Goal: Task Accomplishment & Management: Use online tool/utility

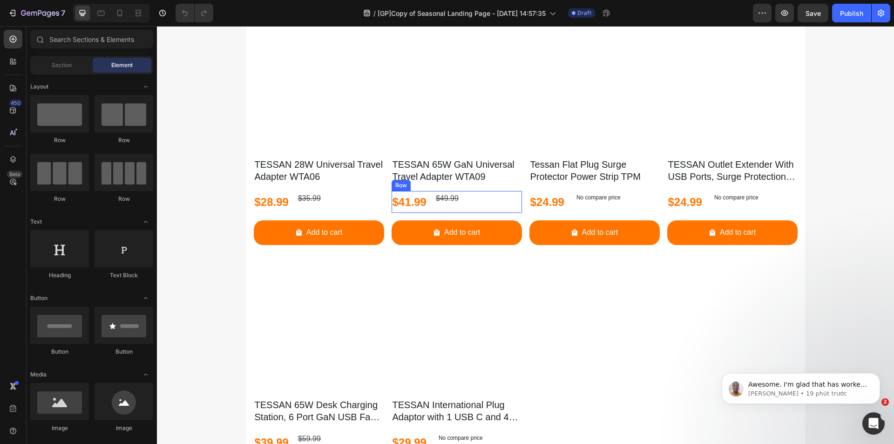
scroll to position [605, 0]
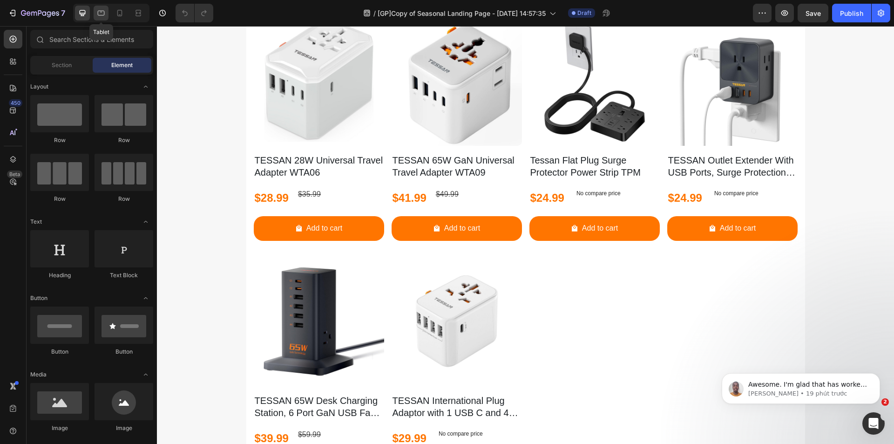
click at [103, 9] on icon at bounding box center [100, 12] width 9 height 9
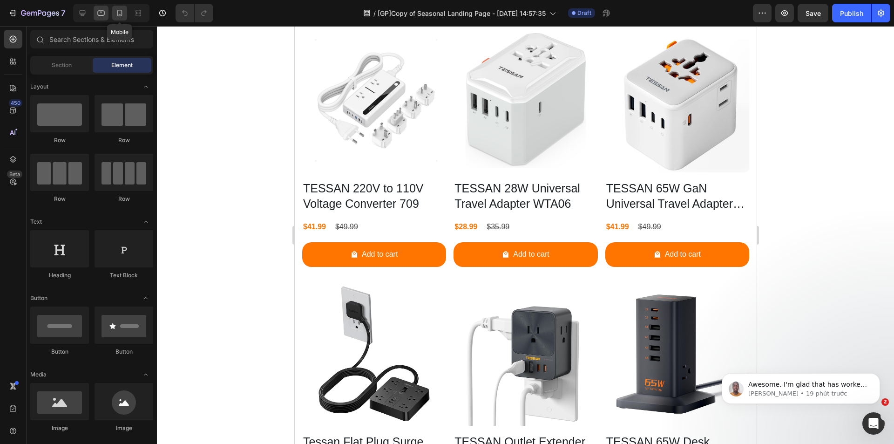
click at [116, 13] on icon at bounding box center [119, 12] width 9 height 9
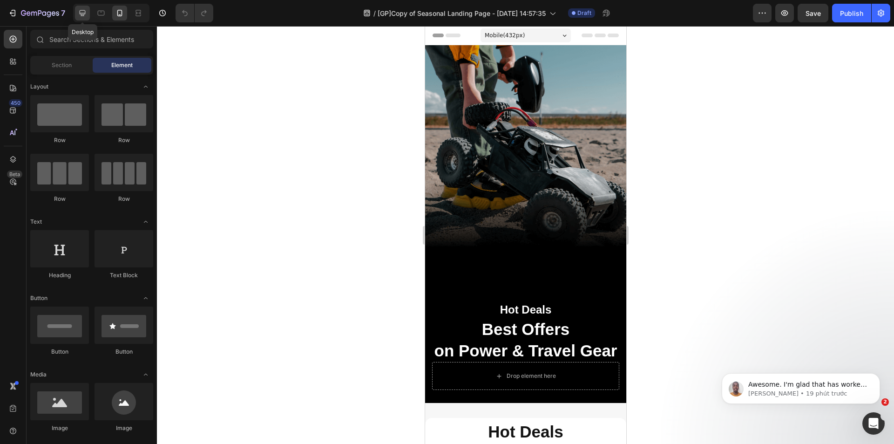
click at [81, 11] on icon at bounding box center [83, 13] width 6 height 6
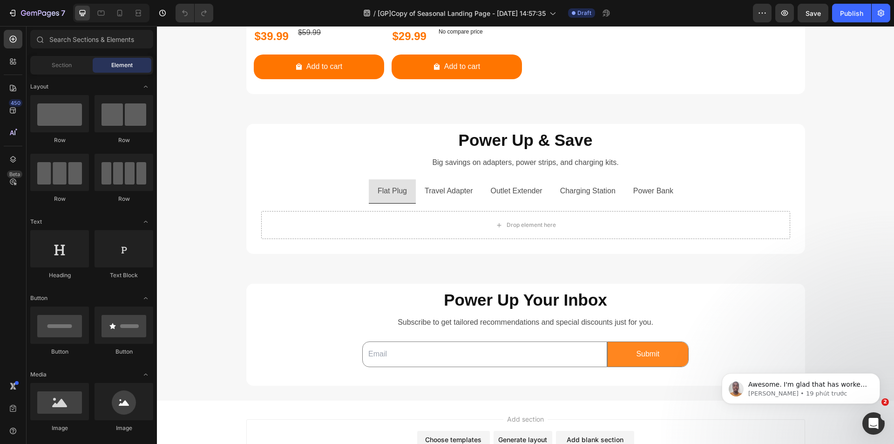
scroll to position [1024, 0]
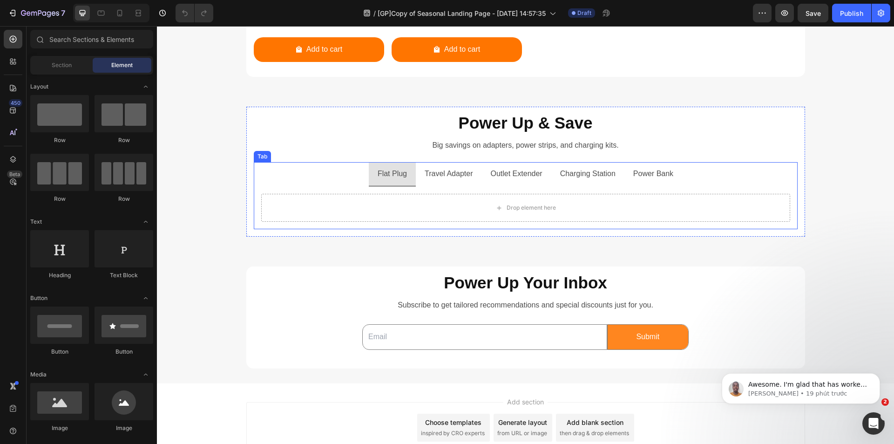
click at [449, 175] on p "Travel Adapter" at bounding box center [449, 173] width 48 height 13
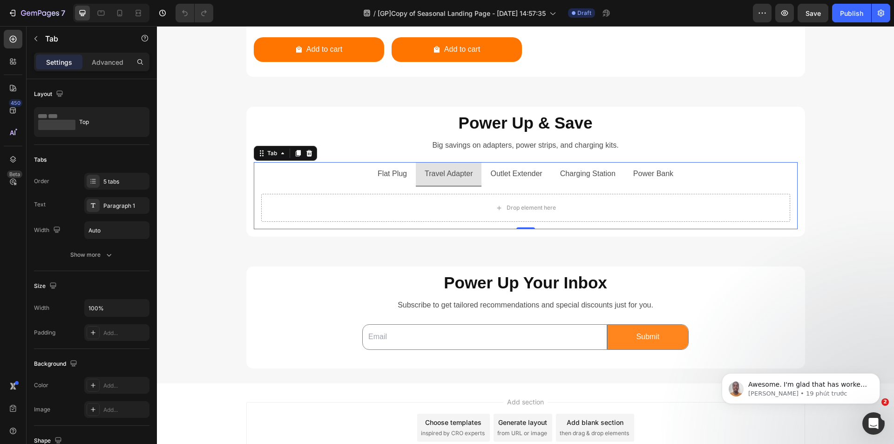
click at [526, 176] on p "Outlet Extender" at bounding box center [516, 173] width 52 height 13
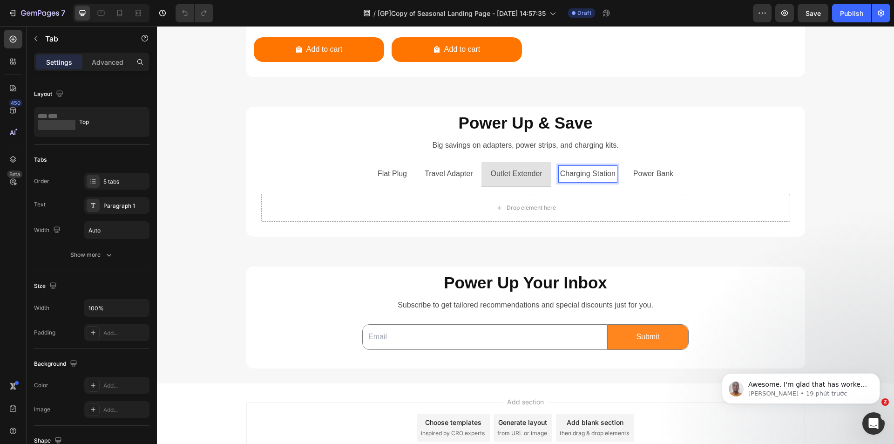
click at [580, 177] on p "Charging Station" at bounding box center [587, 173] width 55 height 13
click at [672, 177] on p "Power Bank" at bounding box center [653, 173] width 40 height 13
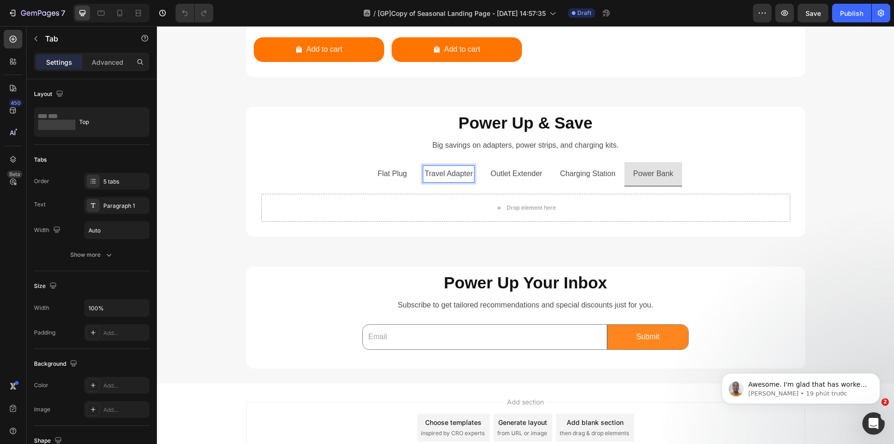
click at [425, 169] on p "Travel Adapter" at bounding box center [449, 173] width 48 height 13
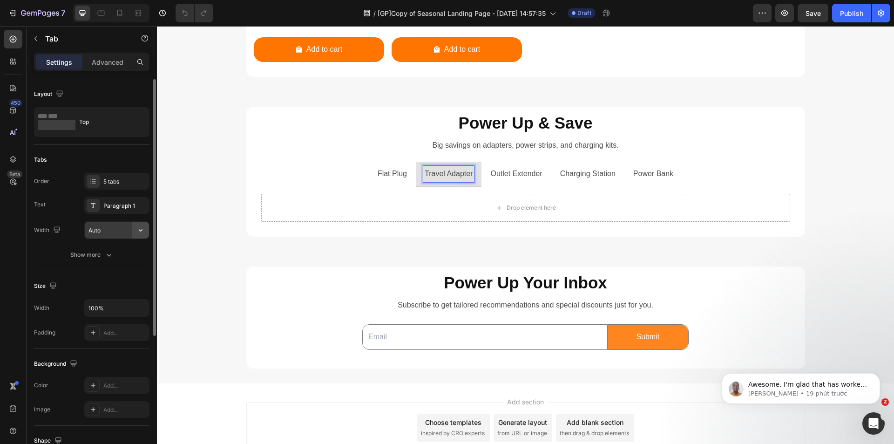
click at [142, 233] on icon "button" at bounding box center [140, 229] width 9 height 9
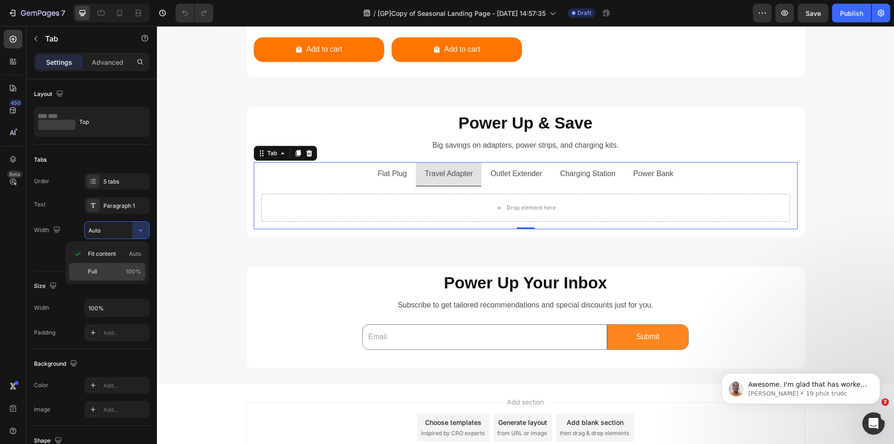
click at [133, 273] on span "100%" at bounding box center [133, 271] width 15 height 8
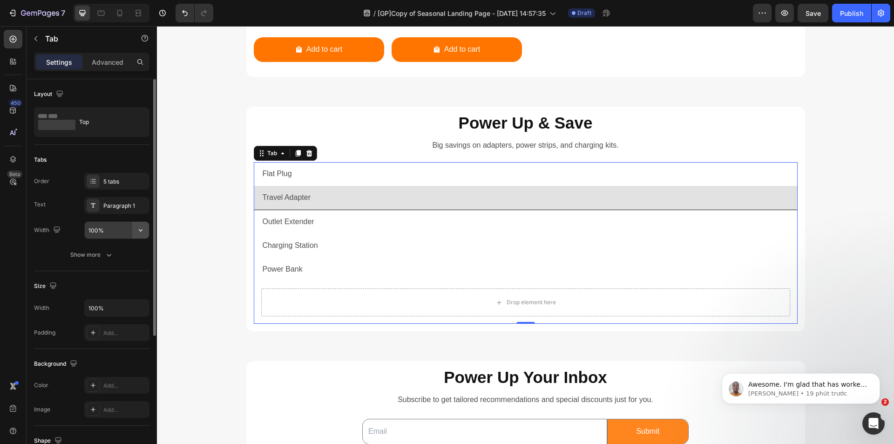
click at [139, 231] on icon "button" at bounding box center [140, 229] width 9 height 9
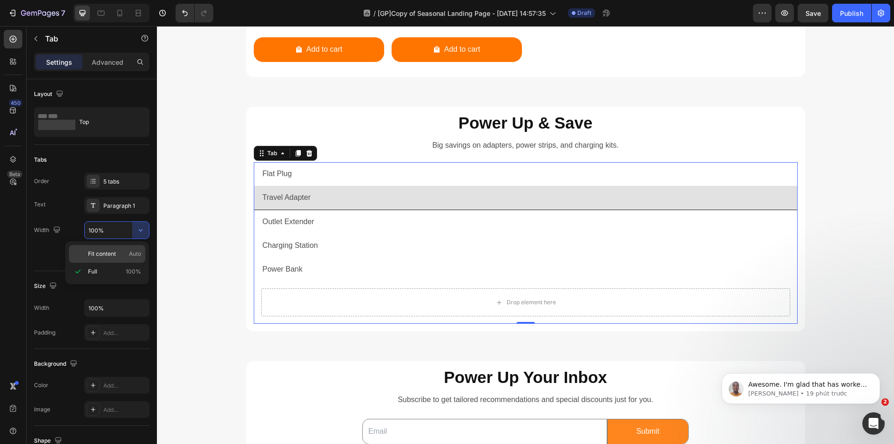
click at [131, 251] on span "Auto" at bounding box center [135, 254] width 12 height 8
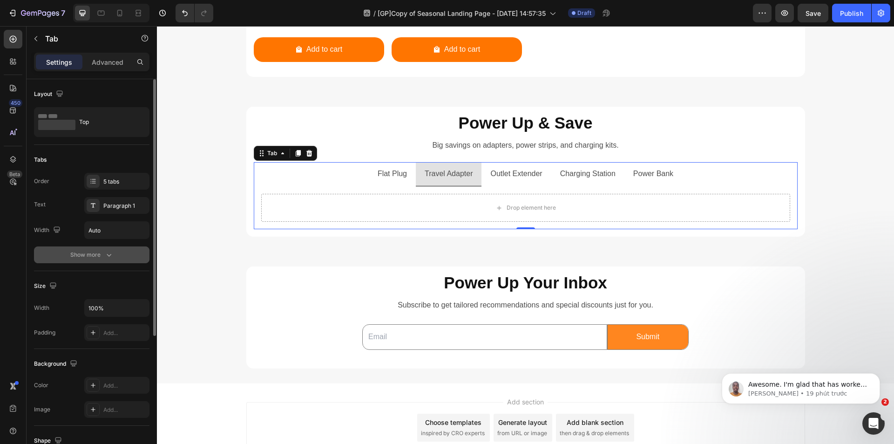
click at [119, 257] on button "Show more" at bounding box center [91, 254] width 115 height 17
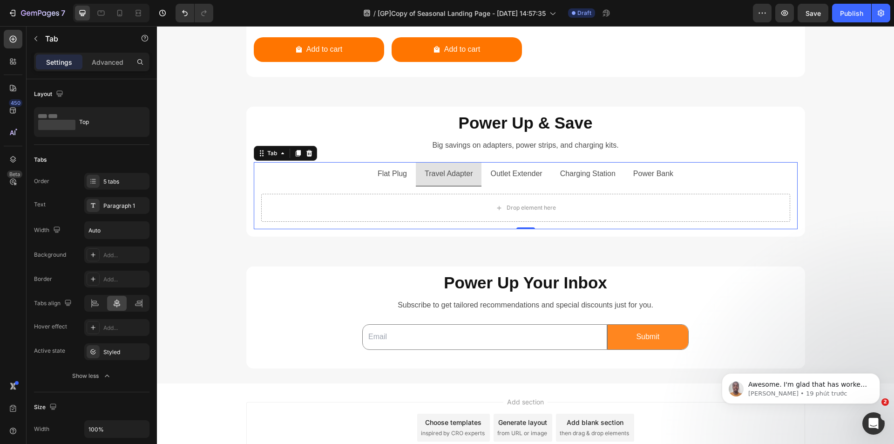
click at [325, 172] on ul "Flat Plug Travel Adapter Outlet Extender Charging Station Power Bank" at bounding box center [526, 174] width 544 height 24
click at [144, 229] on icon "button" at bounding box center [140, 229] width 9 height 9
click at [124, 265] on div "Full 100%" at bounding box center [107, 272] width 76 height 18
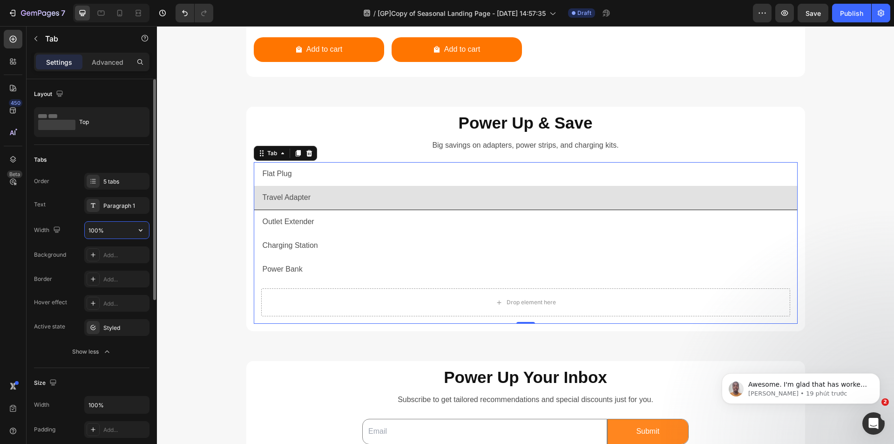
click at [108, 233] on input "100%" at bounding box center [117, 230] width 64 height 17
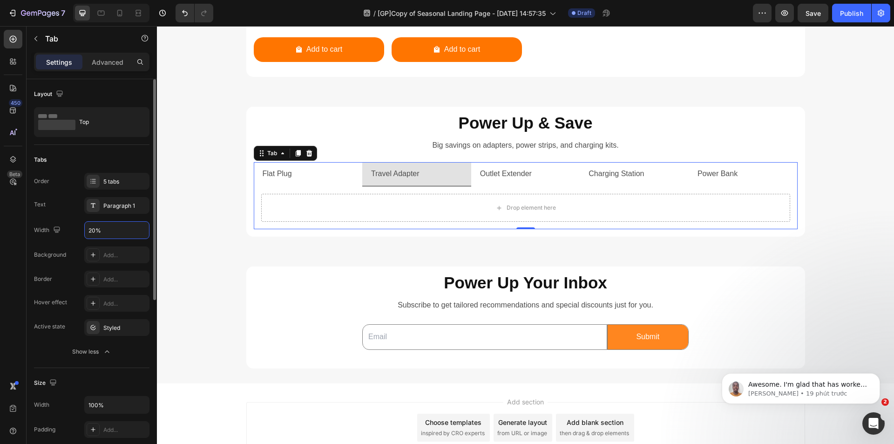
type input "20%"
click at [72, 235] on div "Width 20%" at bounding box center [91, 230] width 115 height 18
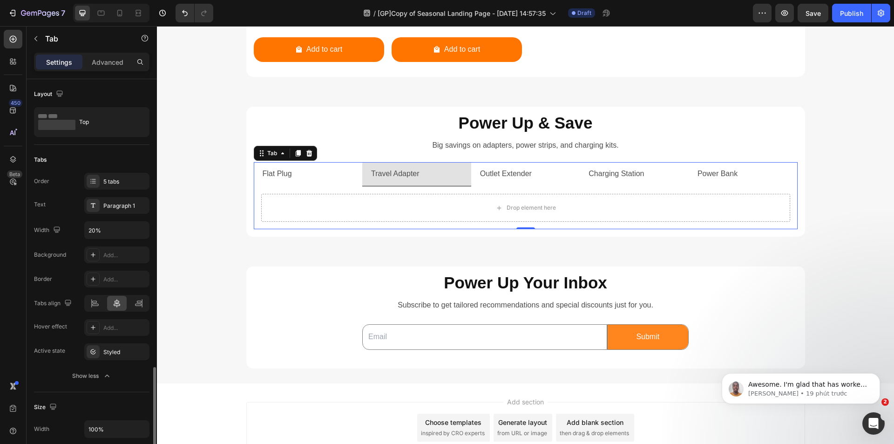
scroll to position [325, 0]
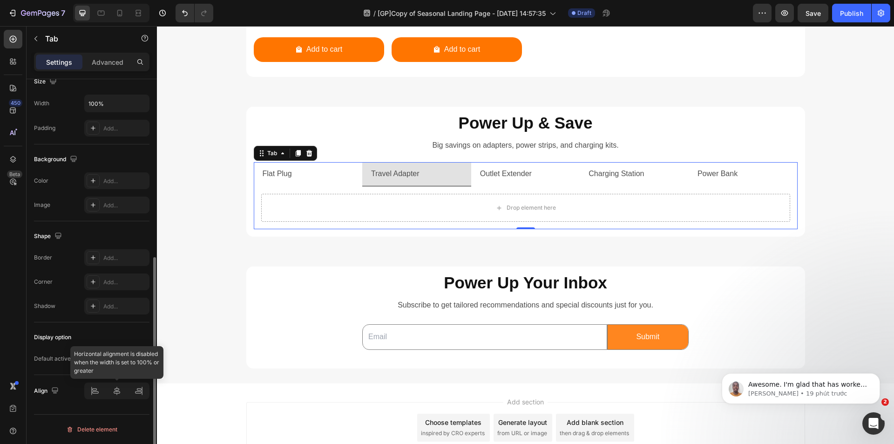
click at [115, 393] on div at bounding box center [116, 390] width 65 height 17
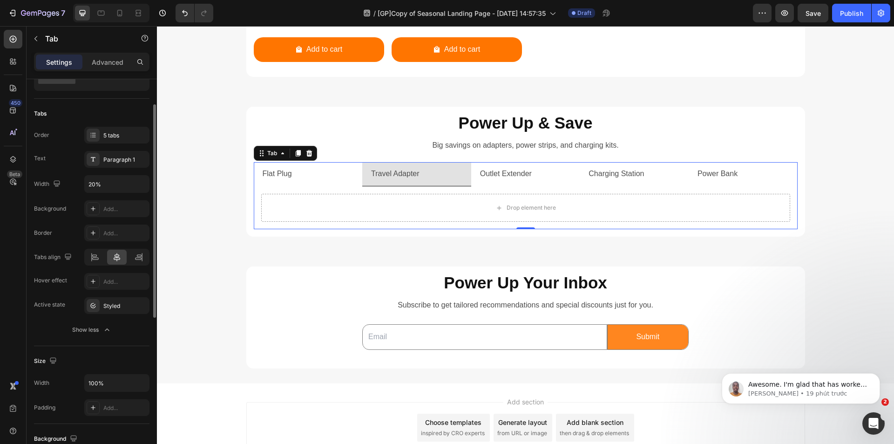
scroll to position [0, 0]
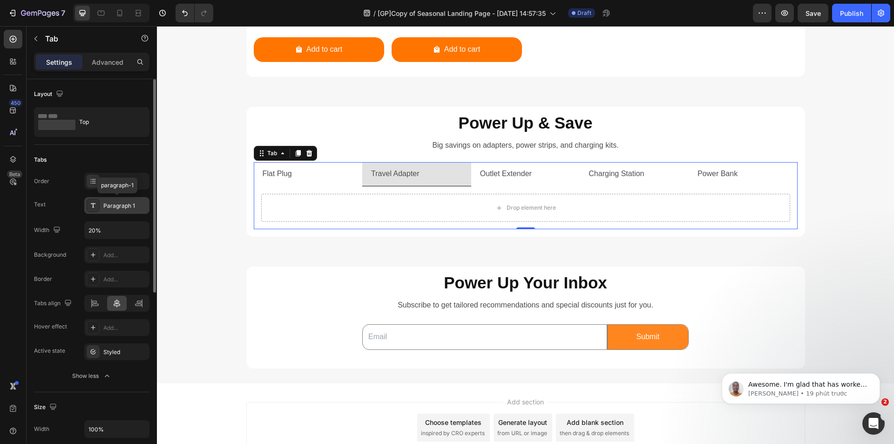
click at [121, 205] on div "Paragraph 1" at bounding box center [125, 206] width 44 height 8
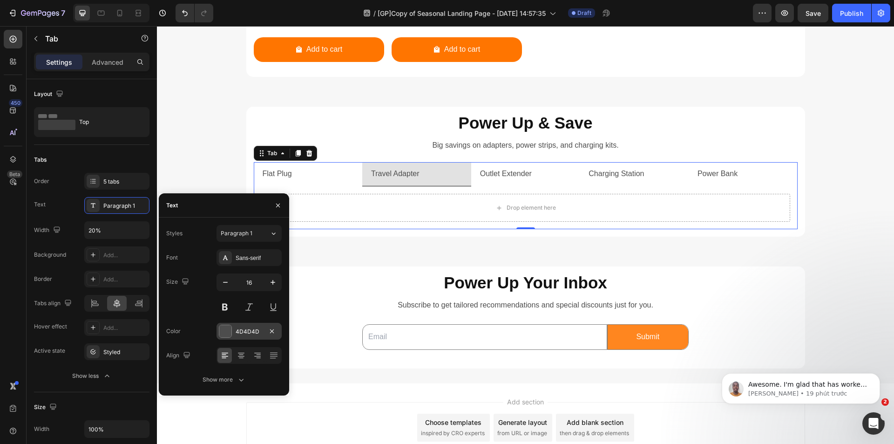
drag, startPoint x: 225, startPoint y: 326, endPoint x: 72, endPoint y: 301, distance: 155.3
click at [225, 326] on div at bounding box center [225, 331] width 12 height 12
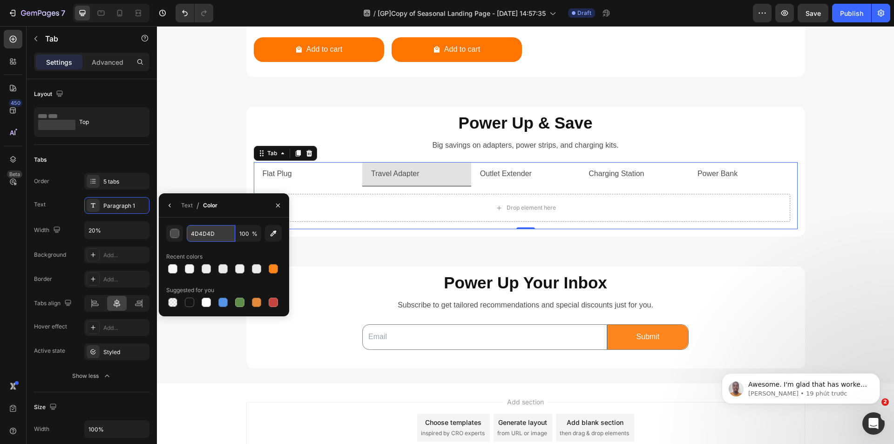
click at [214, 230] on input "4D4D4D" at bounding box center [211, 233] width 48 height 17
paste input "#fff5d3"
click at [217, 231] on input "FFF5D3" at bounding box center [211, 233] width 48 height 17
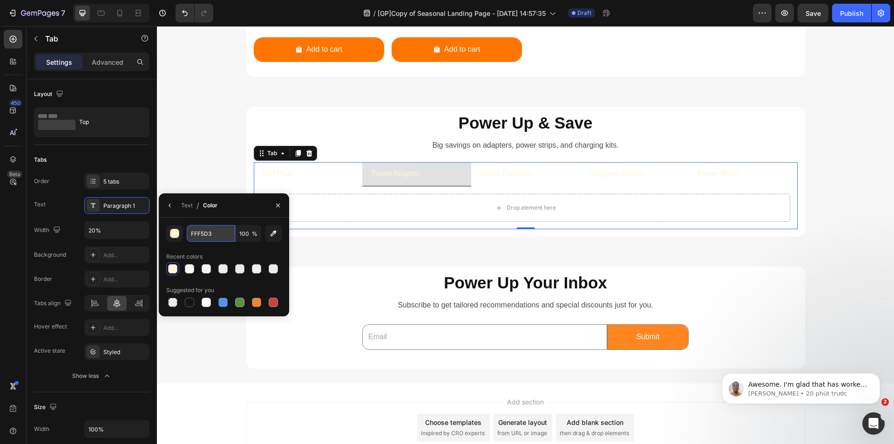
paste input "#ff8818"
click at [200, 249] on div "#ff8818 100 % Recent colors Suggested for you" at bounding box center [223, 267] width 115 height 84
type input "FF8818"
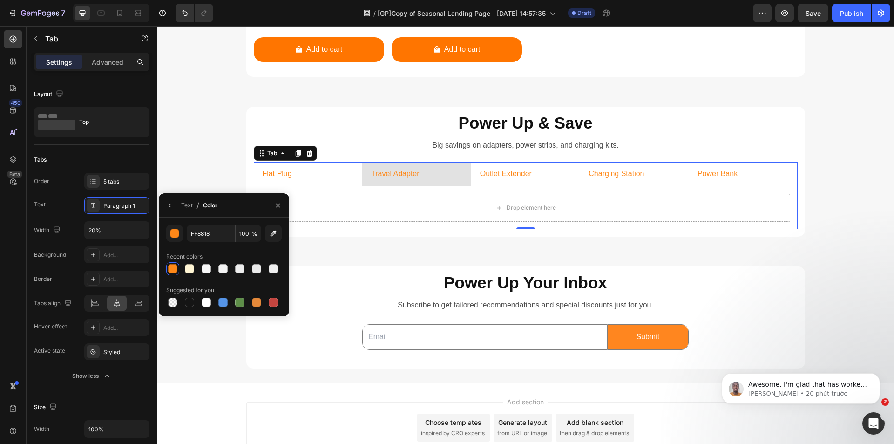
click at [168, 206] on icon "button" at bounding box center [169, 205] width 7 height 7
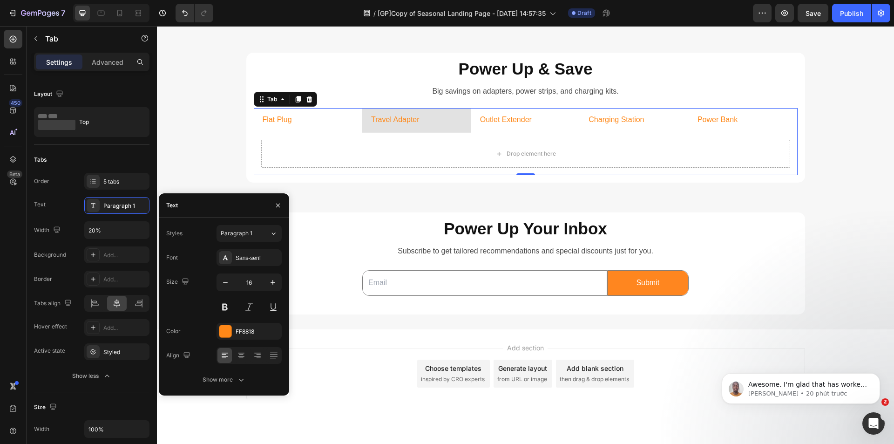
scroll to position [1099, 0]
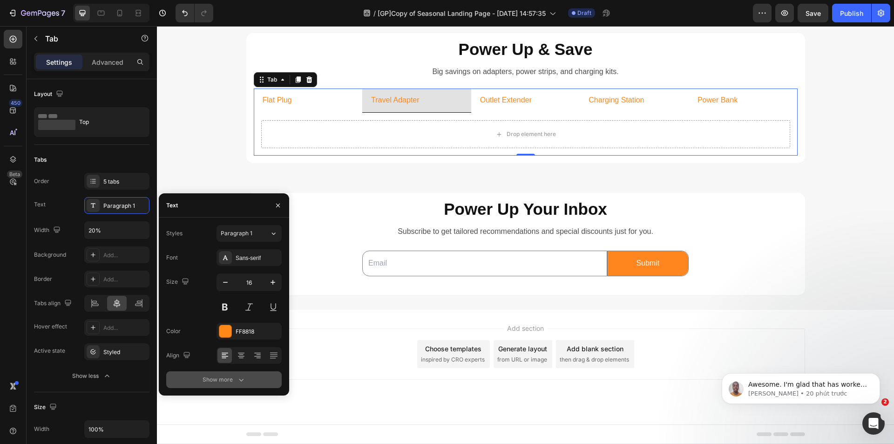
click at [242, 381] on icon "button" at bounding box center [240, 379] width 9 height 9
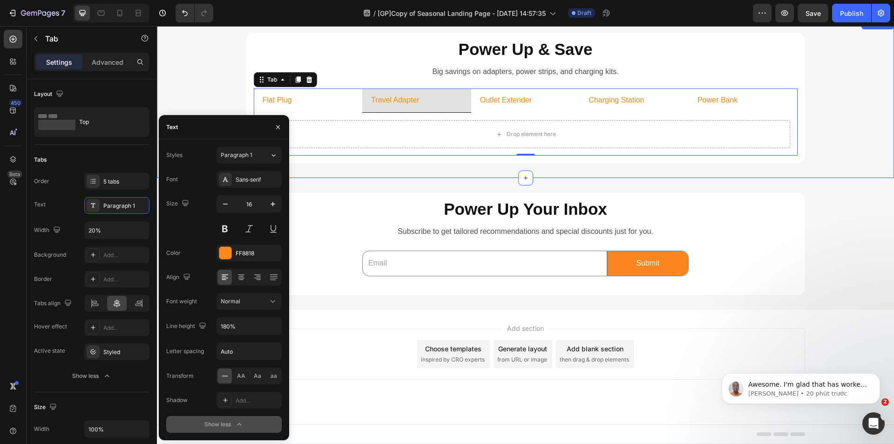
click at [201, 98] on div "Power Up & Save Heading Big savings on adapters, power strips, and charging kit…" at bounding box center [525, 98] width 737 height 130
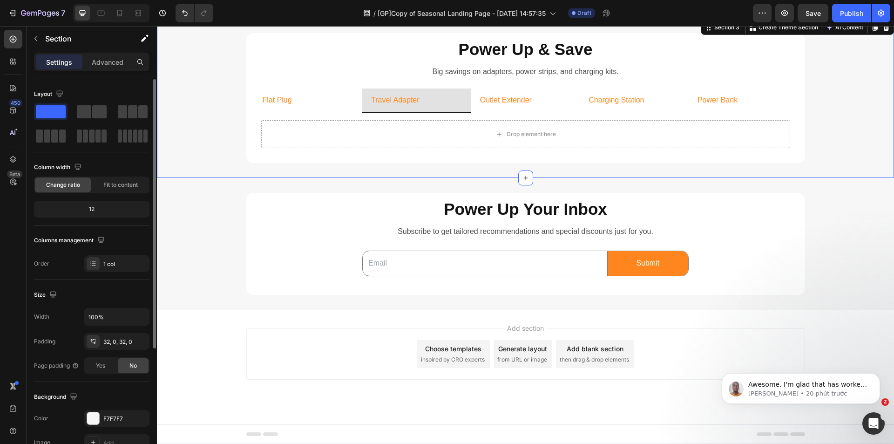
scroll to position [177, 0]
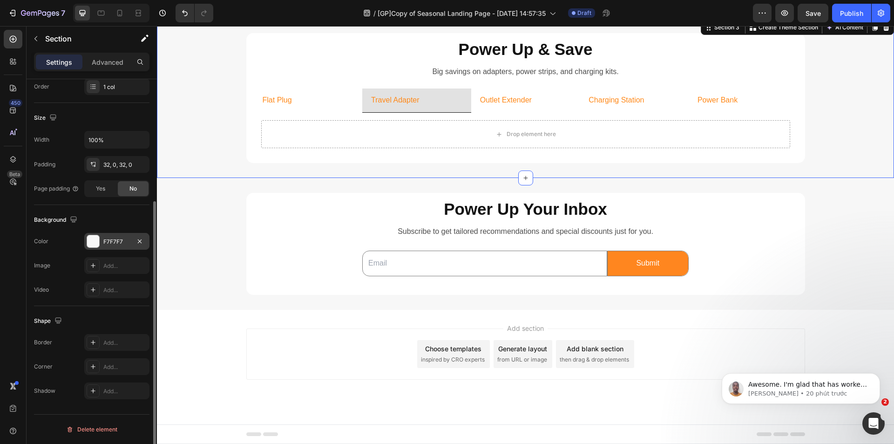
click at [91, 239] on div at bounding box center [93, 241] width 12 height 12
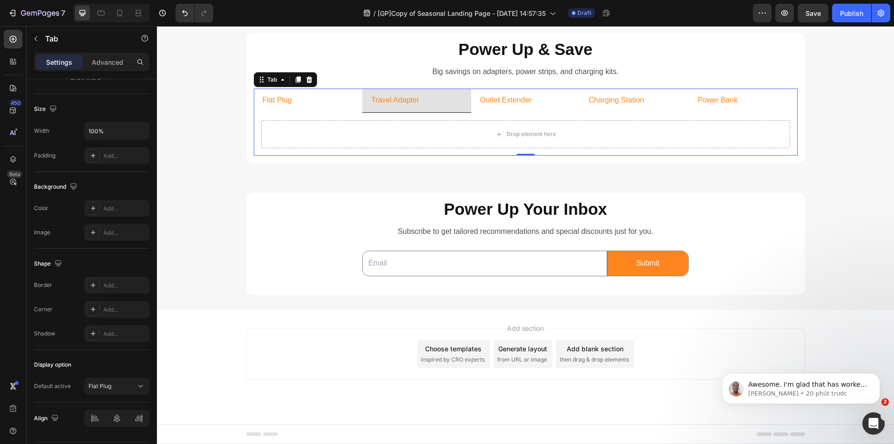
click at [343, 105] on li "Flat Plug" at bounding box center [308, 100] width 109 height 24
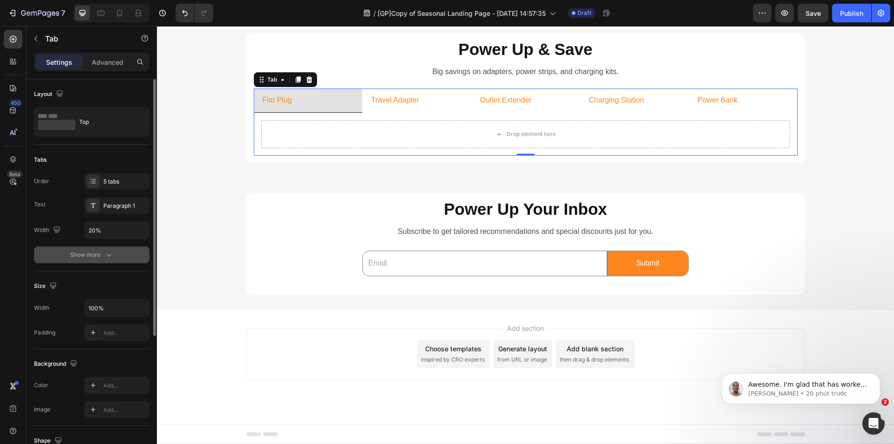
click at [111, 260] on button "Show more" at bounding box center [91, 254] width 115 height 17
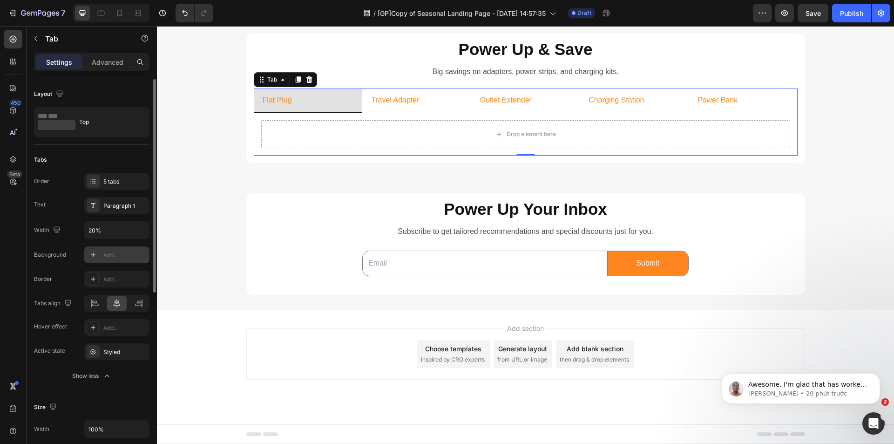
click at [89, 253] on icon at bounding box center [92, 254] width 7 height 7
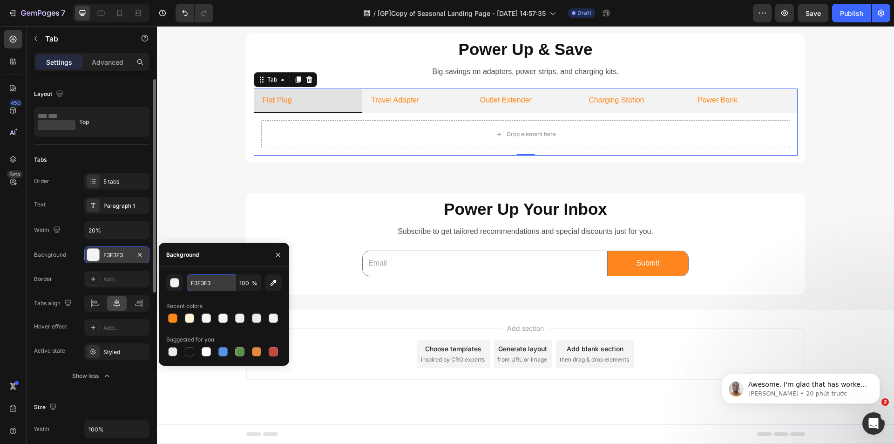
click at [218, 282] on input "F3F3F3" at bounding box center [211, 282] width 48 height 17
paste input "#fff5d"
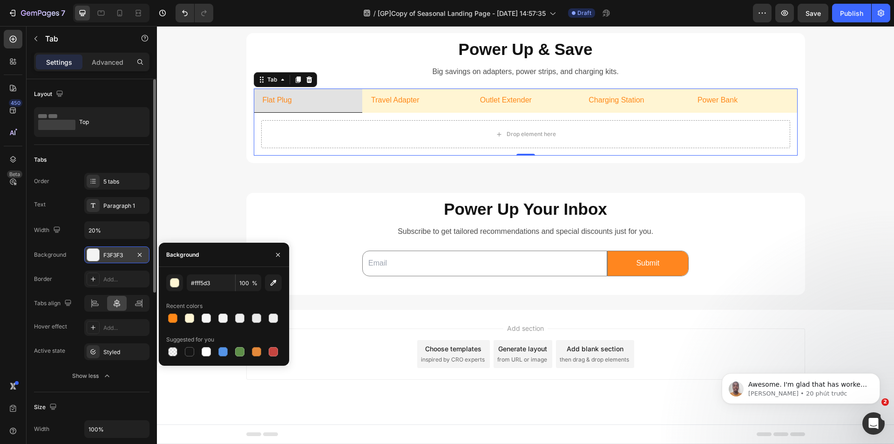
type input "FFF5D3"
click at [224, 258] on div "Background" at bounding box center [224, 255] width 130 height 24
click at [64, 242] on div "Order 5 tabs Text Paragraph 1 Width 20% Background FFF5D3 Border Add... Tabs al…" at bounding box center [91, 278] width 115 height 211
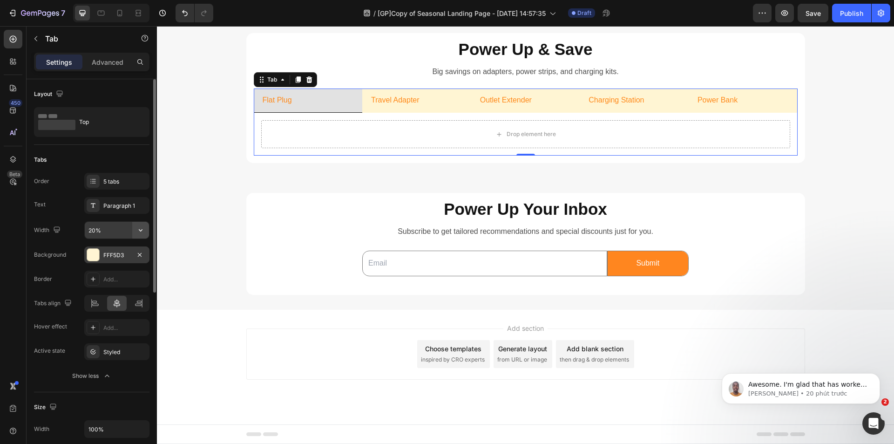
click at [142, 232] on icon "button" at bounding box center [140, 229] width 9 height 9
click at [134, 255] on span "Auto" at bounding box center [135, 254] width 12 height 8
type input "Auto"
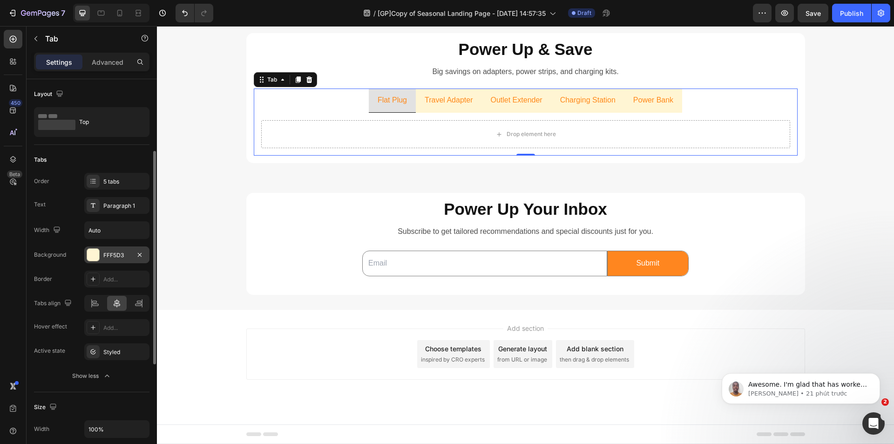
scroll to position [93, 0]
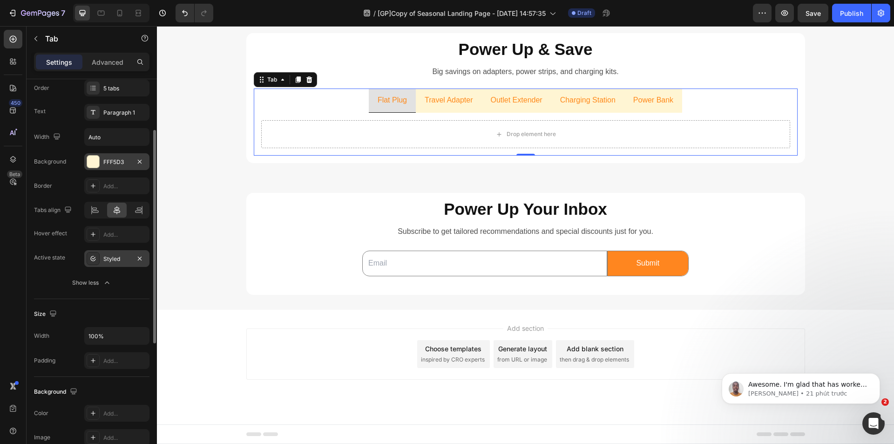
click at [91, 256] on icon at bounding box center [92, 258] width 7 height 7
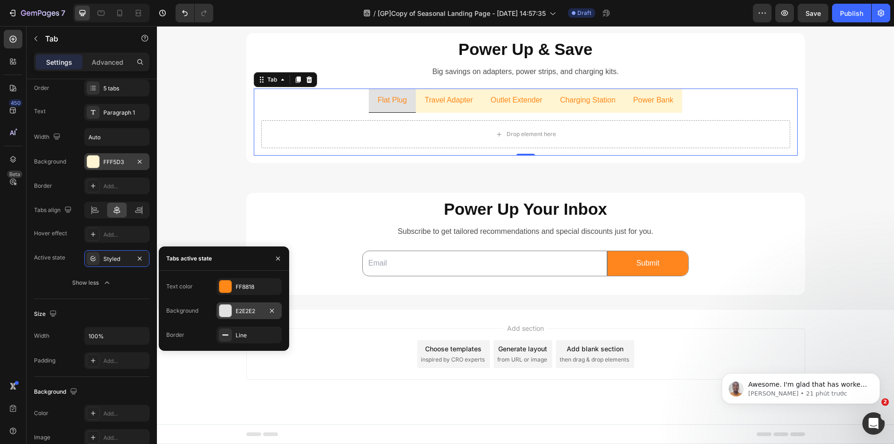
click at [225, 312] on div at bounding box center [225, 310] width 12 height 12
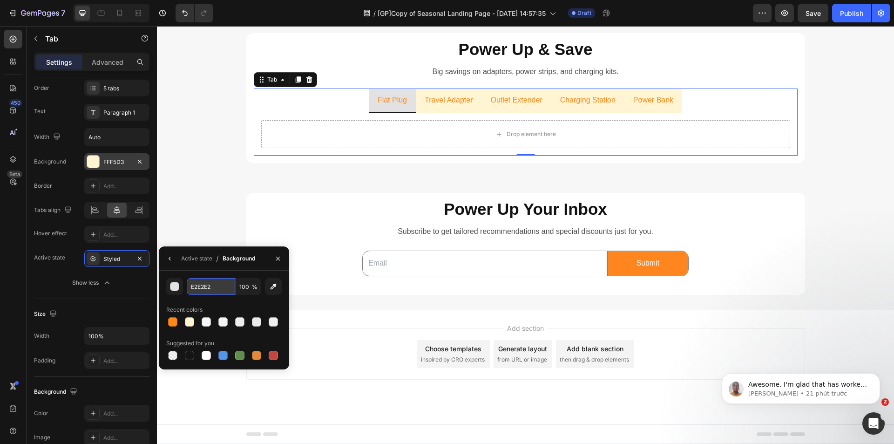
click at [0, 0] on input "E2E2E2" at bounding box center [0, 0] width 0 height 0
paste input "#ff8818"
type input "FF8818"
click at [166, 255] on icon "button" at bounding box center [169, 258] width 7 height 7
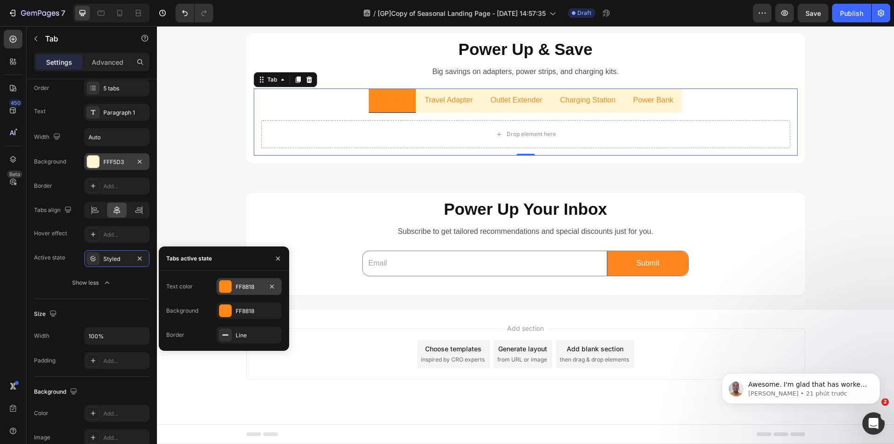
click at [246, 285] on div "FF8818" at bounding box center [249, 287] width 27 height 8
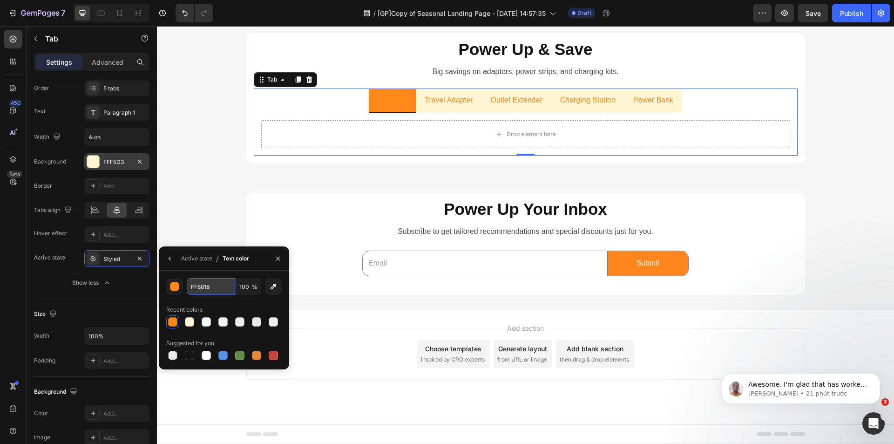
click at [0, 0] on input "FF8818" at bounding box center [0, 0] width 0 height 0
click at [204, 353] on div at bounding box center [206, 355] width 9 height 9
type input "FFFFFF"
click at [92, 237] on icon at bounding box center [92, 233] width 7 height 7
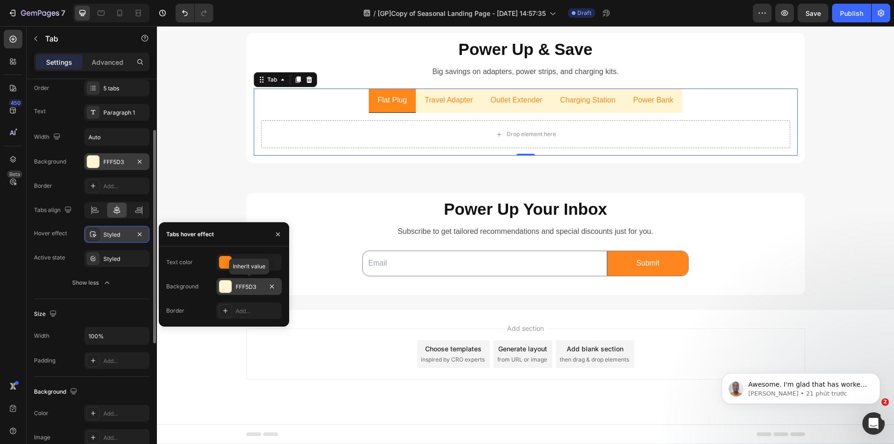
click at [226, 287] on div at bounding box center [225, 286] width 12 height 12
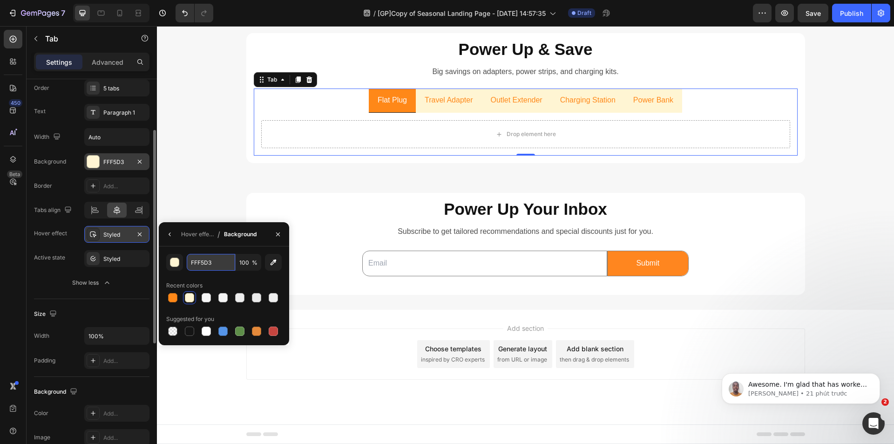
click at [0, 0] on input "FFF5D3" at bounding box center [0, 0] width 0 height 0
paste input "#ff8818"
type input "FF8818"
click at [169, 235] on icon "button" at bounding box center [169, 233] width 7 height 7
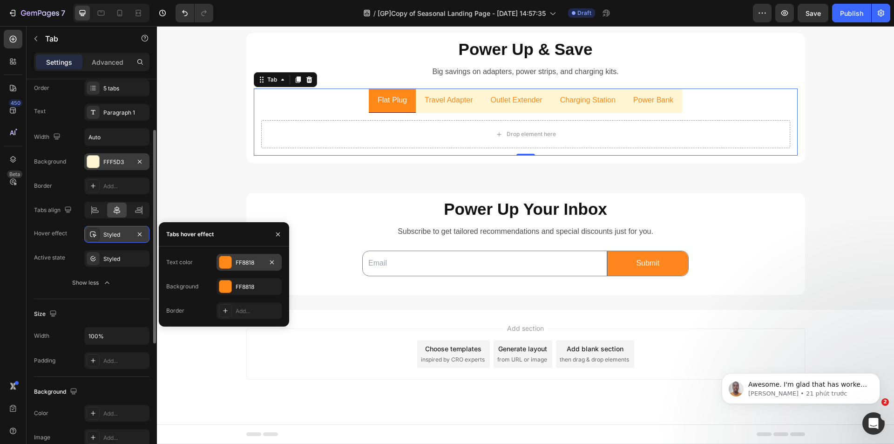
click at [225, 259] on div at bounding box center [225, 262] width 12 height 12
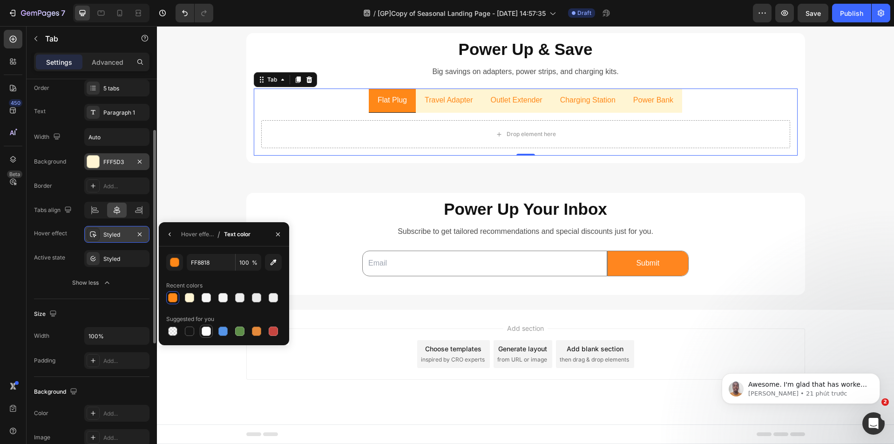
click at [205, 331] on div at bounding box center [206, 330] width 9 height 9
type input "FFFFFF"
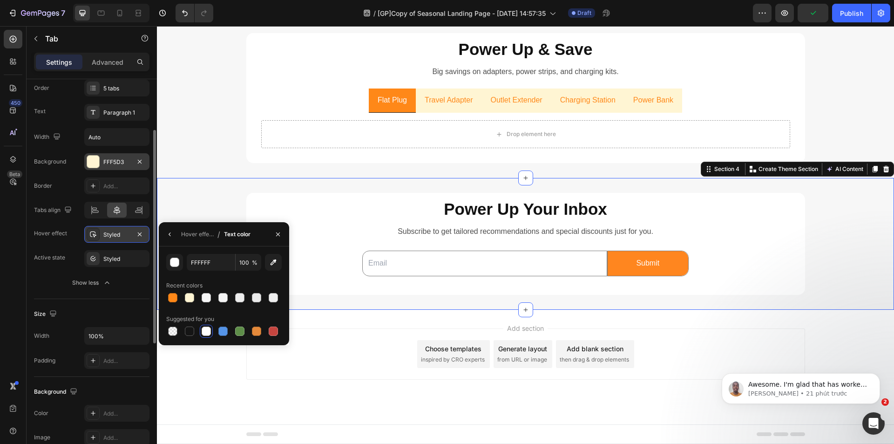
click at [202, 202] on div "Power Up Your Inbox Heading Subscribe to get tailored recommendations and speci…" at bounding box center [525, 243] width 737 height 101
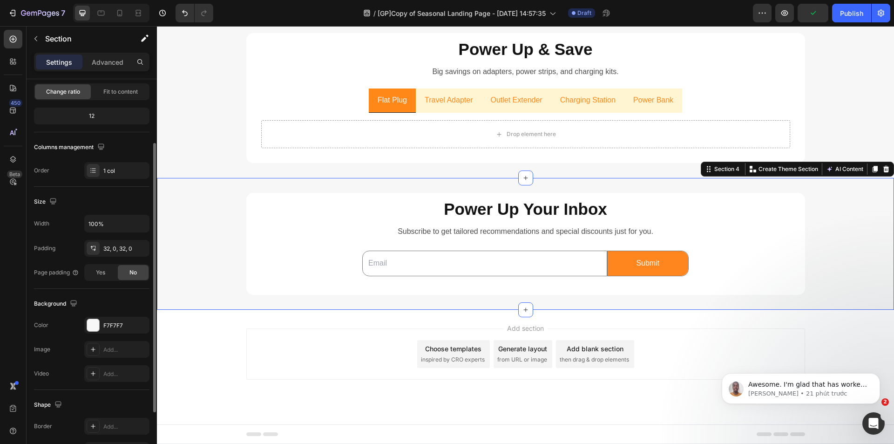
scroll to position [0, 0]
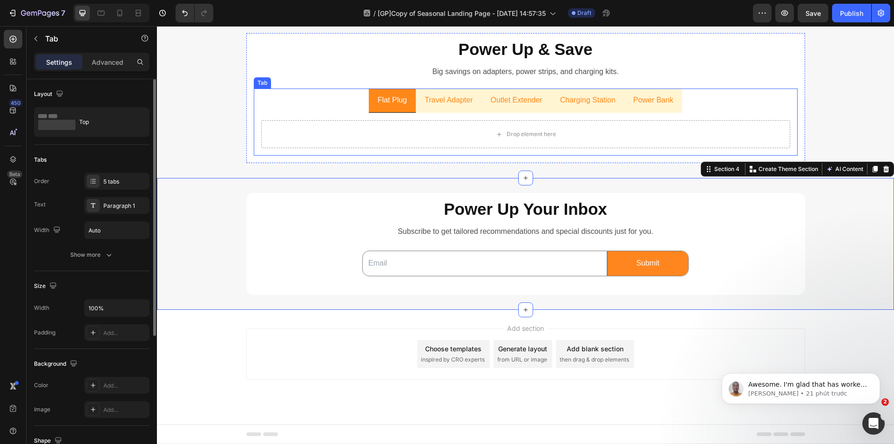
click at [316, 101] on ul "Flat Plug Travel Adapter Outlet Extender Charging Station Power Bank" at bounding box center [526, 100] width 544 height 24
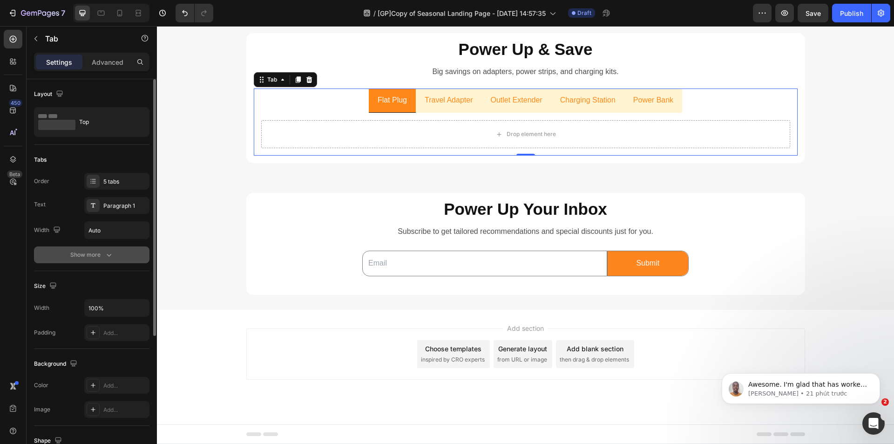
click at [122, 254] on button "Show more" at bounding box center [91, 254] width 115 height 17
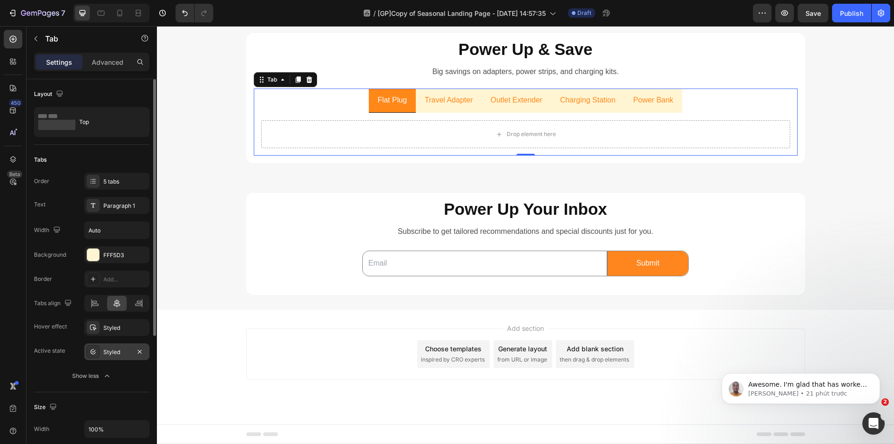
click at [92, 352] on icon at bounding box center [92, 351] width 7 height 7
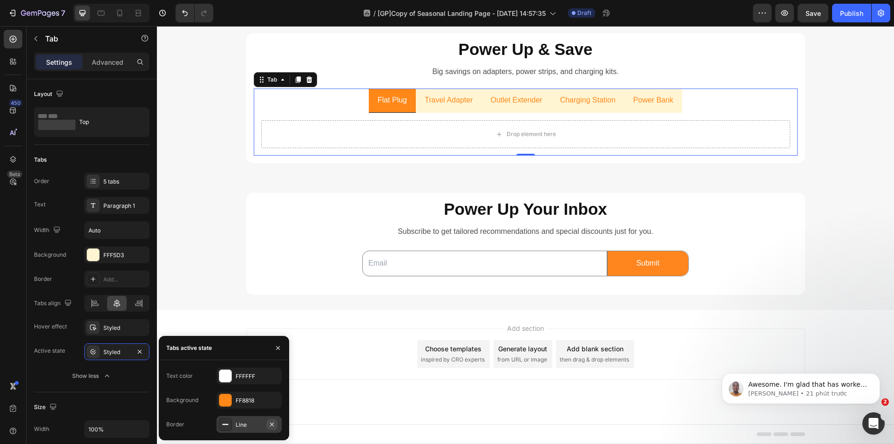
click at [270, 424] on icon "button" at bounding box center [271, 423] width 7 height 7
click at [92, 330] on icon at bounding box center [92, 327] width 7 height 7
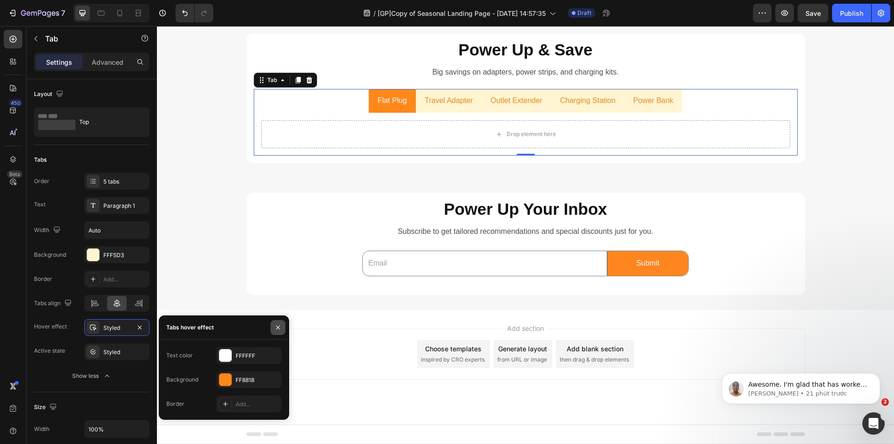
click at [276, 324] on icon "button" at bounding box center [277, 327] width 7 height 7
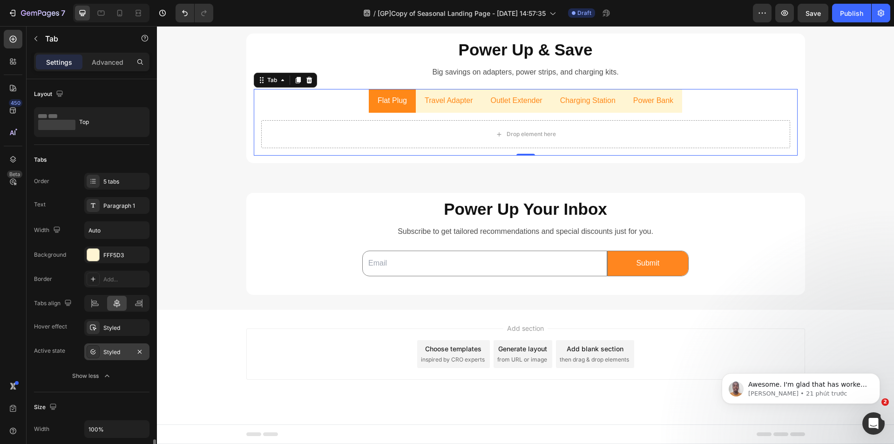
scroll to position [279, 0]
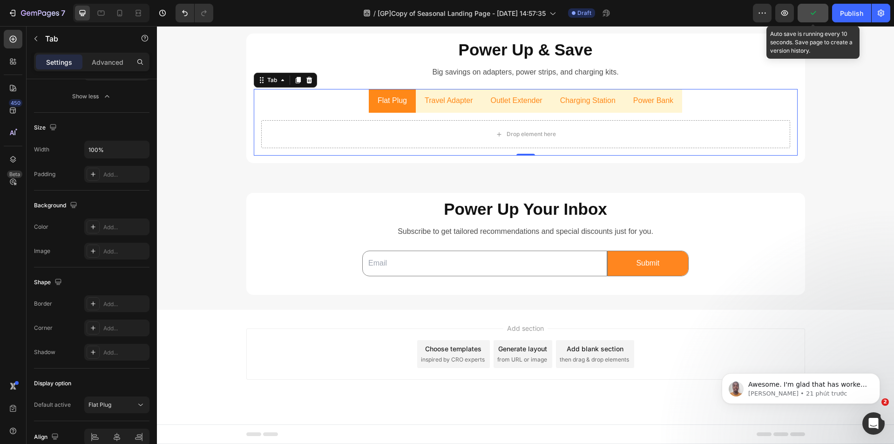
click at [810, 15] on icon "button" at bounding box center [812, 12] width 9 height 9
click at [806, 20] on button "button" at bounding box center [812, 13] width 31 height 19
click at [808, 14] on button "Save" at bounding box center [812, 13] width 31 height 19
click at [808, 14] on button "button" at bounding box center [812, 13] width 31 height 19
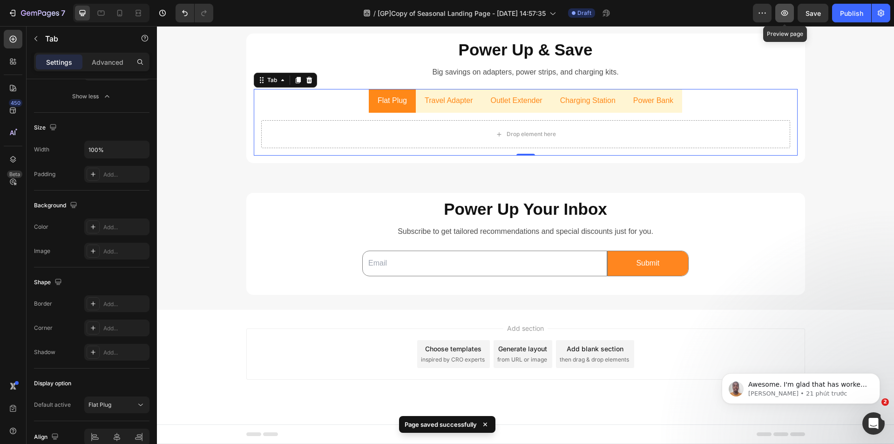
click at [783, 19] on button "button" at bounding box center [784, 13] width 19 height 19
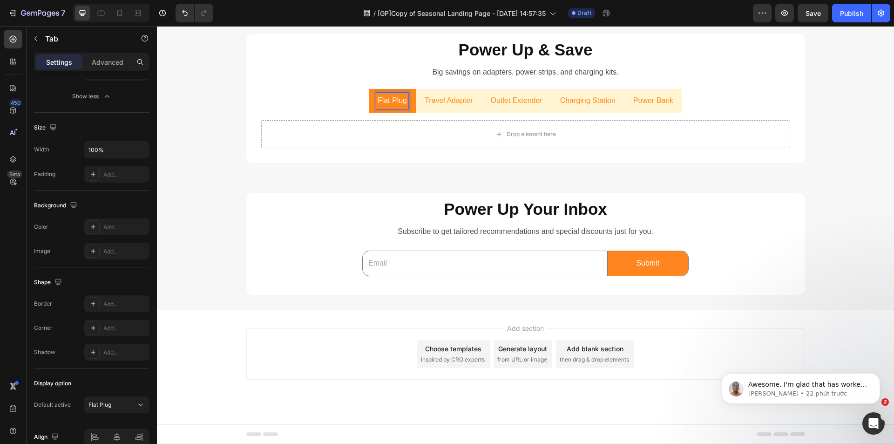
click at [337, 108] on ul "Flat Plug Travel Adapter Outlet Extender Charging Station Power Bank" at bounding box center [526, 101] width 544 height 24
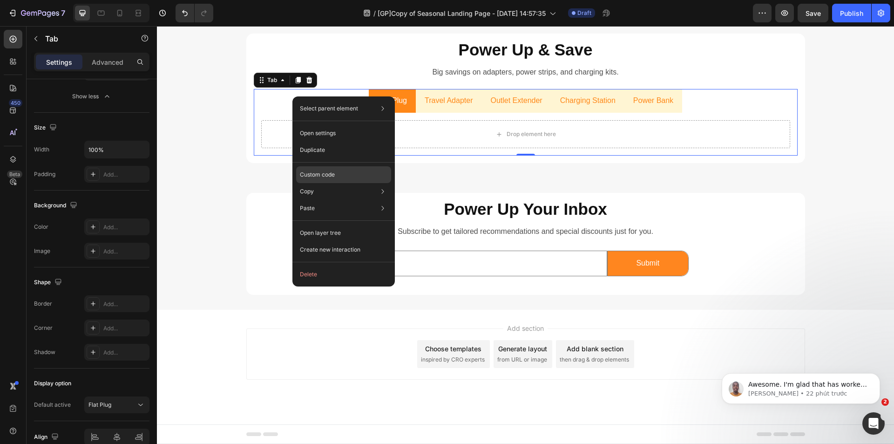
click at [316, 175] on p "Custom code" at bounding box center [317, 174] width 35 height 8
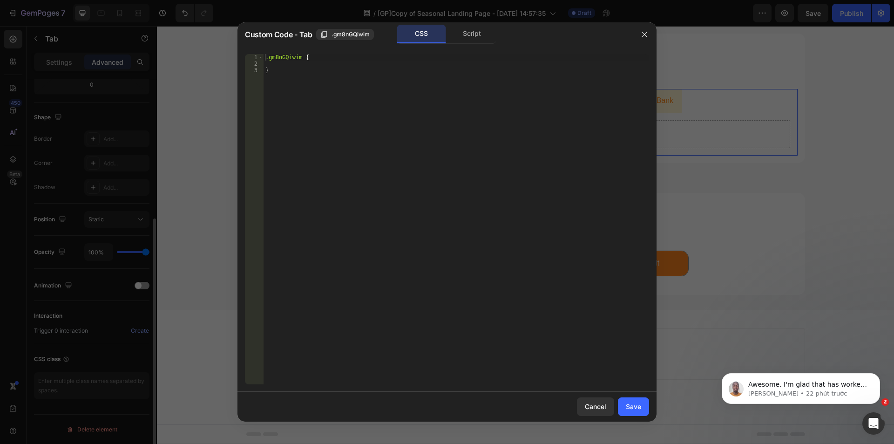
scroll to position [216, 0]
type textarea "}"
click at [307, 75] on div ".gm8nGQiwim { }" at bounding box center [455, 225] width 385 height 343
type textarea "Ơ"
type textarea "{}"
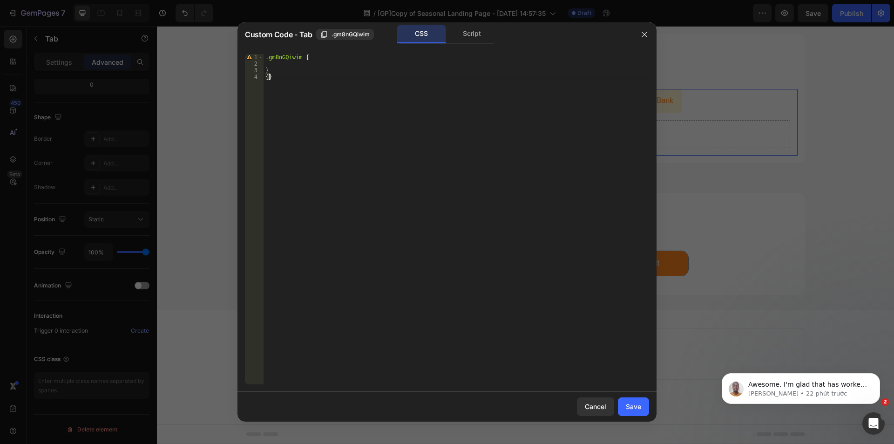
scroll to position [0, 0]
paste textarea "gp-tab-header-list"
type textarea "gp-tab-header-list"
drag, startPoint x: 341, startPoint y: 83, endPoint x: 277, endPoint y: 83, distance: 63.8
click at [277, 83] on div ".gm8nGQiwim { } { gp-tab-header-list }" at bounding box center [455, 225] width 385 height 343
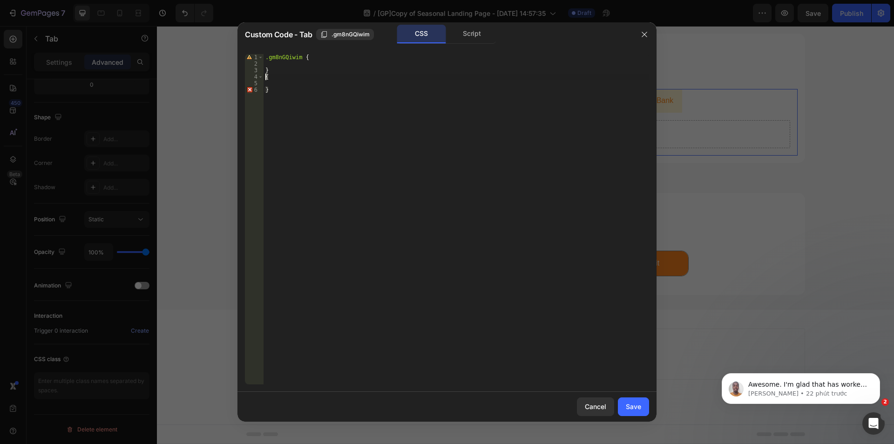
click at [263, 74] on div ".gm8nGQiwim { } { }" at bounding box center [455, 225] width 385 height 343
paste textarea "gp-tab-header-list"
drag, startPoint x: 299, startPoint y: 56, endPoint x: 247, endPoint y: 56, distance: 51.7
click at [247, 56] on div "ul.gp-tab-header-list{ 1 2 3 4 5 6 .gm8nGQiwim { } ul .gp-tab-header-list { } ה…" at bounding box center [447, 219] width 404 height 330
click at [265, 77] on div ".gm8nGQiwim { } ul .gp-tab-header-list { }" at bounding box center [455, 225] width 385 height 343
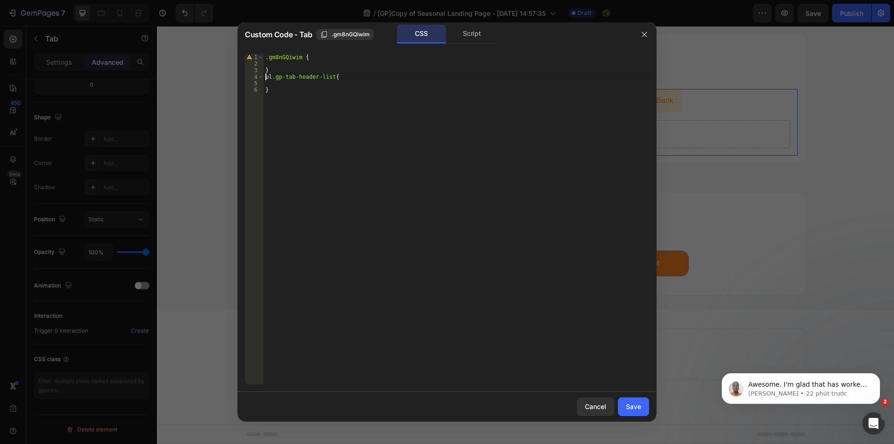
paste textarea ".gm8nGQiwim"
type textarea ".gm8nGQiwim ul.gp-tab-header-list{"
click at [300, 83] on div ".gm8nGQiwim { } .gm8nGQiwim ul .gp-tab-header-list { }" at bounding box center [455, 225] width 385 height 343
drag, startPoint x: 366, startPoint y: 74, endPoint x: 187, endPoint y: 78, distance: 178.8
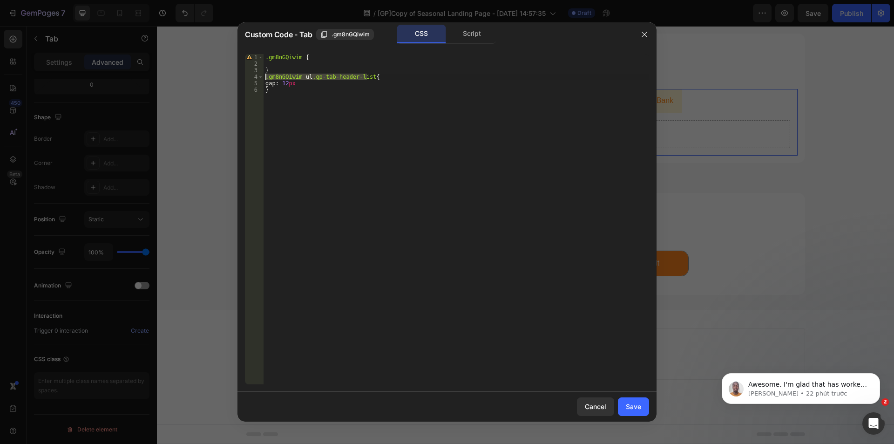
click at [187, 78] on div "Custom Code - Tab .gm8nGQiwim CSS Script gap: 12px 1 2 3 4 5 6 .gm8nGQiwim { } …" at bounding box center [447, 222] width 894 height 444
click at [275, 88] on div ".gm8nGQiwim { } .gm8nGQiwim ul .gp-tab-header-list { gap : 12 px }" at bounding box center [455, 225] width 385 height 343
type textarea "}"
paste textarea ".gm8nGQiwim ul.gp-tab-header-list"
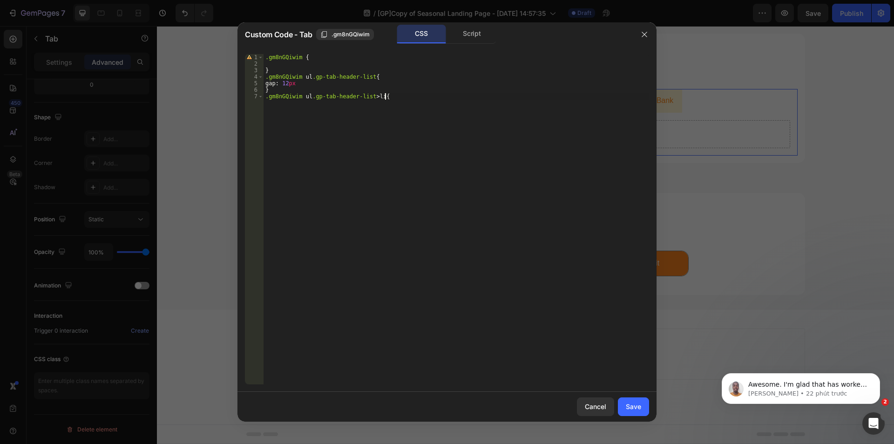
scroll to position [0, 10]
type textarea ".gm8nGQiwim ul.gp-tab-header-list > li{}"
type textarea "border-radius: 50%;;"
drag, startPoint x: 634, startPoint y: 408, endPoint x: 479, endPoint y: 382, distance: 157.2
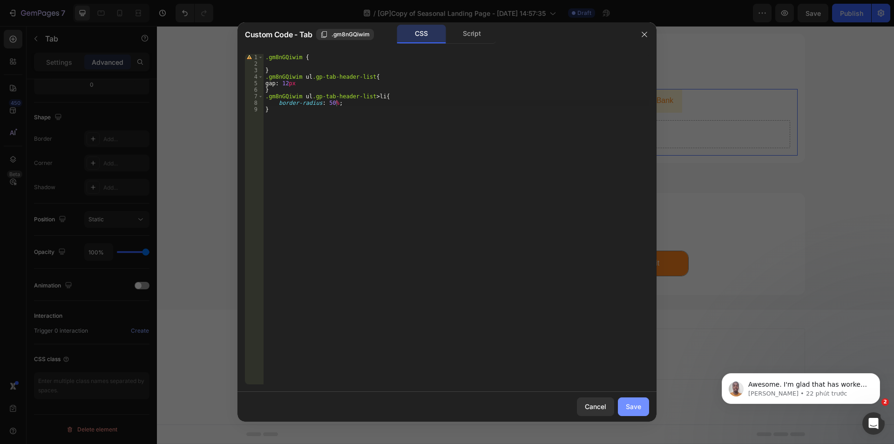
click at [634, 408] on div "Save" at bounding box center [633, 406] width 15 height 10
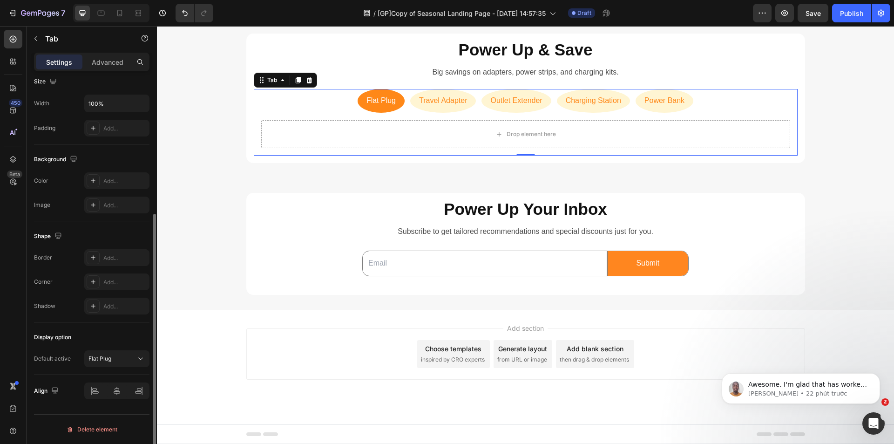
scroll to position [204, 0]
drag, startPoint x: 282, startPoint y: 100, endPoint x: 491, endPoint y: 183, distance: 224.4
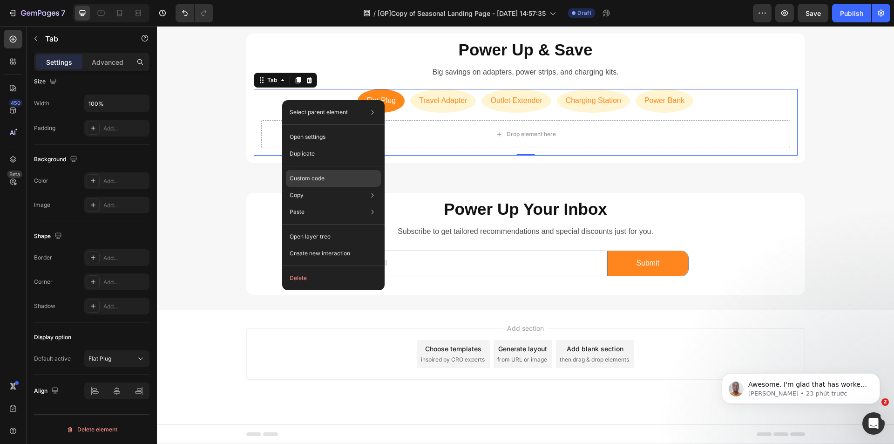
click at [317, 175] on p "Custom code" at bounding box center [307, 178] width 35 height 8
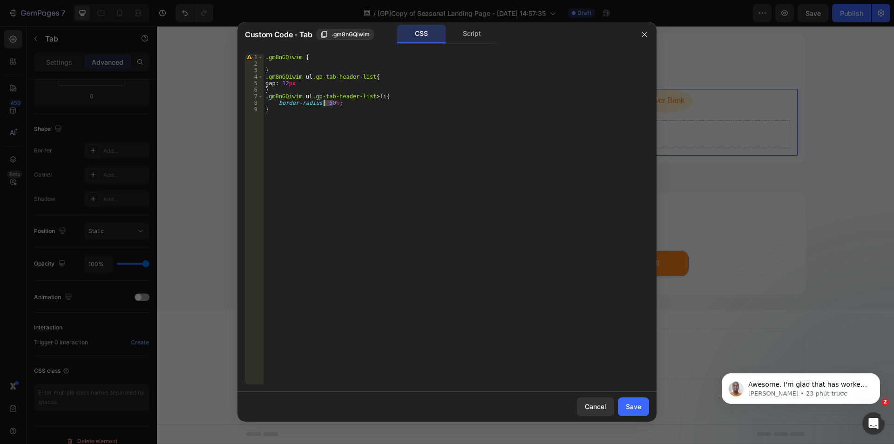
drag, startPoint x: 333, startPoint y: 103, endPoint x: 324, endPoint y: 103, distance: 9.3
click at [324, 103] on div ".gm8nGQiwim { } .gm8nGQiwim ul .gp-tab-header-list { gap : 12 px } .gm8nGQiwim …" at bounding box center [455, 225] width 385 height 343
type textarea "border-radius: 22PX;"
drag, startPoint x: 634, startPoint y: 408, endPoint x: 475, endPoint y: 381, distance: 160.9
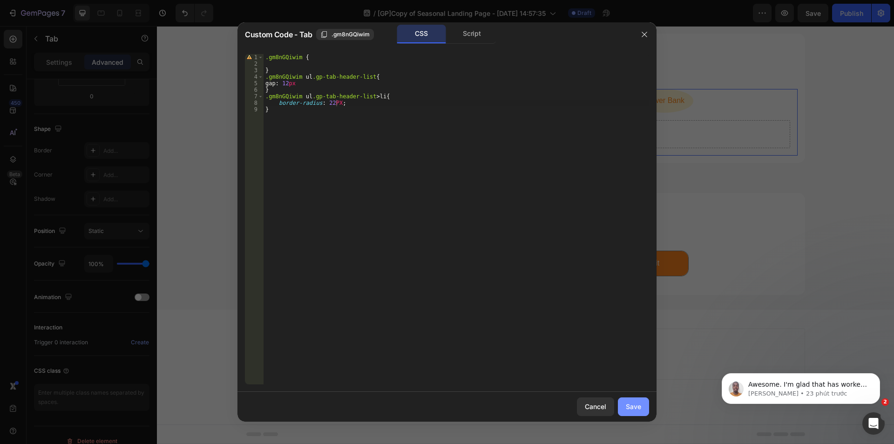
click at [634, 408] on div "Save" at bounding box center [633, 406] width 15 height 10
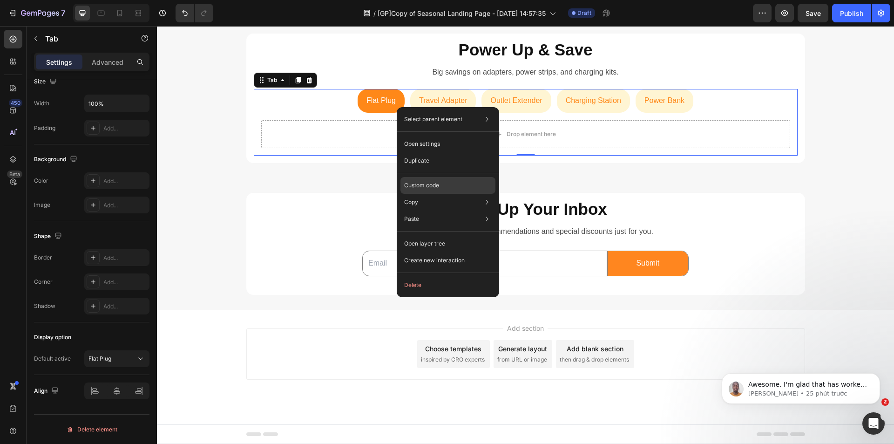
click at [413, 185] on p "Custom code" at bounding box center [421, 185] width 35 height 8
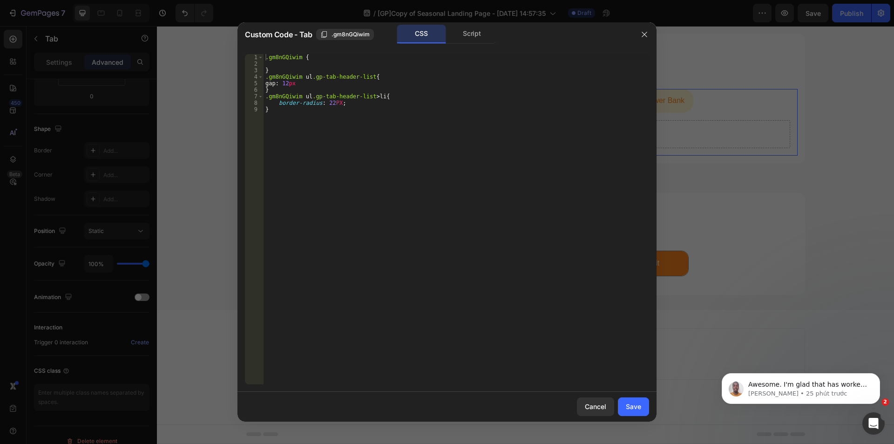
click at [330, 103] on div ".gm8nGQiwim { } .gm8nGQiwim ul .gp-tab-header-list { gap : 12 px } .gm8nGQiwim …" at bounding box center [455, 225] width 385 height 343
click at [344, 128] on div ".gm8nGQiwim { } .gm8nGQiwim ul .gp-tab-header-list { gap : 12 px } .gm8nGQiwim …" at bounding box center [455, 225] width 385 height 343
click at [331, 102] on div ".gm8nGQiwim { } .gm8nGQiwim ul .gp-tab-header-list { gap : 12 px } .gm8nGQiwim …" at bounding box center [455, 225] width 385 height 343
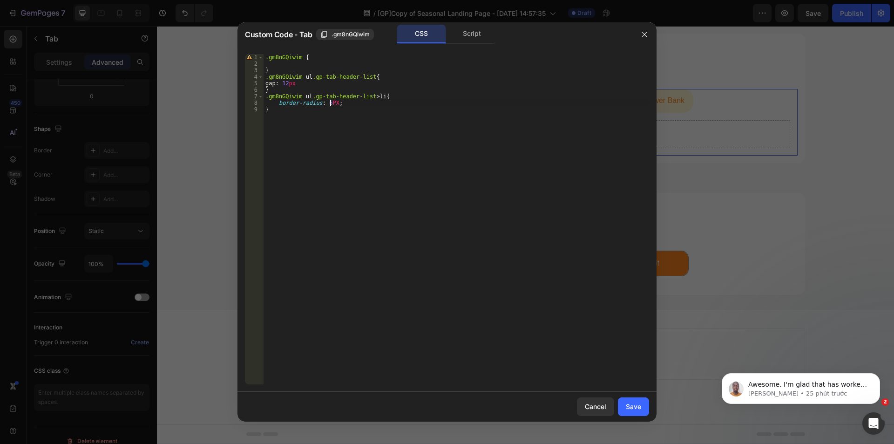
click at [335, 101] on div ".gm8nGQiwim { } .gm8nGQiwim ul .gp-tab-header-list { gap : 12 px } .gm8nGQiwim …" at bounding box center [455, 225] width 385 height 343
click at [356, 137] on div ".gm8nGQiwim { } .gm8nGQiwim ul .gp-tab-header-list { gap : 12 px } .gm8nGQiwim …" at bounding box center [455, 225] width 385 height 343
click at [334, 102] on div ".gm8nGQiwim { } .gm8nGQiwim ul .gp-tab-header-list { gap : 12 px } .gm8nGQiwim …" at bounding box center [455, 225] width 385 height 343
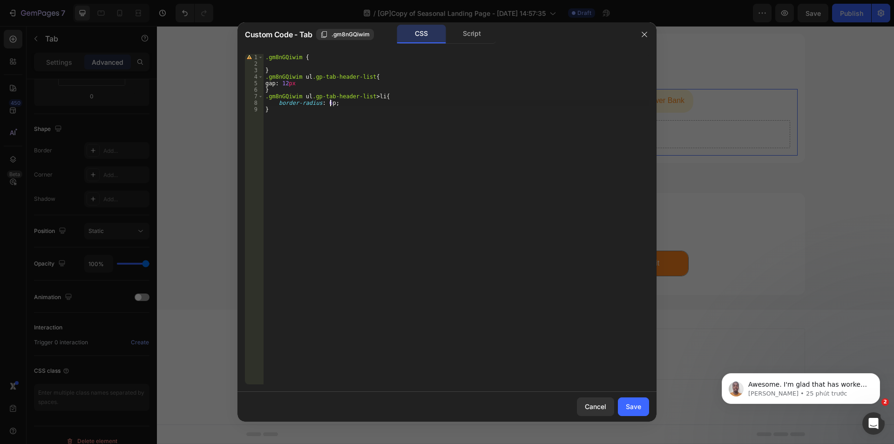
scroll to position [0, 5]
type textarea "border-radius: 6px;"
drag, startPoint x: 626, startPoint y: 400, endPoint x: 538, endPoint y: 47, distance: 364.2
click at [626, 400] on button "Save" at bounding box center [633, 406] width 31 height 19
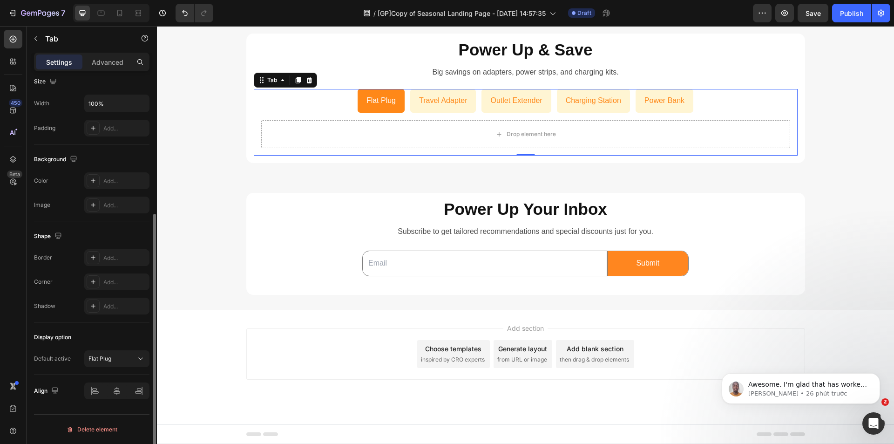
scroll to position [0, 0]
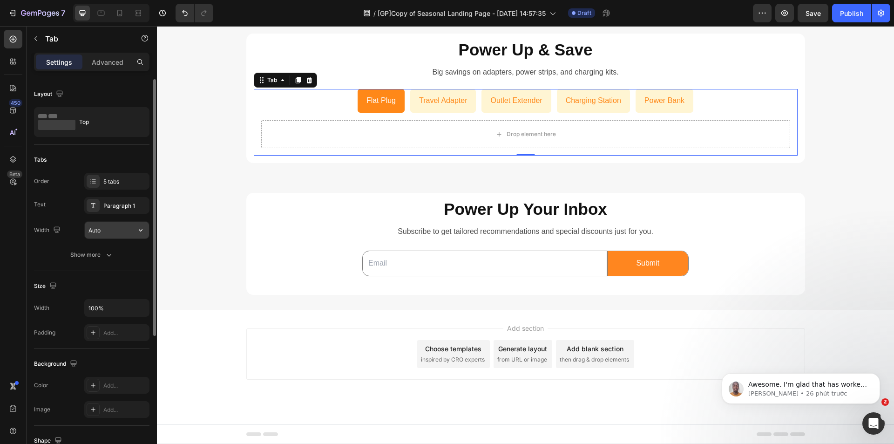
click at [115, 233] on input "Auto" at bounding box center [117, 230] width 64 height 17
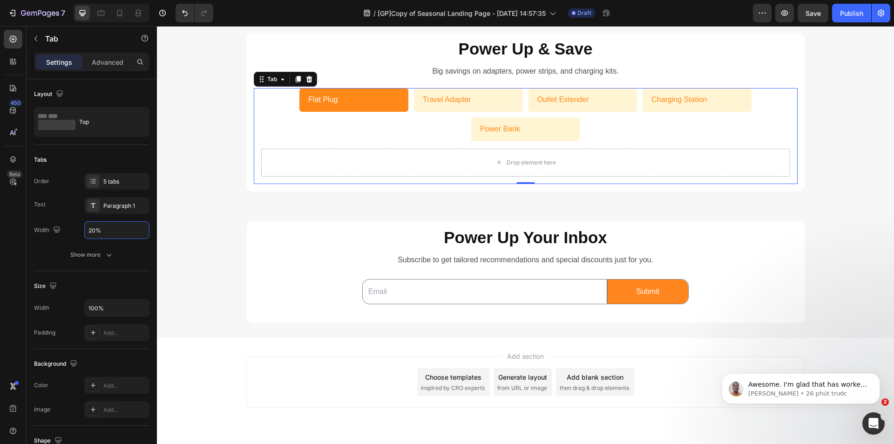
click at [301, 133] on ul "Flat Plug Travel Adapter Outlet Extender Charging Station Power Bank" at bounding box center [526, 114] width 544 height 53
drag, startPoint x: 120, startPoint y: 228, endPoint x: 56, endPoint y: 155, distance: 96.6
click at [120, 228] on input "20%" at bounding box center [117, 230] width 64 height 17
click at [115, 231] on input "20%" at bounding box center [117, 230] width 64 height 17
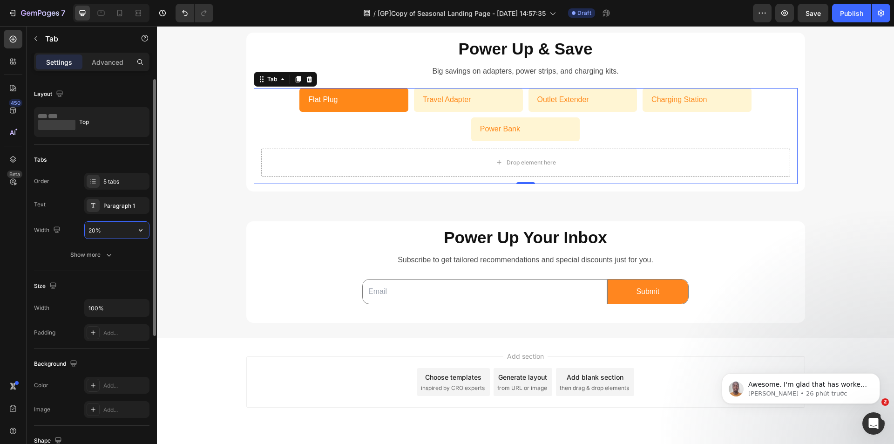
click at [115, 231] on input "20%" at bounding box center [117, 230] width 64 height 17
click at [138, 182] on div "5 tabs" at bounding box center [125, 181] width 44 height 8
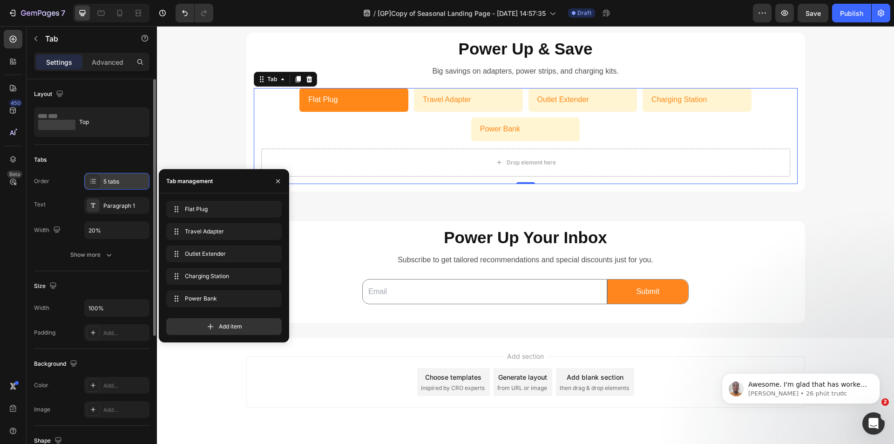
click at [142, 176] on div "5 tabs" at bounding box center [116, 181] width 65 height 17
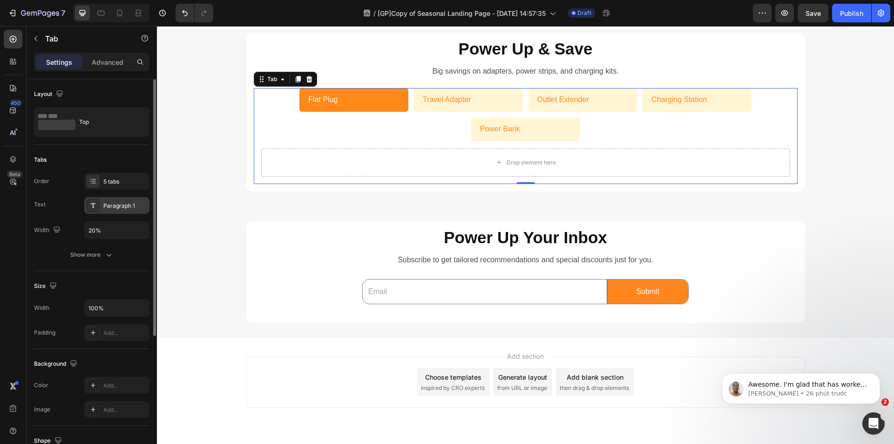
click at [139, 202] on div "Paragraph 1" at bounding box center [125, 206] width 44 height 8
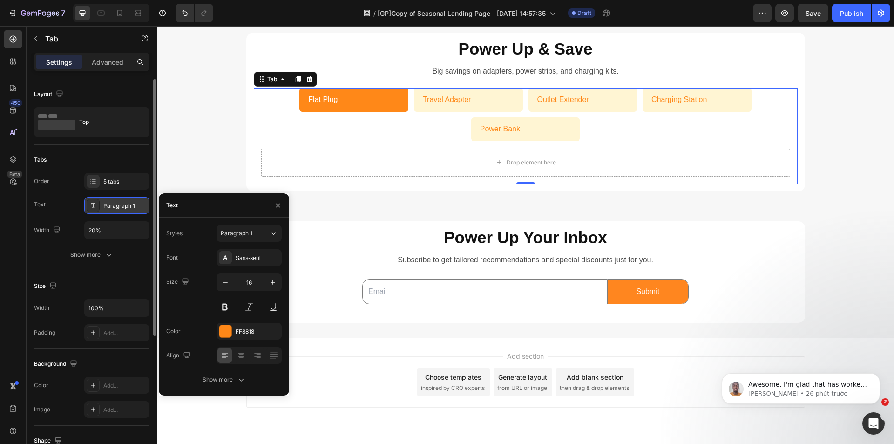
click at [142, 197] on div "Paragraph 1" at bounding box center [116, 205] width 65 height 17
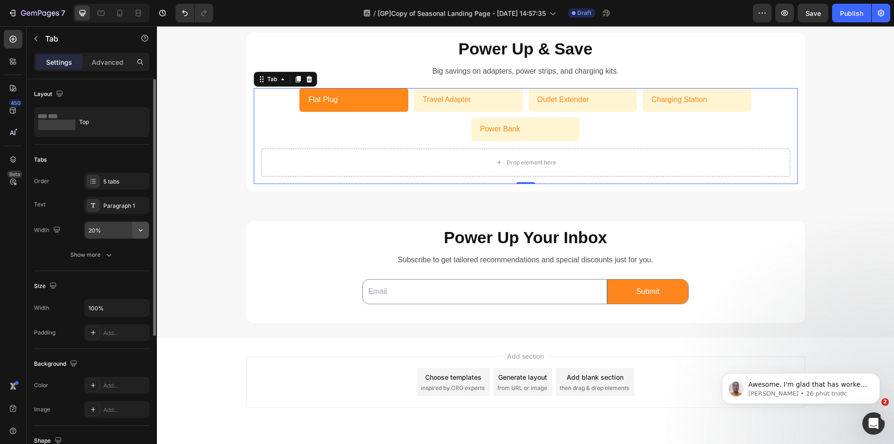
click at [135, 227] on button "button" at bounding box center [140, 230] width 17 height 17
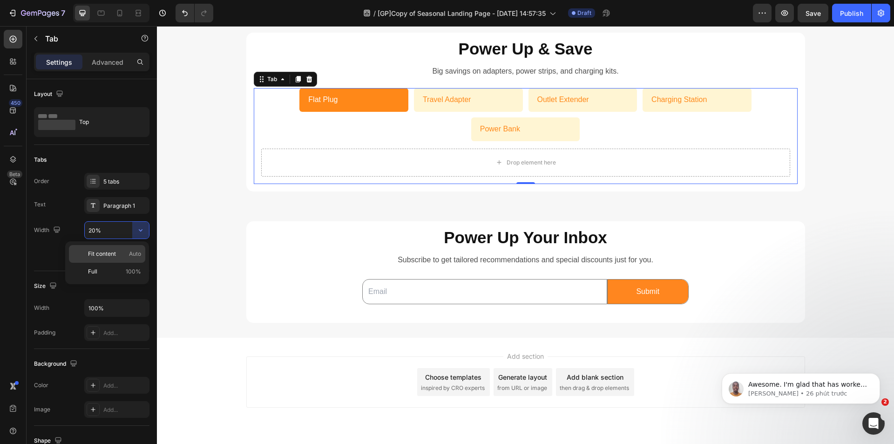
click at [139, 251] on span "Auto" at bounding box center [135, 254] width 12 height 8
type input "Auto"
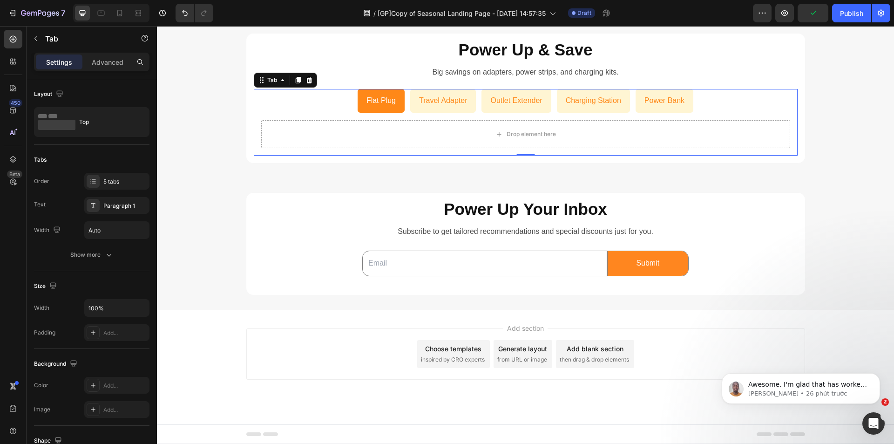
click at [286, 103] on ul "Flat Plug Travel Adapter Outlet Extender Charging Station Power Bank" at bounding box center [526, 101] width 544 height 24
click at [805, 13] on span "Save" at bounding box center [812, 13] width 15 height 8
click at [328, 106] on ul "Flat Plug Travel Adapter Outlet Extender Charging Station Power Bank" at bounding box center [526, 101] width 544 height 24
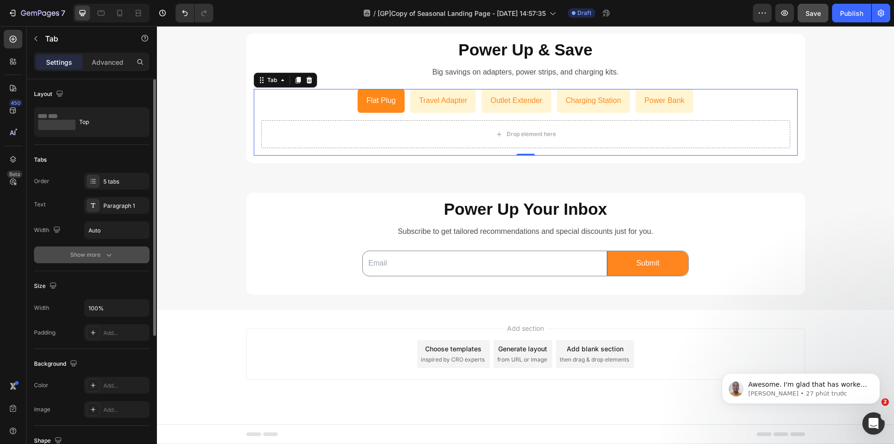
click at [102, 256] on div "Show more" at bounding box center [91, 254] width 43 height 9
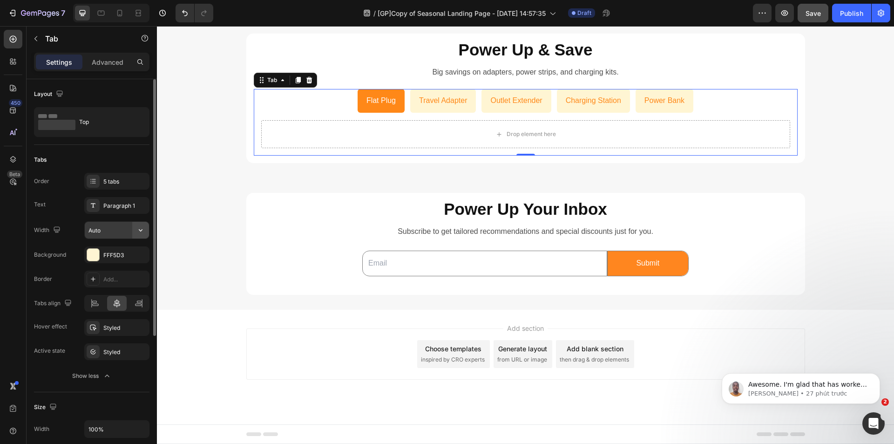
click at [140, 232] on icon "button" at bounding box center [140, 229] width 9 height 9
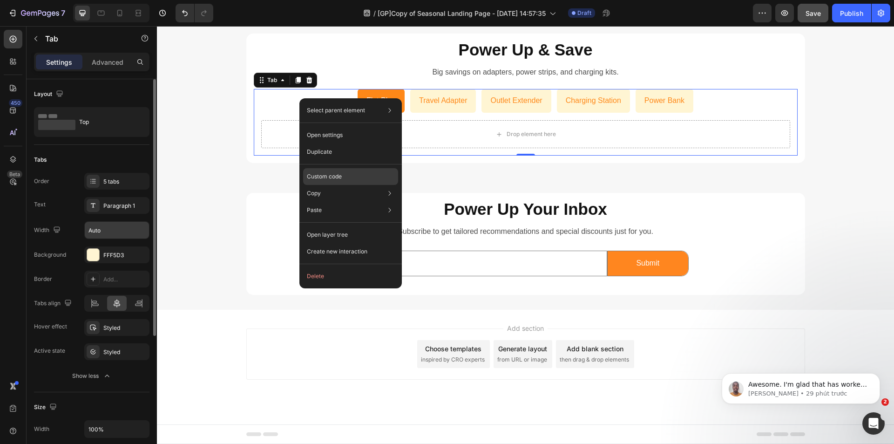
click at [347, 202] on div "Custom code" at bounding box center [350, 210] width 95 height 17
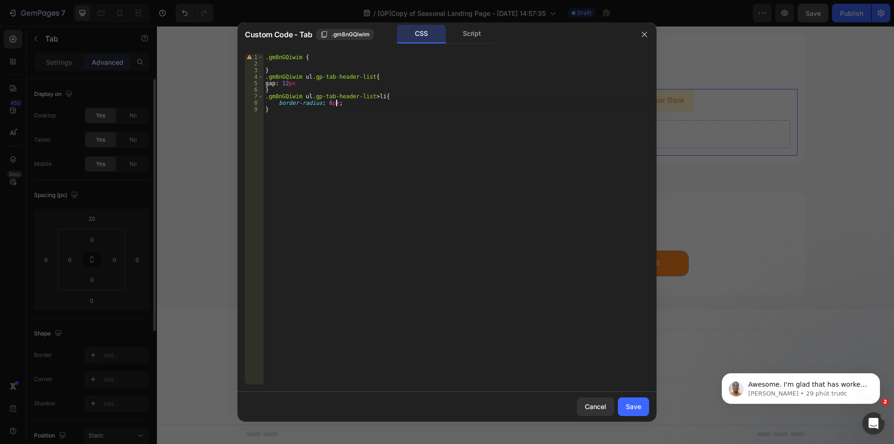
click at [338, 106] on div ".gm8nGQiwim { } .gm8nGQiwim ul .gp-tab-header-list { gap : 12 px } .gm8nGQiwim …" at bounding box center [455, 225] width 385 height 343
click at [312, 81] on div ".gm8nGQiwim { } .gm8nGQiwim ul .gp-tab-header-list { gap : 12 px } .gm8nGQiwim …" at bounding box center [455, 225] width 385 height 343
type textarea "gap: 12px;"
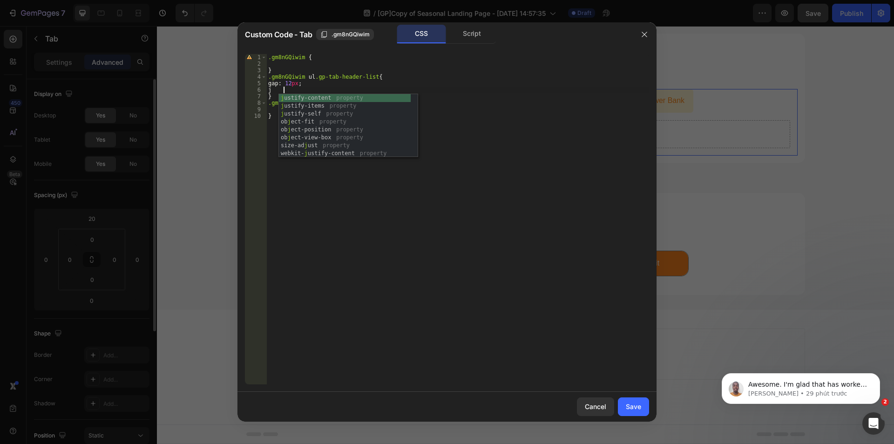
scroll to position [0, 1]
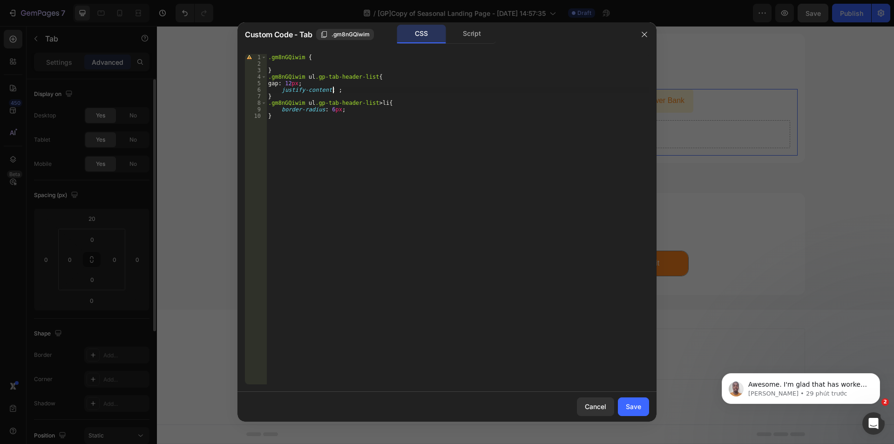
paste textarea "space-between"
type textarea "justify-content: space-between !;"
drag, startPoint x: 638, startPoint y: 410, endPoint x: 443, endPoint y: 344, distance: 205.8
click at [638, 410] on div "Save" at bounding box center [633, 406] width 15 height 10
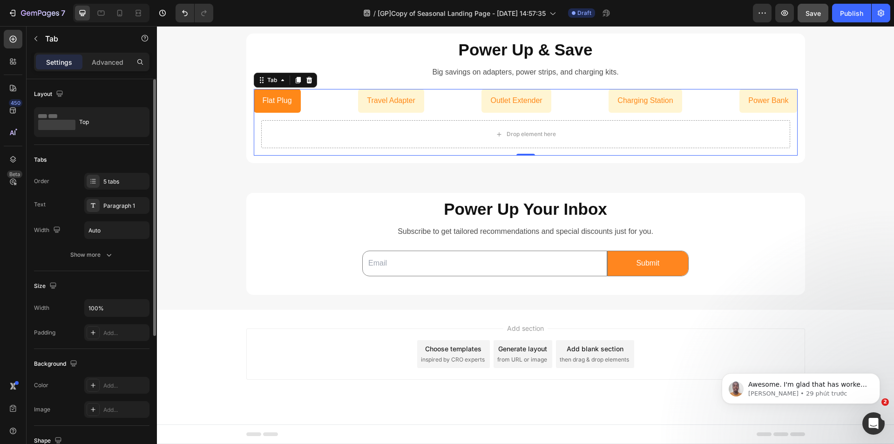
click at [434, 106] on ul "Flat Plug Travel Adapter Outlet Extender Charging Station Power Bank" at bounding box center [526, 101] width 544 height 24
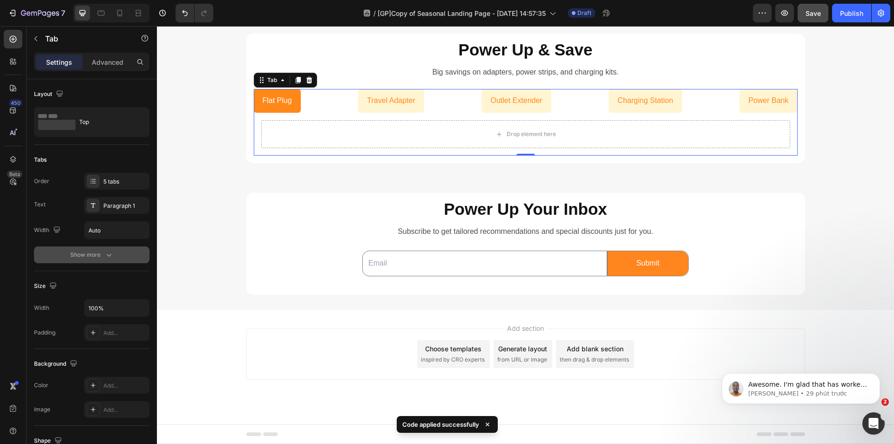
click at [109, 250] on button "Show more" at bounding box center [91, 254] width 115 height 17
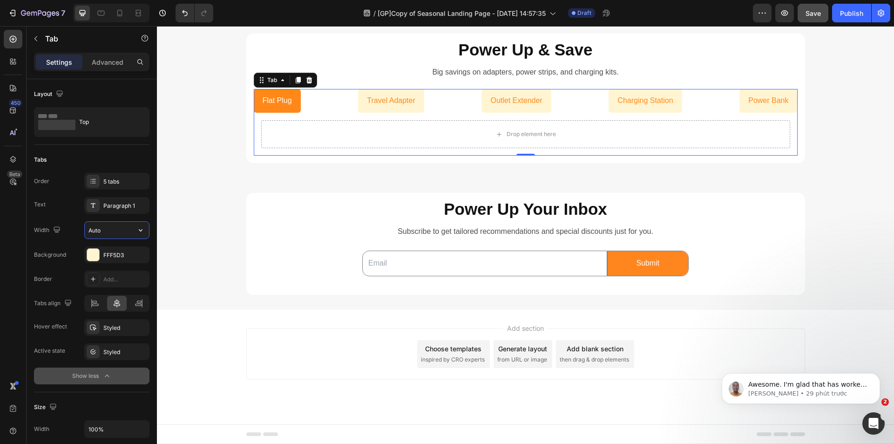
click at [124, 229] on input "Auto" at bounding box center [117, 230] width 64 height 17
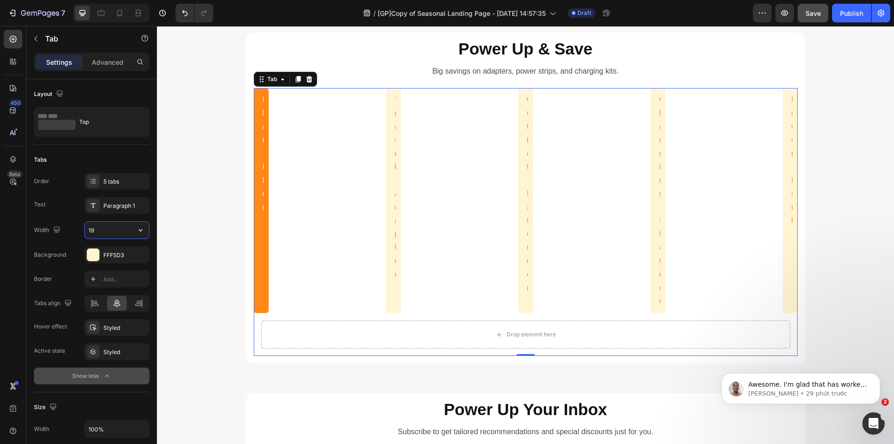
type input "19%"
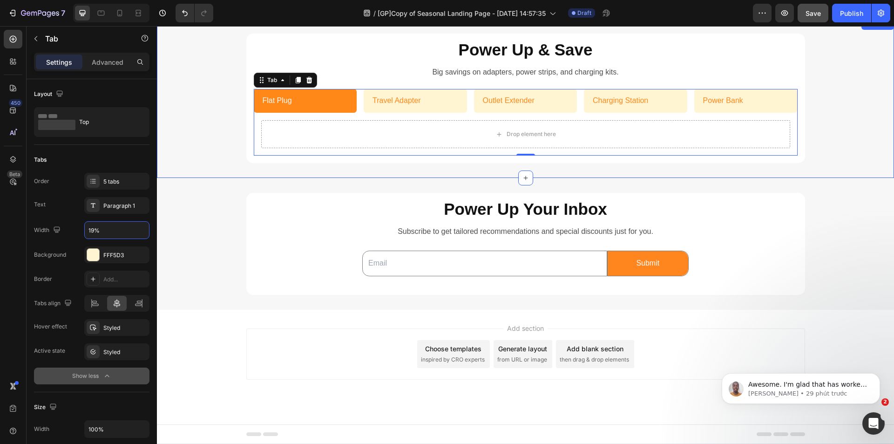
click at [199, 176] on div "Power Up & Save Heading Big savings on adapters, power strips, and charging kit…" at bounding box center [525, 98] width 737 height 159
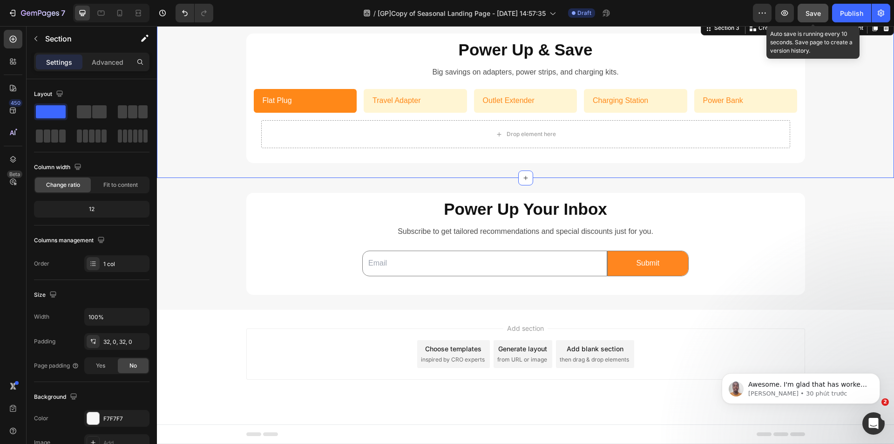
click at [816, 8] on div "Save" at bounding box center [812, 13] width 15 height 10
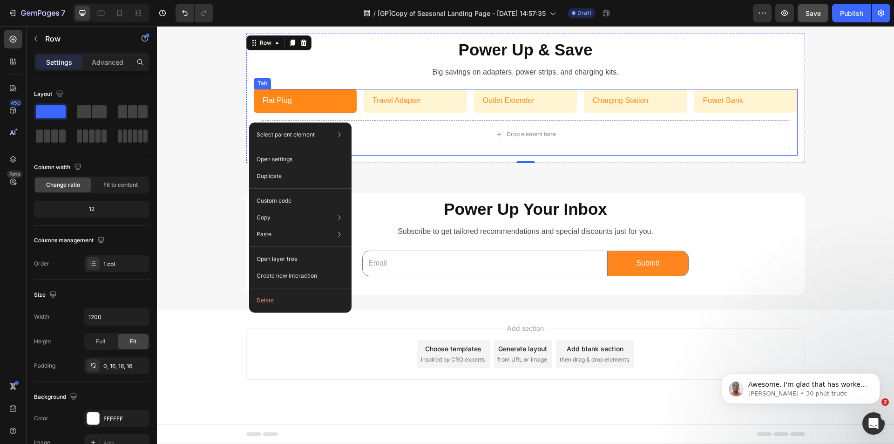
click at [351, 114] on div "Drop element here" at bounding box center [526, 134] width 544 height 43
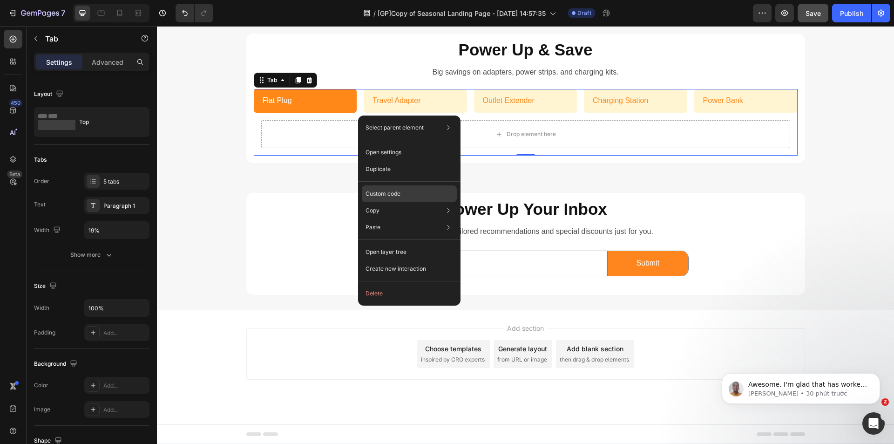
click at [390, 193] on p "Custom code" at bounding box center [382, 193] width 35 height 8
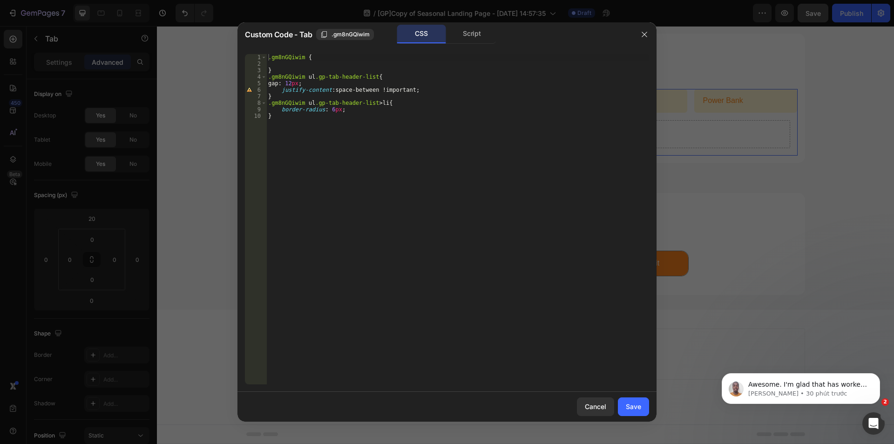
type textarea "border-radius: 6px;"
click at [350, 107] on div ".gm8nGQiwim { } .gm8nGQiwim ul .gp-tab-header-list { gap : 12 px ; justify-cont…" at bounding box center [457, 225] width 383 height 343
paste textarea "justify-content: center;"
click at [292, 116] on div ".gm8nGQiwim { } .gm8nGQiwim ul .gp-tab-header-list { gap : 12 px ; justify-cont…" at bounding box center [457, 225] width 383 height 343
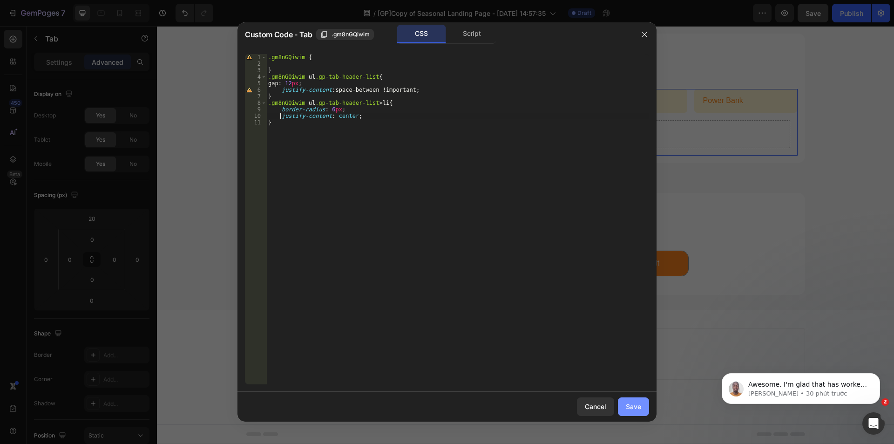
type textarea "justify-content: center;"
click at [625, 403] on button "Save" at bounding box center [633, 406] width 31 height 19
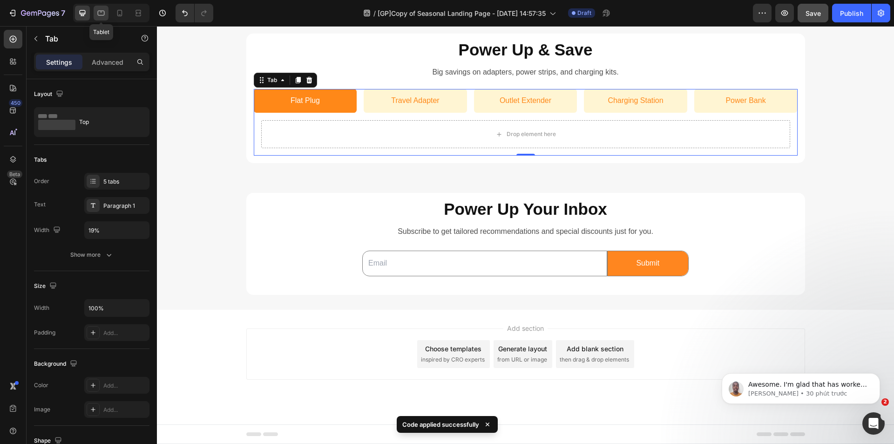
click at [95, 14] on div at bounding box center [101, 13] width 15 height 15
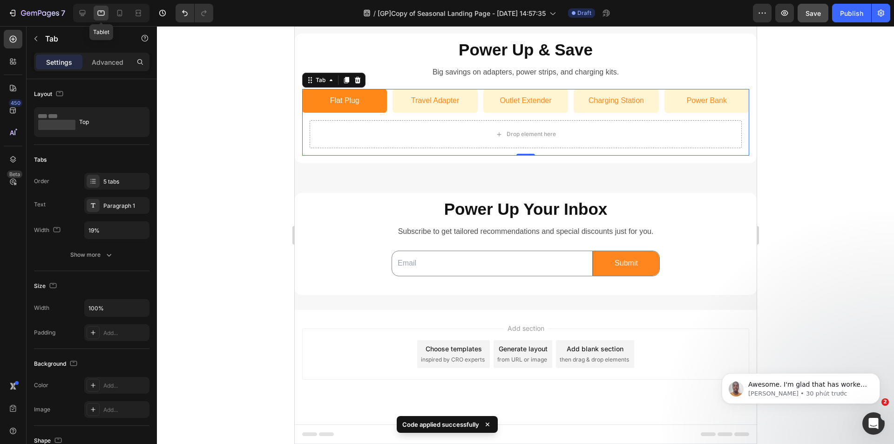
scroll to position [422, 0]
click at [408, 96] on ul "Flat Plug Travel Adapter Outlet Extender Charging Station Power Bank" at bounding box center [525, 101] width 447 height 24
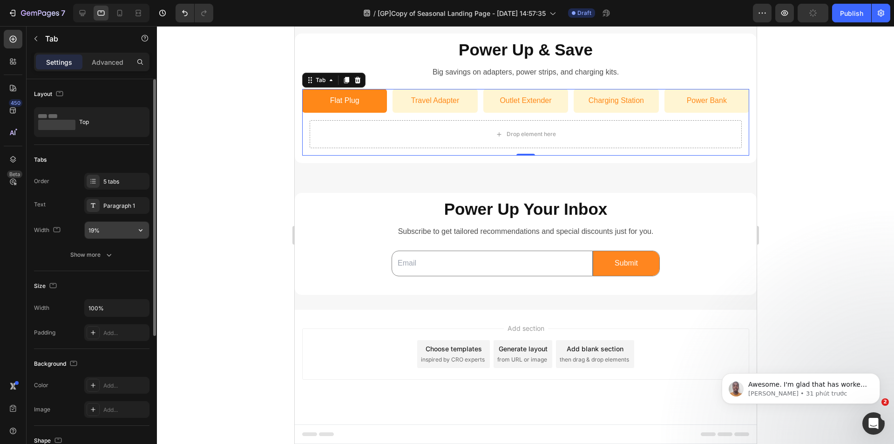
click at [88, 229] on input "19%" at bounding box center [117, 230] width 64 height 17
click at [94, 229] on input "19%" at bounding box center [117, 230] width 64 height 17
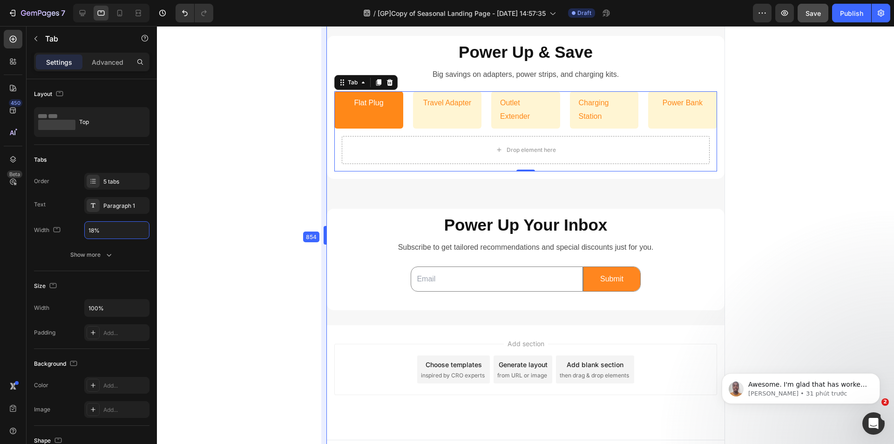
scroll to position [406, 0]
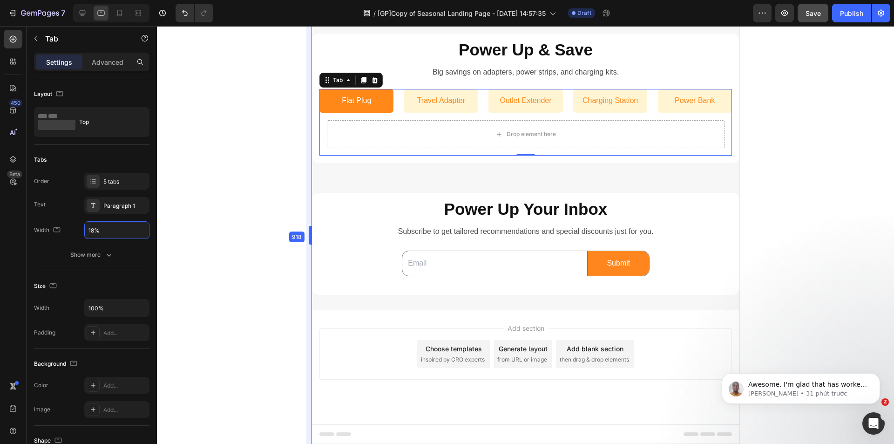
drag, startPoint x: 293, startPoint y: 232, endPoint x: 1, endPoint y: 208, distance: 292.8
click at [121, 10] on icon at bounding box center [119, 13] width 5 height 7
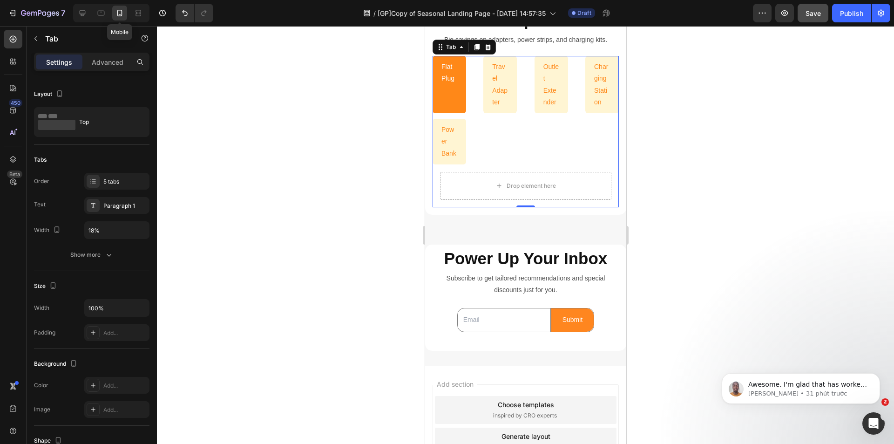
scroll to position [417, 0]
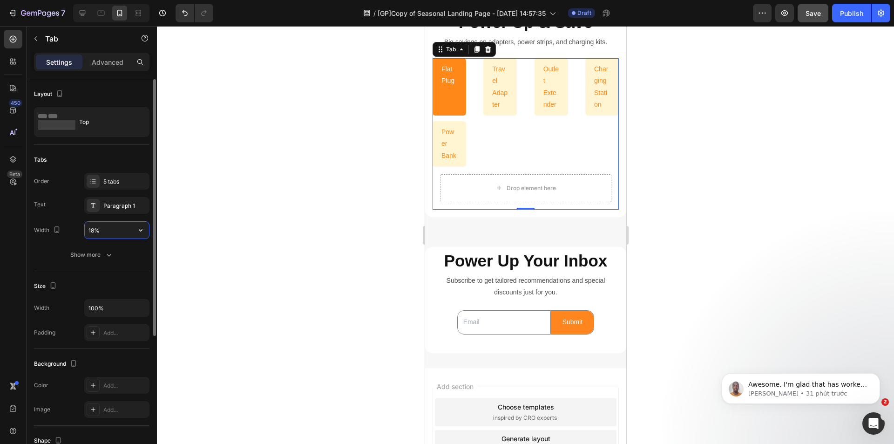
click at [94, 230] on input "18%" at bounding box center [117, 230] width 64 height 17
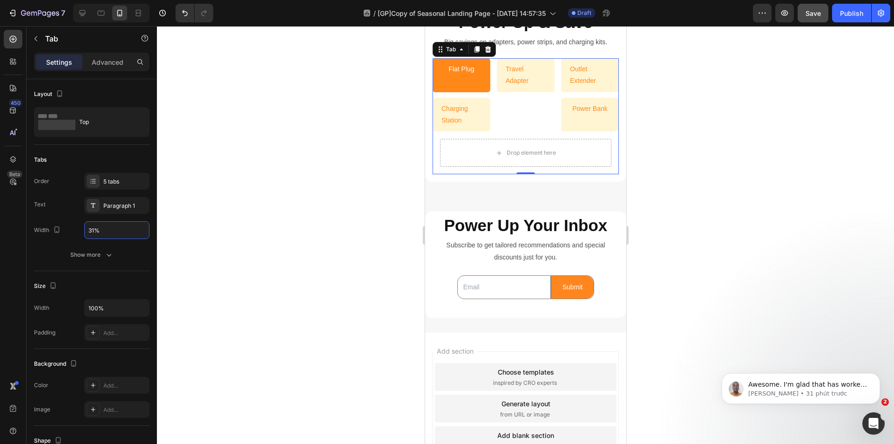
type input "31%"
click at [504, 115] on ul "Flat Plug Travel Adapter Outlet Extender Charging Station Power Bank" at bounding box center [525, 94] width 186 height 73
click at [707, 121] on div at bounding box center [525, 235] width 737 height 418
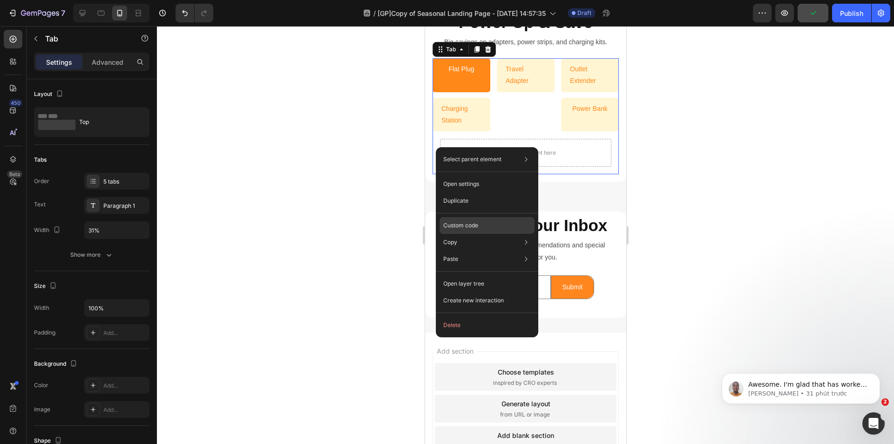
click at [481, 250] on div "Custom code" at bounding box center [486, 258] width 95 height 17
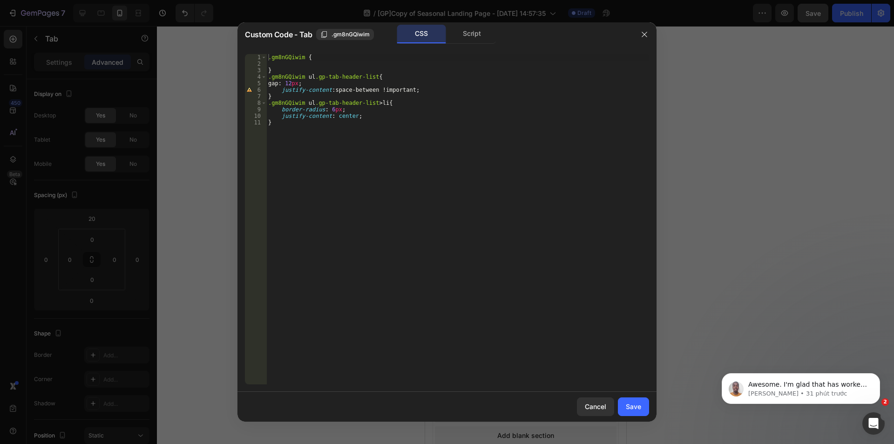
type textarea "}"
click at [377, 128] on div ".gm8nGQiwim { } .gm8nGQiwim ul .gp-tab-header-list { gap : 12 px ; justify-cont…" at bounding box center [457, 225] width 383 height 343
click at [289, 143] on div ".gm8nGQiwim { } .gm8nGQiwim ul .gp-tab-header-list { gap : 12 px ; justify-cont…" at bounding box center [457, 225] width 383 height 343
paste textarea "@media only screen and (max-width: 767px) {"
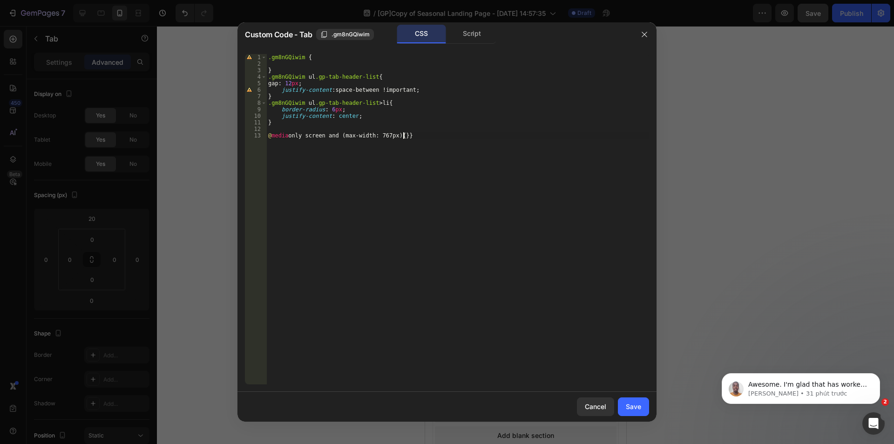
type textarea "@media only screen and (max-width: 767px) {}"
drag, startPoint x: 343, startPoint y: 135, endPoint x: 351, endPoint y: 135, distance: 7.4
click at [351, 135] on div ".gm8nGQiwim { } .gm8nGQiwim ul .gp-tab-header-list { gap : 12 px ; justify-cont…" at bounding box center [457, 225] width 383 height 343
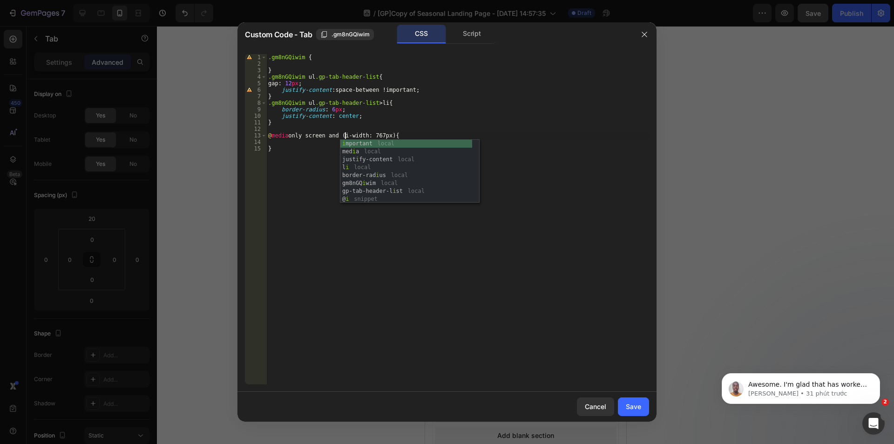
scroll to position [0, 7]
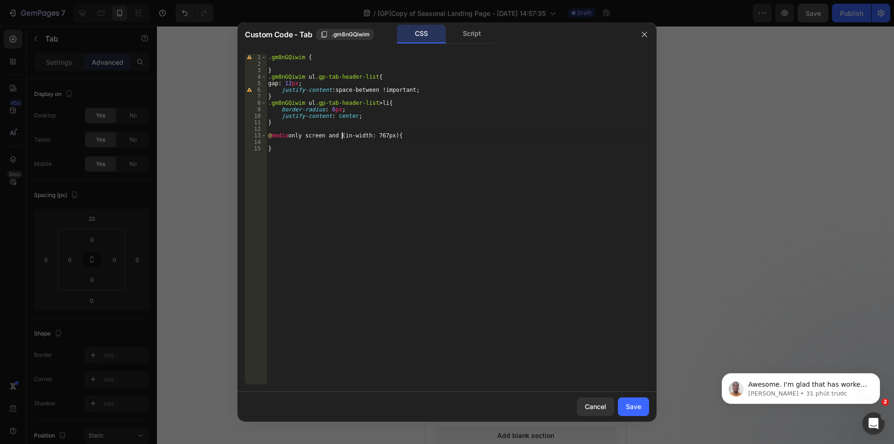
click at [342, 133] on div ".gm8nGQiwim { } .gm8nGQiwim ul .gp-tab-header-list { gap : 12 px ; justify-cont…" at bounding box center [457, 225] width 383 height 343
click at [382, 135] on div ".gm8nGQiwim { } .gm8nGQiwim ul .gp-tab-header-list { gap : 12 px ; justify-cont…" at bounding box center [457, 225] width 383 height 343
drag, startPoint x: 479, startPoint y: 110, endPoint x: 442, endPoint y: 101, distance: 37.3
click at [474, 108] on div ".gm8nGQiwim { } .gm8nGQiwim ul .gp-tab-header-list { gap : 12 px ; justify-cont…" at bounding box center [457, 225] width 383 height 343
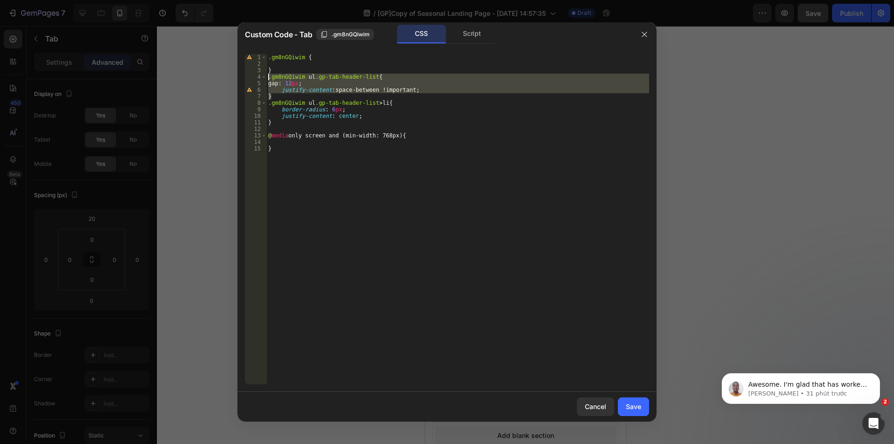
drag, startPoint x: 276, startPoint y: 94, endPoint x: 256, endPoint y: 78, distance: 25.4
click at [256, 78] on div "border-radius: 6px; 1 2 3 4 5 6 7 8 9 10 11 12 13 14 15 .gm8nGQiwim { } .gm8nGQ…" at bounding box center [447, 219] width 404 height 330
type textarea ".gm8nGQiwim ul.gp-tab-header-list{ gap: 12px;"
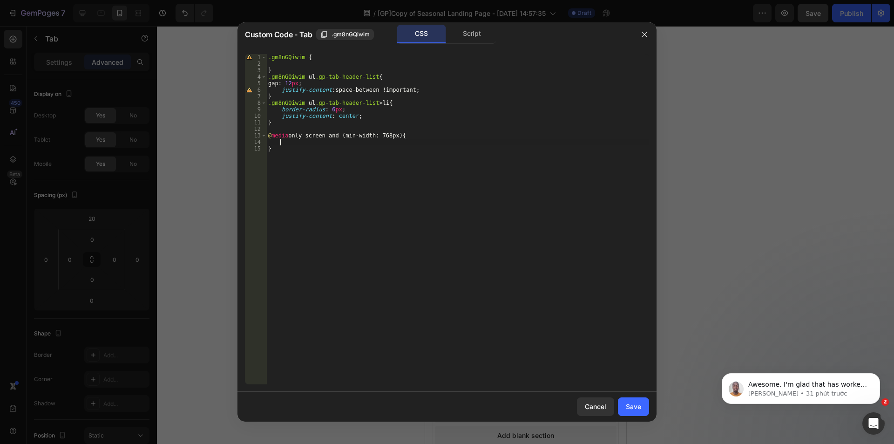
click at [288, 142] on div ".gm8nGQiwim { } .gm8nGQiwim ul .gp-tab-header-list { gap : 12 px ; justify-cont…" at bounding box center [457, 225] width 383 height 343
paste textarea "}"
drag, startPoint x: 321, startPoint y: 145, endPoint x: 242, endPoint y: 151, distance: 79.8
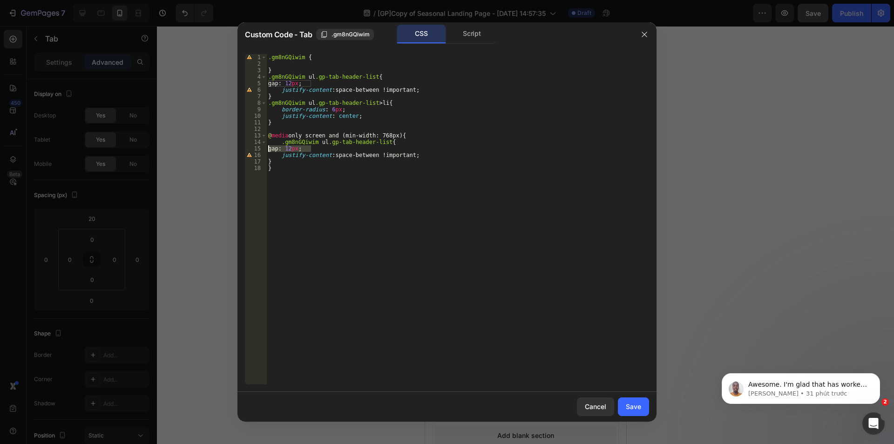
click at [242, 151] on div "} 1 2 3 4 5 6 7 8 9 10 11 12 13 14 15 16 17 18 .gm8nGQiwim { } .gm8nGQiwim ul .…" at bounding box center [446, 219] width 419 height 345
type textarea "\"
click at [275, 155] on div ".gm8nGQiwim { } .gm8nGQiwim ul .gp-tab-header-list { gap : 12 px ; justify-cont…" at bounding box center [457, 225] width 383 height 343
type textarea "}"
click at [282, 154] on div ".gm8nGQiwim { } .gm8nGQiwim ul .gp-tab-header-list { gap : 12 px ; justify-cont…" at bounding box center [457, 225] width 383 height 343
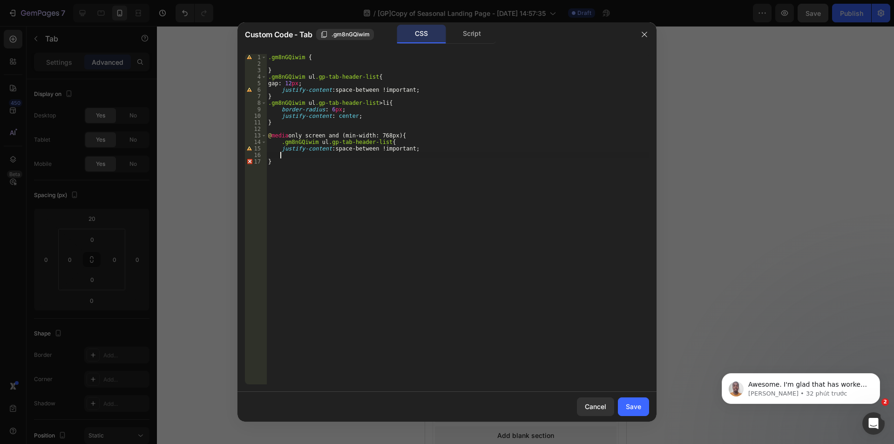
scroll to position [0, 0]
click at [279, 148] on div ".gm8nGQiwim { } .gm8nGQiwim ul .gp-tab-header-list { gap : 12 px ; justify-cont…" at bounding box center [457, 225] width 383 height 343
click at [368, 170] on div ".gm8nGQiwim { } .gm8nGQiwim ul .gp-tab-header-list { gap : 12 px ; justify-cont…" at bounding box center [457, 225] width 383 height 343
click at [361, 118] on div ".gm8nGQiwim { } .gm8nGQiwim ul .gp-tab-header-list { gap : 12 px ; justify-cont…" at bounding box center [457, 225] width 383 height 343
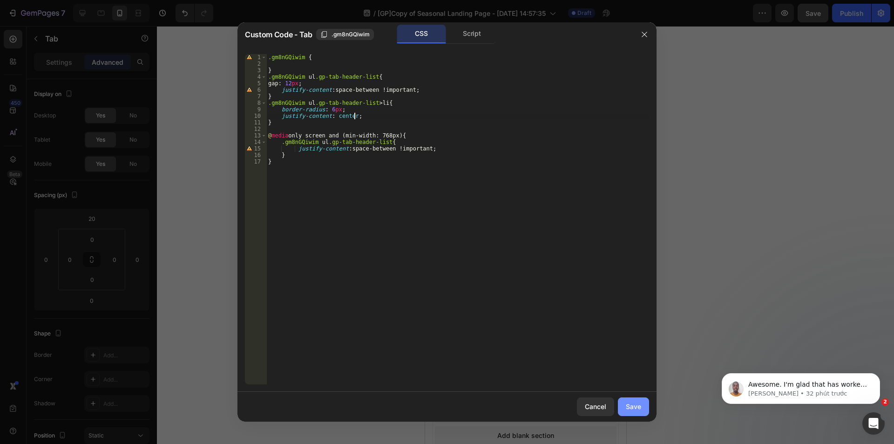
type textarea "justify-content: center;"
drag, startPoint x: 644, startPoint y: 411, endPoint x: 200, endPoint y: 383, distance: 445.4
click at [644, 411] on button "Save" at bounding box center [633, 406] width 31 height 19
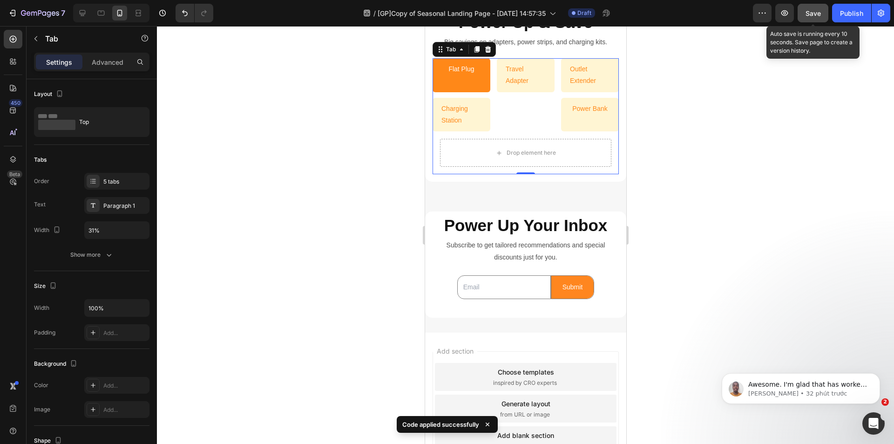
click at [810, 17] on div "Save" at bounding box center [812, 13] width 15 height 10
click at [816, 14] on span "Save" at bounding box center [812, 13] width 15 height 8
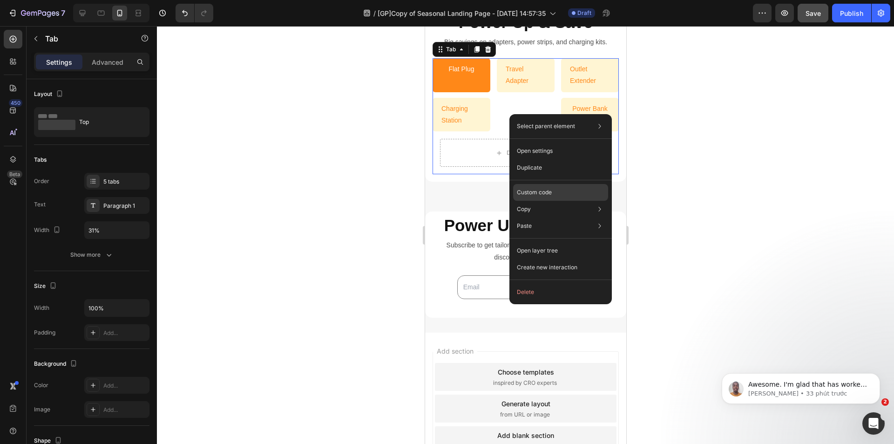
click at [527, 190] on p "Custom code" at bounding box center [534, 192] width 35 height 8
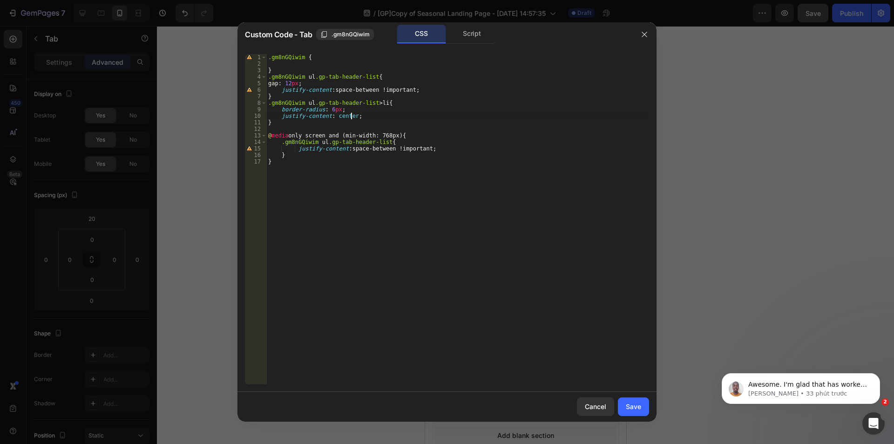
click at [351, 113] on div ".gm8nGQiwim { } .gm8nGQiwim ul .gp-tab-header-list { gap : 12 px ; justify-cont…" at bounding box center [457, 225] width 383 height 343
drag, startPoint x: 245, startPoint y: 182, endPoint x: 287, endPoint y: 212, distance: 51.1
click at [287, 212] on div ".gm8nGQiwim { } .gm8nGQiwim ul .gp-tab-header-list { gap : 12 px ; justify-cont…" at bounding box center [457, 225] width 383 height 343
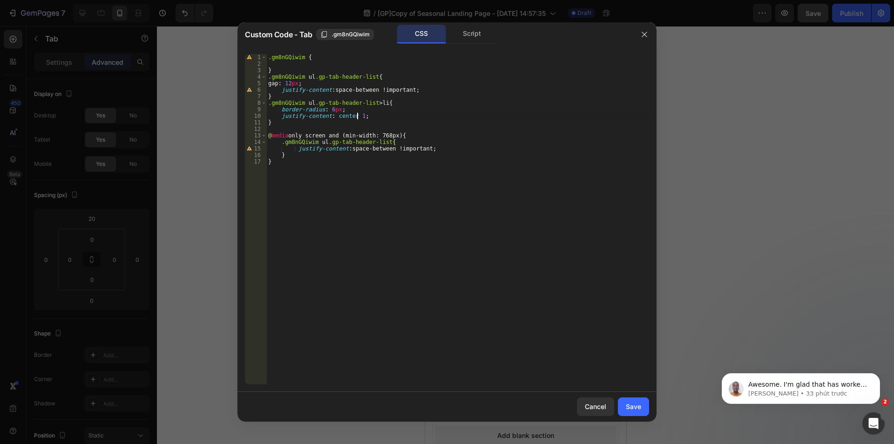
click at [358, 115] on div ".gm8nGQiwim { } .gm8nGQiwim ul .gp-tab-header-list { gap : 12 px ; justify-cont…" at bounding box center [457, 225] width 383 height 343
type textarea "justify-content: center !;"
drag, startPoint x: 414, startPoint y: 89, endPoint x: 224, endPoint y: 89, distance: 189.9
click at [224, 89] on div "Custom Code - Tab .gm8nGQiwim CSS Script justify-content: center !; 1 2 3 4 5 6…" at bounding box center [447, 222] width 894 height 444
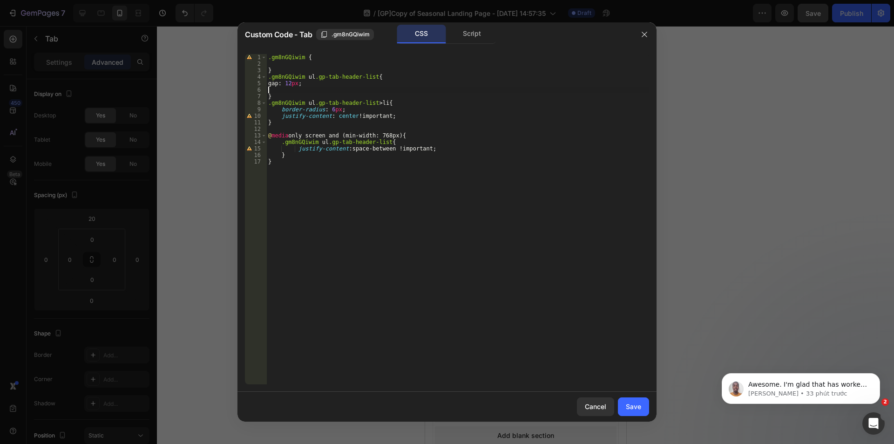
scroll to position [0, 0]
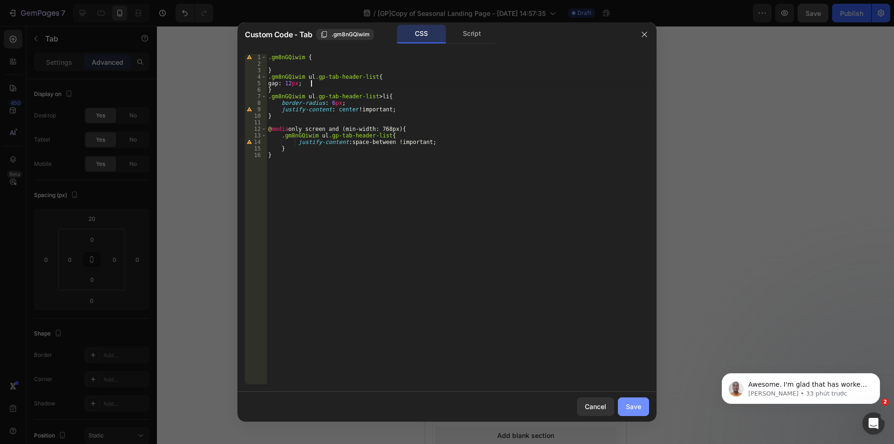
type textarea "gap: 12px;"
click at [626, 412] on button "Save" at bounding box center [633, 406] width 31 height 19
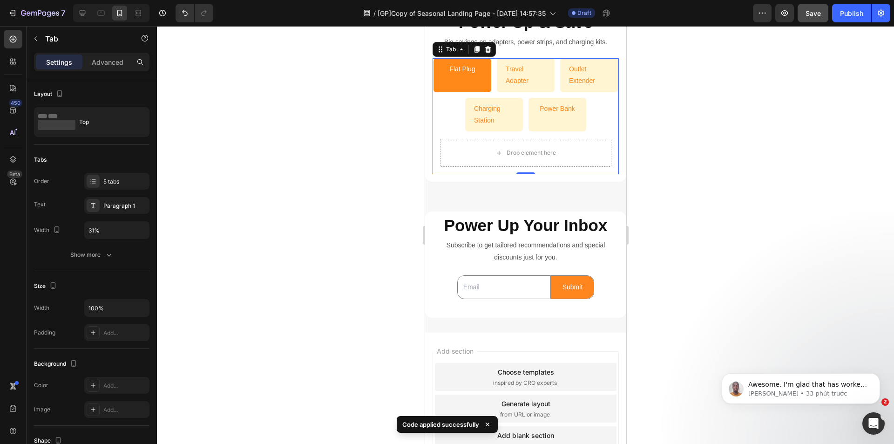
drag, startPoint x: 847, startPoint y: 16, endPoint x: 808, endPoint y: 27, distance: 40.5
click at [826, 0] on div "7 Version history / [GP]Copy of Seasonal Landing Page - [DATE] 14:57:35 Draft P…" at bounding box center [447, 0] width 894 height 0
click at [816, 20] on button "Save" at bounding box center [812, 13] width 31 height 19
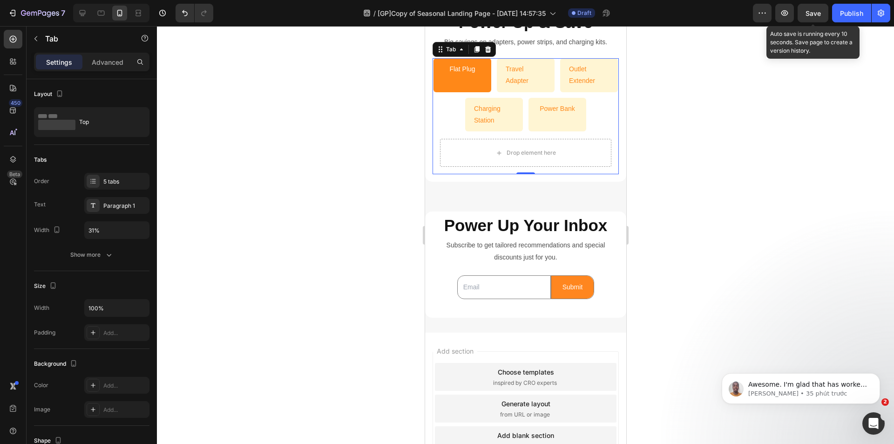
drag, startPoint x: 444, startPoint y: 121, endPoint x: 895, endPoint y: 186, distance: 455.7
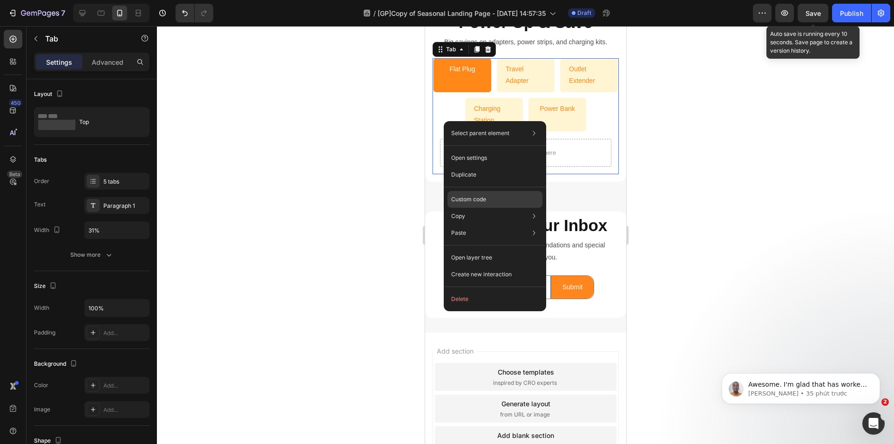
click at [465, 196] on p "Custom code" at bounding box center [468, 199] width 35 height 8
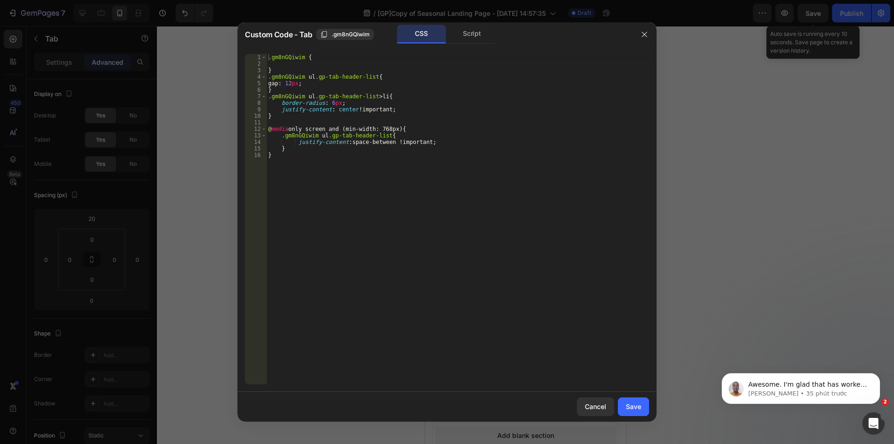
type textarea "}"
click at [346, 171] on div ".gm8nGQiwim { } .gm8nGQiwim ul .gp-tab-header-list { gap : 12 px ; } .gm8nGQiwi…" at bounding box center [457, 225] width 383 height 343
click at [292, 123] on div ".gm8nGQiwim { } .gm8nGQiwim ul .gp-tab-header-list { gap : 12 px ; } .gm8nGQiwi…" at bounding box center [457, 225] width 383 height 343
click at [288, 127] on div ".gm8nGQiwim { } .gm8nGQiwim ul .gp-tab-header-list { gap : 12 px ; } .gm8nGQiwi…" at bounding box center [457, 225] width 383 height 343
type textarea "{"
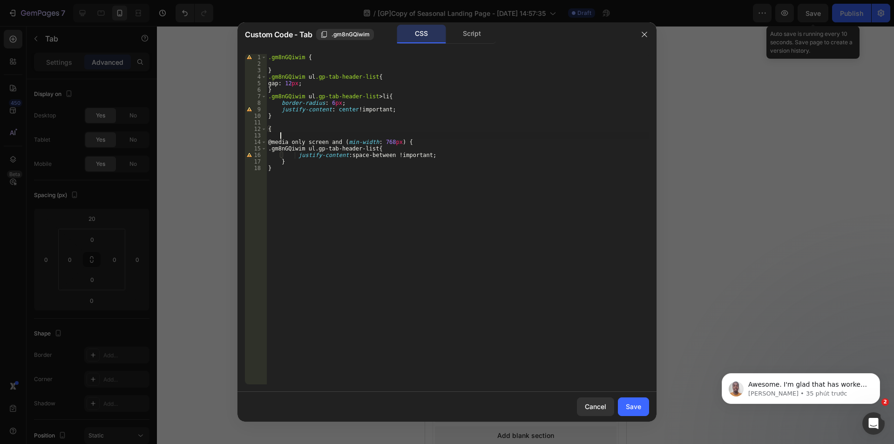
scroll to position [0, 0]
paste textarea "data-gp-text"
type textarea "data-gp-text\}"
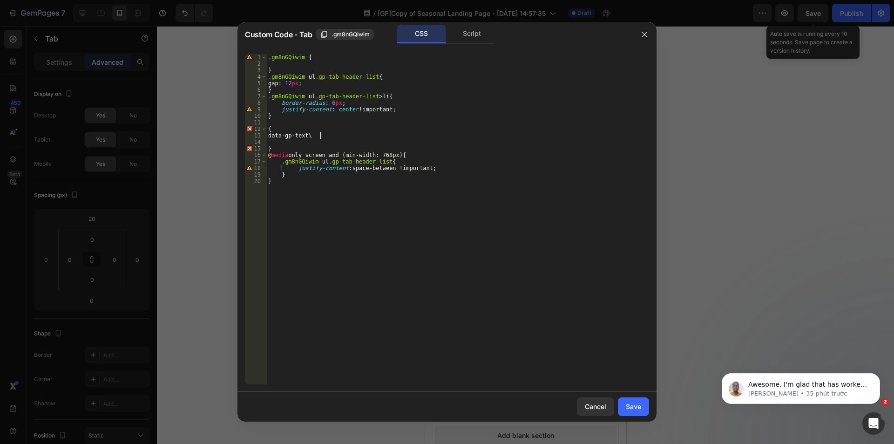
click at [334, 135] on div ".gm8nGQiwim { } .gm8nGQiwim ul .gp-tab-header-list { gap : 12 px ; } .gm8nGQiwi…" at bounding box center [457, 225] width 383 height 343
type textarea "data-gp-text"
drag, startPoint x: 322, startPoint y: 135, endPoint x: 282, endPoint y: 137, distance: 40.1
click at [282, 137] on div ".gm8nGQiwim { } .gm8nGQiwim ul .gp-tab-header-list { gap : 12 px ; } .gm8nGQiwi…" at bounding box center [457, 225] width 383 height 343
click at [268, 125] on div ".gm8nGQiwim { } .gm8nGQiwim ul .gp-tab-header-list { gap : 12 px ; } .gm8nGQiwi…" at bounding box center [457, 225] width 383 height 343
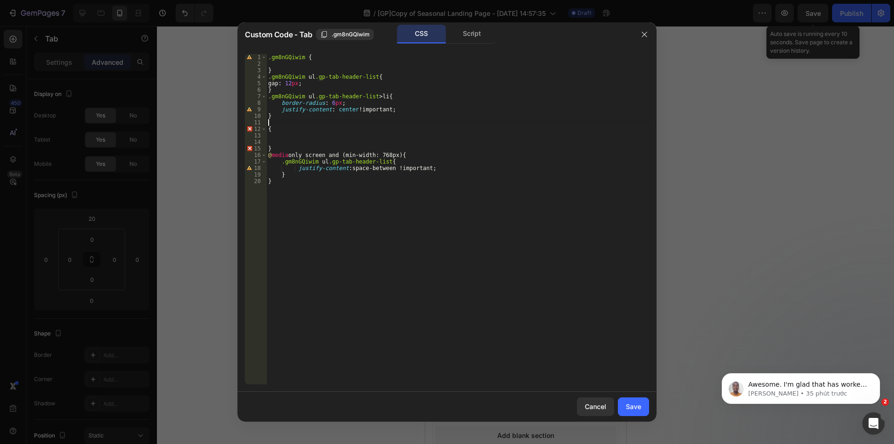
scroll to position [0, 0]
click at [268, 128] on div ".gm8nGQiwim { } .gm8nGQiwim ul .gp-tab-header-list { gap : 12 px ; } .gm8nGQiwi…" at bounding box center [457, 225] width 383 height 343
paste textarea "data-gp-text"
drag, startPoint x: 384, startPoint y: 94, endPoint x: 239, endPoint y: 97, distance: 144.8
click at [239, 97] on div "data-gp-text{ 1 2 3 4 5 6 7 8 9 10 11 12 13 14 15 16 17 18 19 20 .gm8nGQiwim { …" at bounding box center [446, 219] width 419 height 345
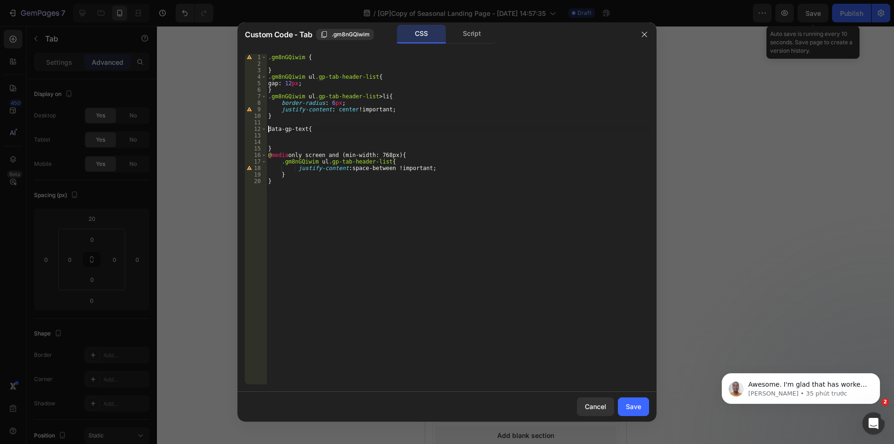
drag, startPoint x: 269, startPoint y: 131, endPoint x: 295, endPoint y: 132, distance: 26.1
click at [269, 131] on div ".gm8nGQiwim { } .gm8nGQiwim ul .gp-tab-header-list { gap : 12 px ; } .gm8nGQiwi…" at bounding box center [457, 225] width 383 height 343
paste textarea ".gm8nGQiwim ul.gp-tab-header-list > li"
click at [426, 127] on div ".gm8nGQiwim { } .gm8nGQiwim ul .gp-tab-header-list { gap : 12 px ; } .gm8nGQiwi…" at bounding box center [457, 225] width 383 height 343
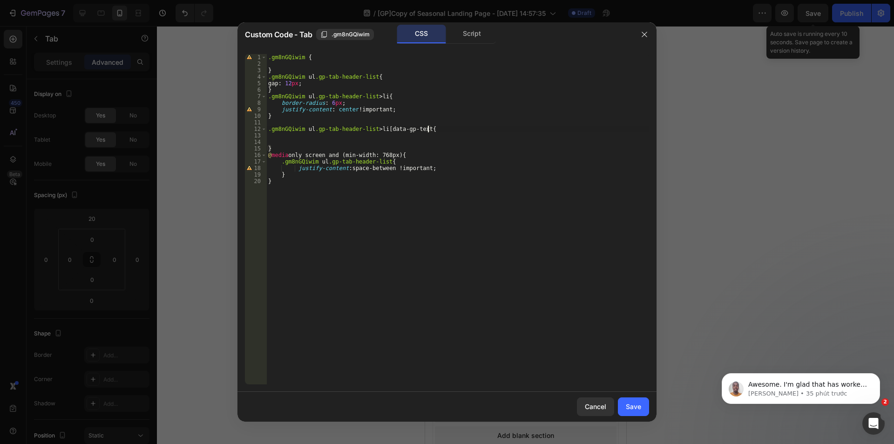
type textarea ".gm8nGQiwim ul.gp-tab-header-list > li [data-gp-text]{"
click at [311, 135] on div ".gm8nGQiwim { } .gm8nGQiwim ul .gp-tab-header-list { gap : 12 px ; } .gm8nGQiwi…" at bounding box center [457, 225] width 383 height 343
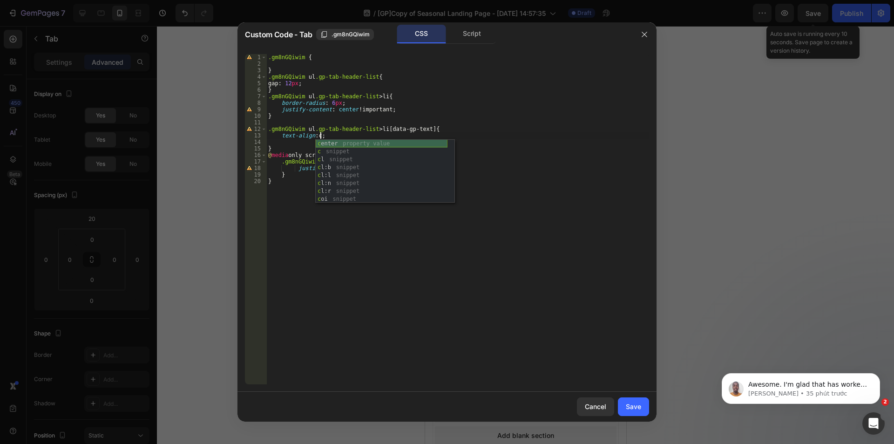
click at [344, 145] on div "c enter property value c snippet c l snippet c l:b snippet c l:l snippet c l:n …" at bounding box center [382, 179] width 132 height 79
type textarea "text-align: center;"
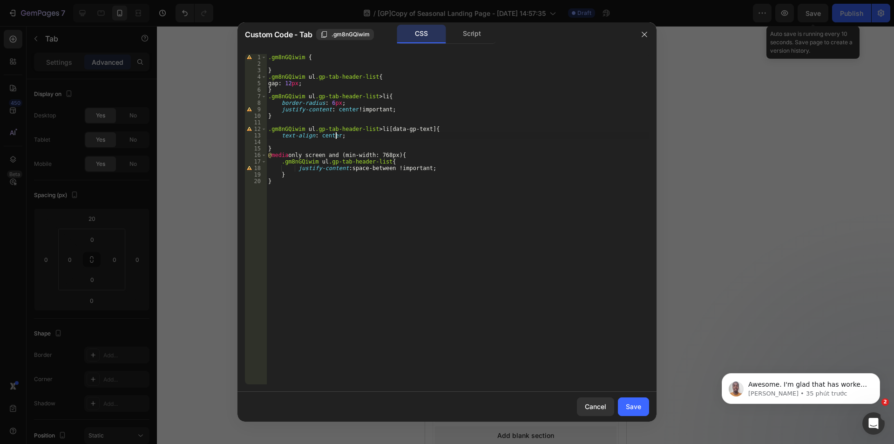
click at [272, 141] on div ".gm8nGQiwim { } .gm8nGQiwim ul .gp-tab-header-list { gap : 12 px ; } .gm8nGQiwi…" at bounding box center [457, 225] width 383 height 343
click at [384, 182] on div ".gm8nGQiwim { } .gm8nGQiwim ul .gp-tab-header-list { gap : 12 px ; } .gm8nGQiwi…" at bounding box center [457, 225] width 383 height 343
drag, startPoint x: 444, startPoint y: 159, endPoint x: 296, endPoint y: 164, distance: 147.6
click at [296, 164] on div ".gm8nGQiwim { } .gm8nGQiwim ul .gp-tab-header-list { gap : 12 px ; } .gm8nGQiwi…" at bounding box center [457, 225] width 383 height 343
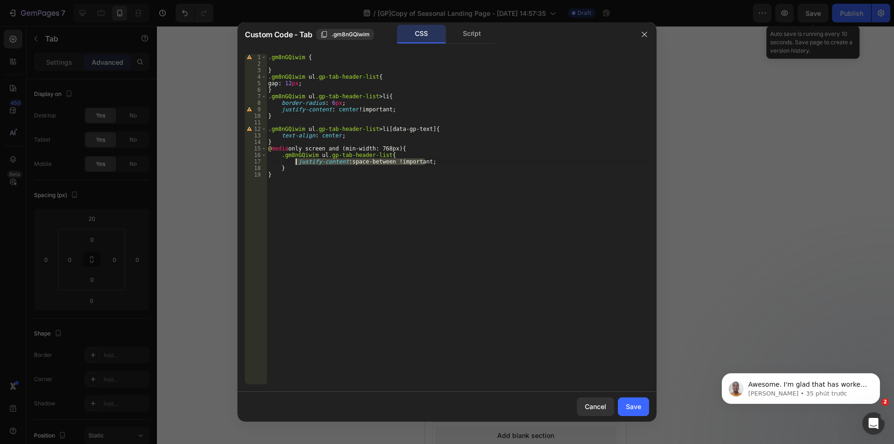
type textarea "justify-content: space-between !important;"
click at [284, 61] on div ".gm8nGQiwim { } .gm8nGQiwim ul .gp-tab-header-list { gap : 12 px ; } .gm8nGQiwi…" at bounding box center [457, 225] width 383 height 343
click at [319, 83] on div ".gm8nGQiwim { } .gm8nGQiwim ul .gp-tab-header-list { gap : 12 px ; } .gm8nGQiwi…" at bounding box center [457, 225] width 383 height 343
type textarea "gap: 12px;"
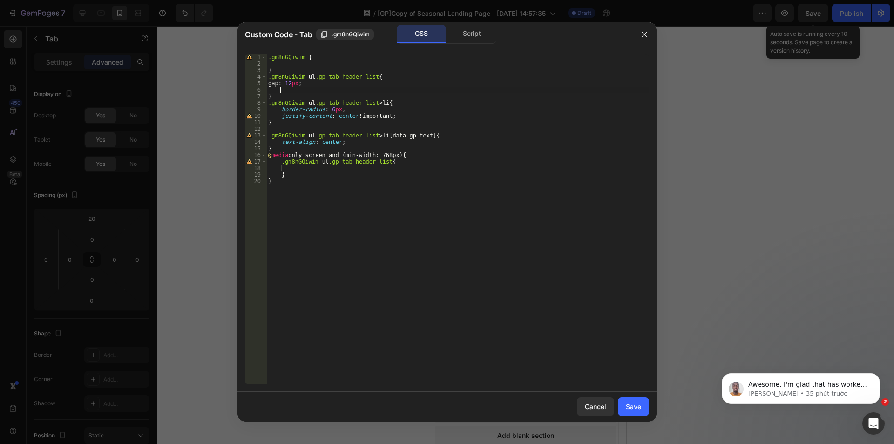
paste textarea "justify-content: space-between !important;"
type textarea "justify-content: space-between !important;"
click at [299, 166] on div ".gm8nGQiwim { } .gm8nGQiwim ul .gp-tab-header-list { gap : 12 px ; justify-cont…" at bounding box center [457, 225] width 383 height 343
paste textarea "}"
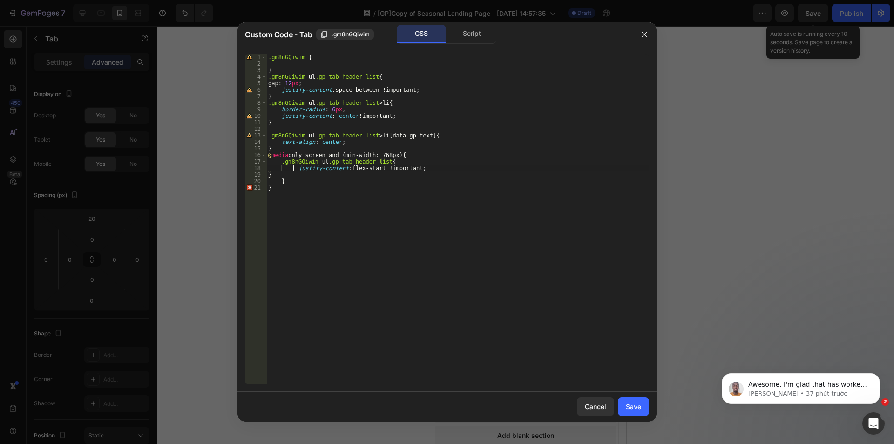
click at [294, 170] on div ".gm8nGQiwim { } .gm8nGQiwim ul .gp-tab-header-list { gap : 12 px ; justify-cont…" at bounding box center [457, 225] width 383 height 343
click at [295, 168] on div ".gm8nGQiwim { } .gm8nGQiwim ul .gp-tab-header-list { gap : 12 px ; justify-cont…" at bounding box center [457, 225] width 383 height 343
click at [276, 175] on div ".gm8nGQiwim { } .gm8nGQiwim ul .gp-tab-header-list { gap : 12 px ; justify-cont…" at bounding box center [457, 225] width 383 height 343
type textarea "}"
type textarea "justify-content: flex-start !important;"
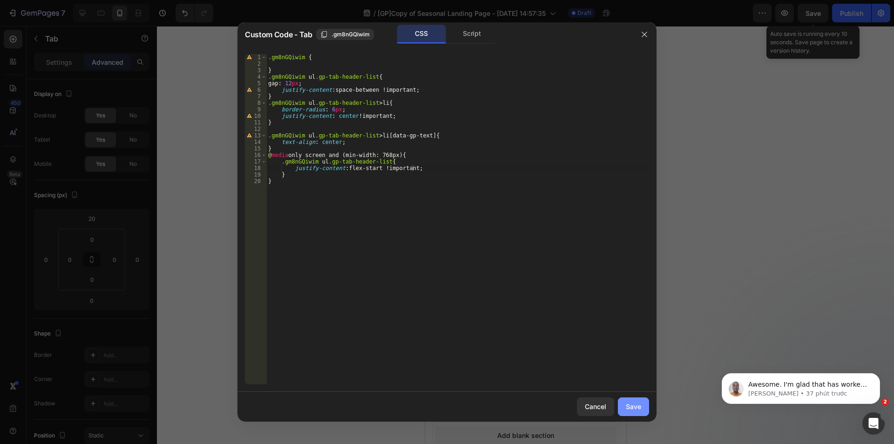
click at [624, 405] on button "Save" at bounding box center [633, 406] width 31 height 19
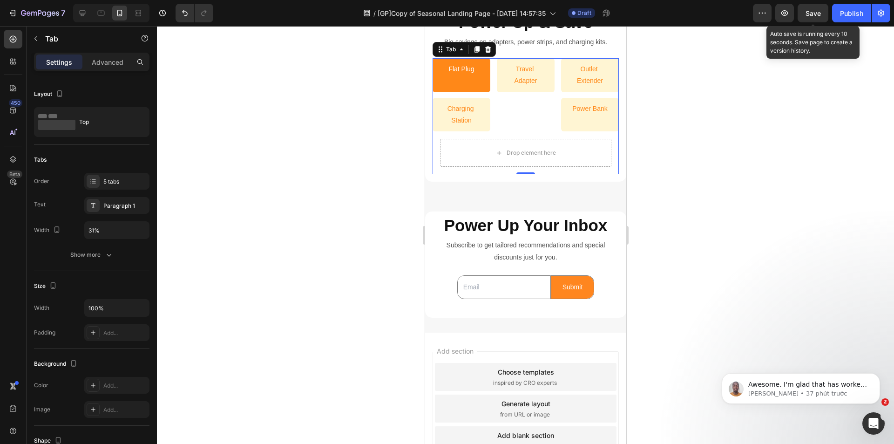
click at [818, 14] on span "Save" at bounding box center [812, 13] width 15 height 8
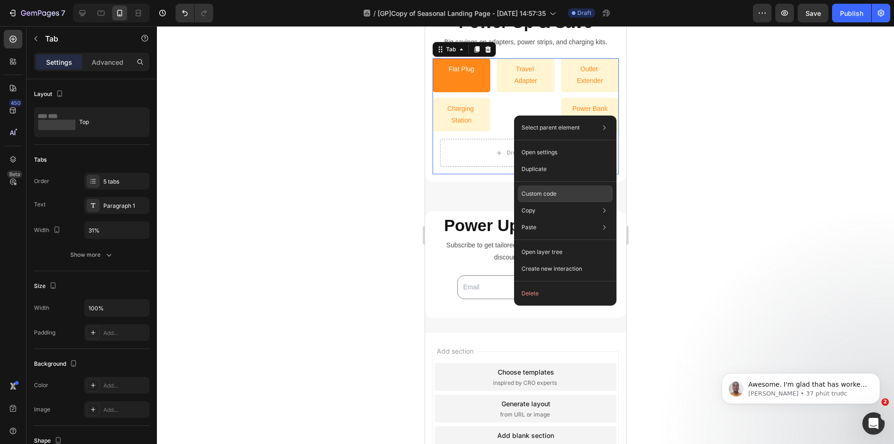
click at [553, 192] on p "Custom code" at bounding box center [538, 193] width 35 height 8
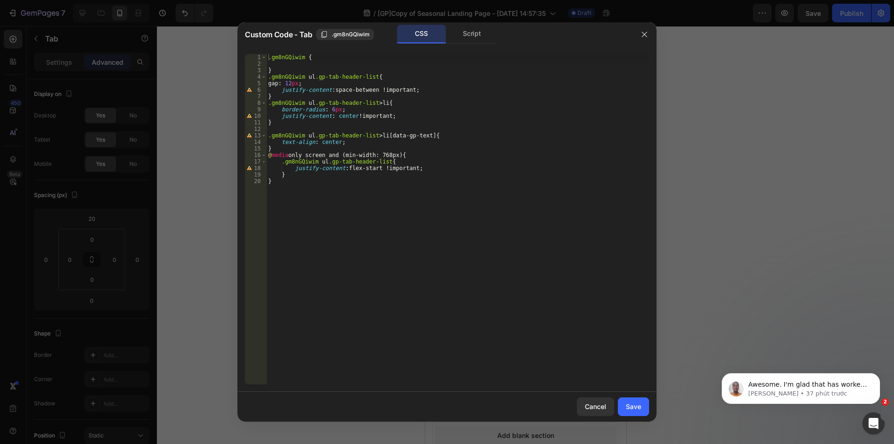
click at [348, 155] on div ".gm8nGQiwim { } .gm8nGQiwim ul .gp-tab-header-list { gap : 12 px ; justify-cont…" at bounding box center [457, 225] width 383 height 343
click at [351, 155] on div ".gm8nGQiwim { } .gm8nGQiwim ul .gp-tab-header-list { gap : 12 px ; justify-cont…" at bounding box center [457, 225] width 383 height 343
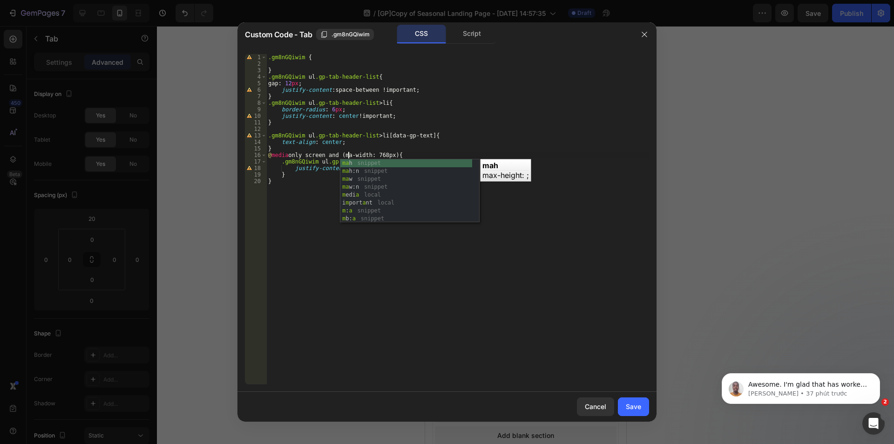
scroll to position [0, 7]
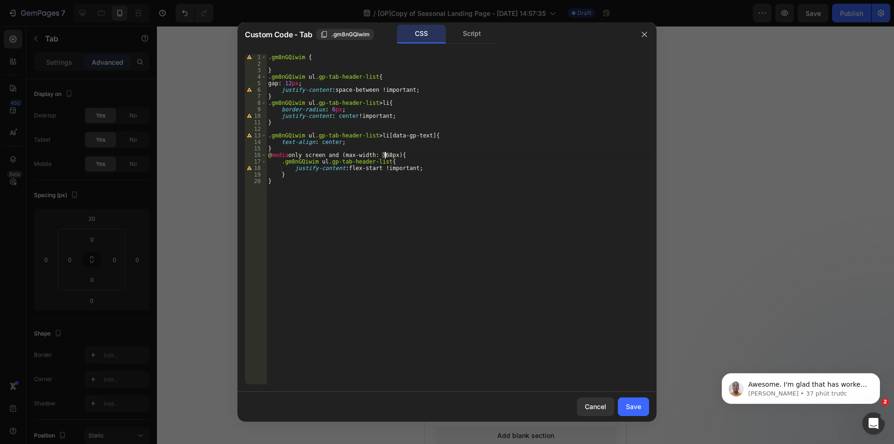
click at [384, 153] on div ".gm8nGQiwim { } .gm8nGQiwim ul .gp-tab-header-list { gap : 12 px ; justify-cont…" at bounding box center [457, 225] width 383 height 343
click at [487, 191] on div ".gm8nGQiwim { } .gm8nGQiwim ul .gp-tab-header-list { gap : 12 px ; justify-cont…" at bounding box center [457, 225] width 383 height 343
type textarea "}"
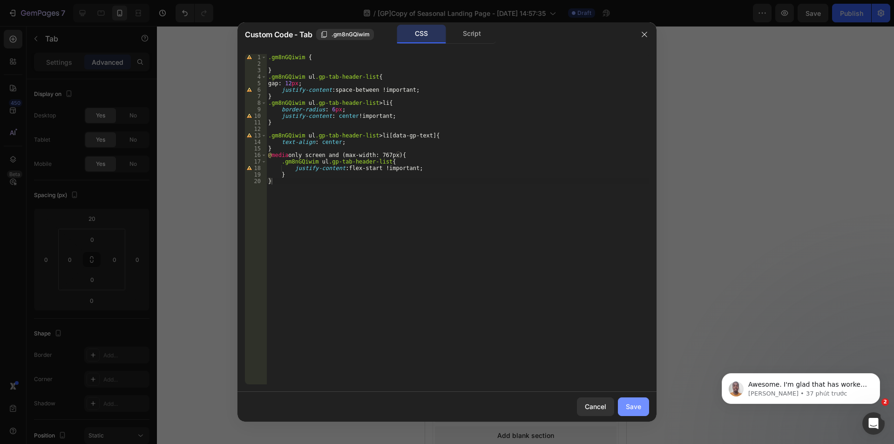
click at [630, 405] on div "Save" at bounding box center [633, 406] width 15 height 10
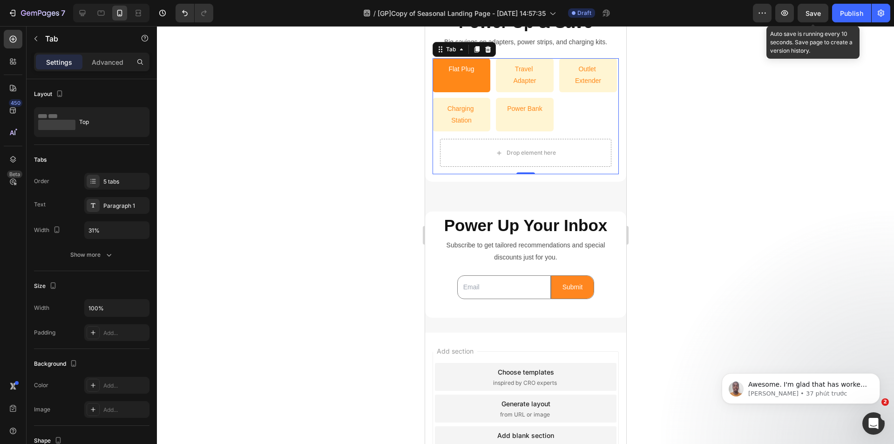
click at [820, 16] on span "Save" at bounding box center [812, 13] width 15 height 8
click at [362, 101] on div at bounding box center [525, 235] width 737 height 418
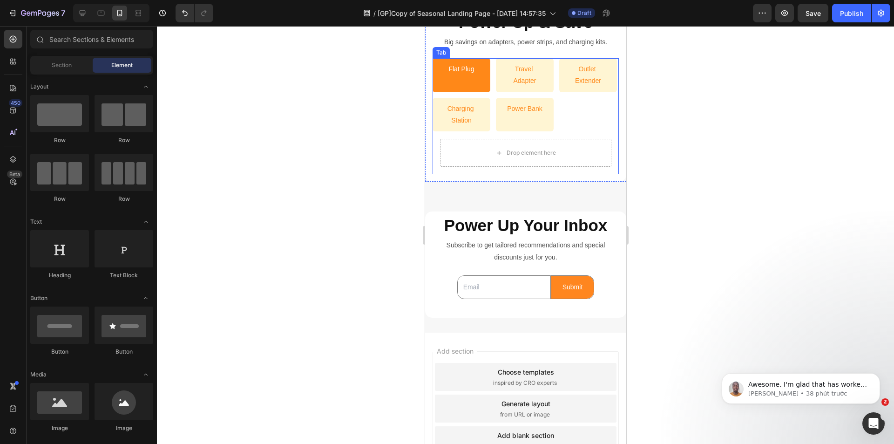
click at [480, 85] on li "Flat Plug" at bounding box center [461, 75] width 58 height 34
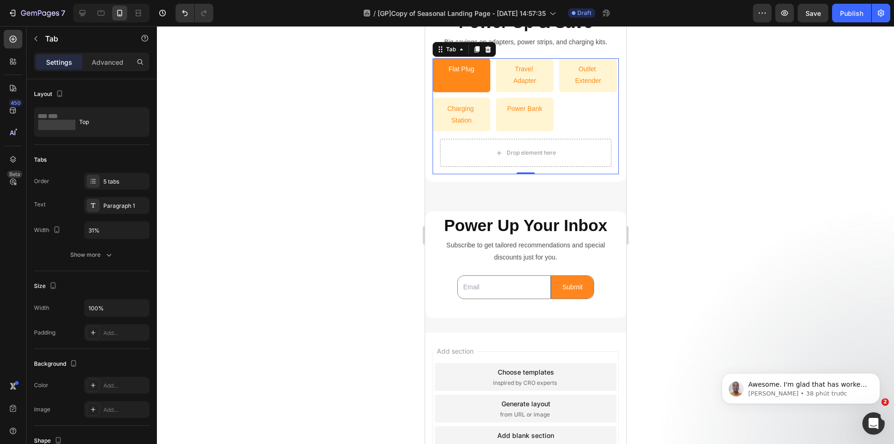
drag, startPoint x: 568, startPoint y: 113, endPoint x: 1010, endPoint y: 170, distance: 445.5
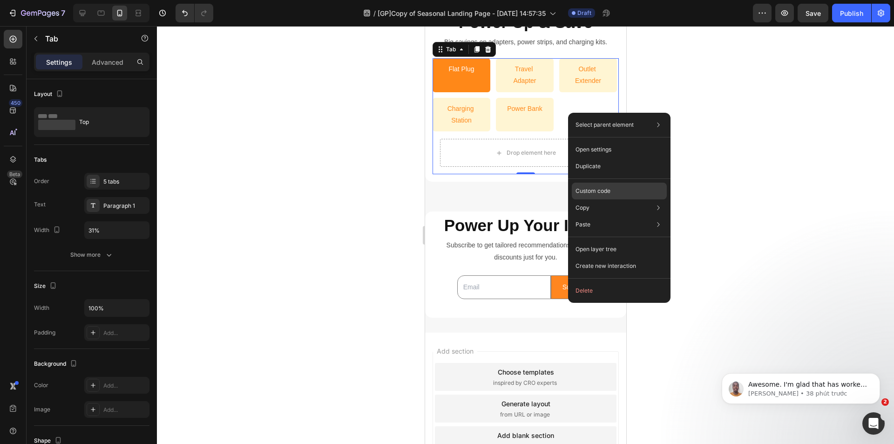
click at [601, 189] on p "Custom code" at bounding box center [592, 191] width 35 height 8
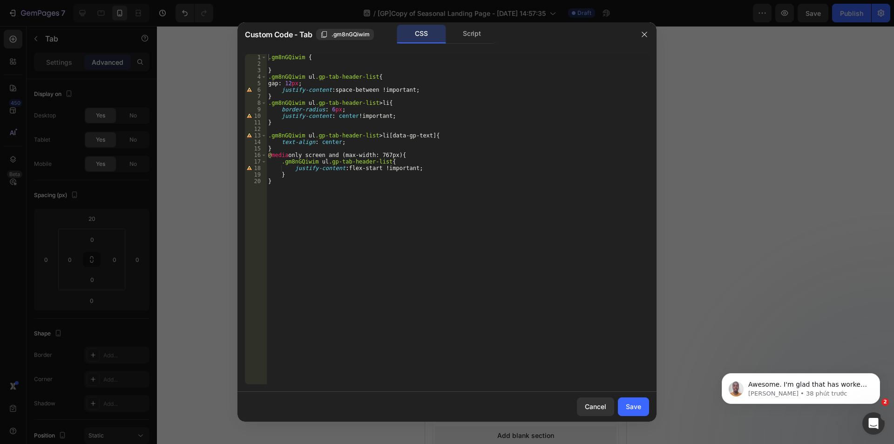
click at [405, 115] on div ".gm8nGQiwim { } .gm8nGQiwim ul .gp-tab-header-list { gap : 12 px ; justify-cont…" at bounding box center [457, 225] width 383 height 343
type textarea "justify-content: center !important;\"
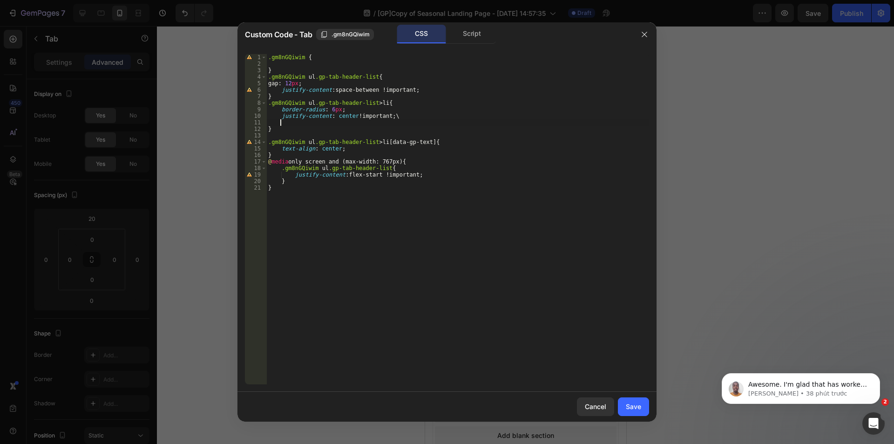
paste textarea "align-items: center;"
click at [291, 124] on div ".gm8nGQiwim { } .gm8nGQiwim ul .gp-tab-header-list { gap : 12 px ; justify-cont…" at bounding box center [457, 225] width 383 height 343
click at [292, 123] on div ".gm8nGQiwim { } .gm8nGQiwim ul .gp-tab-header-list { gap : 12 px ; justify-cont…" at bounding box center [457, 225] width 383 height 343
type textarea "align-items: center;"
click at [634, 400] on button "Save" at bounding box center [633, 406] width 31 height 19
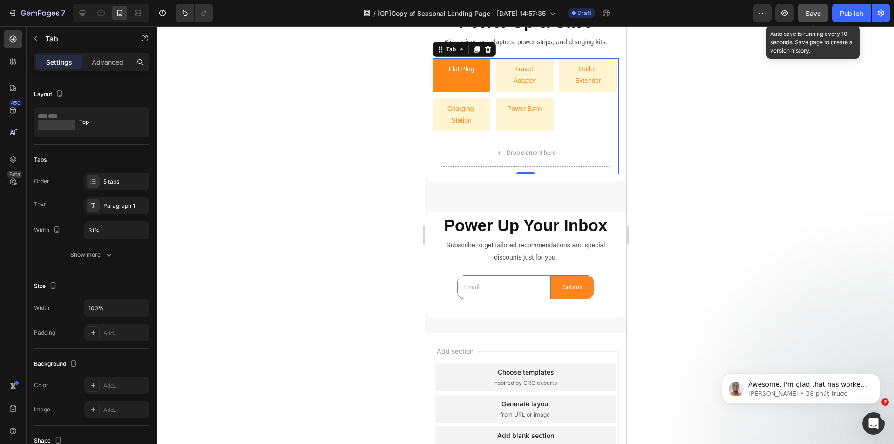
click at [802, 18] on button "Save" at bounding box center [812, 13] width 31 height 19
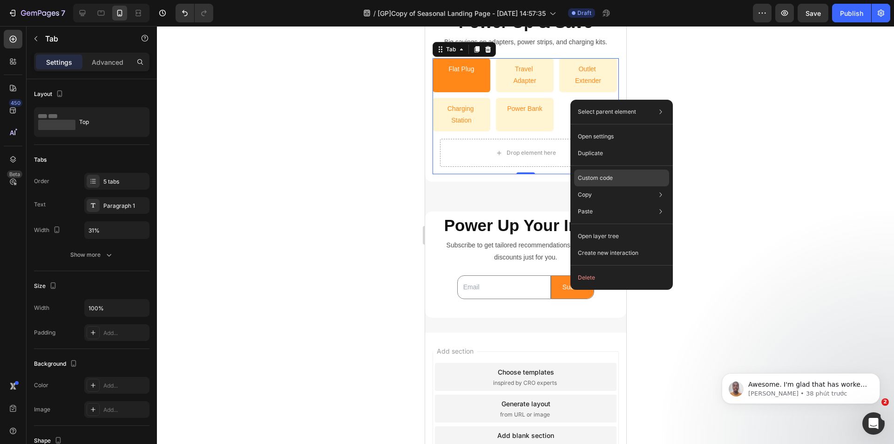
click at [599, 203] on div "Custom code" at bounding box center [621, 211] width 95 height 17
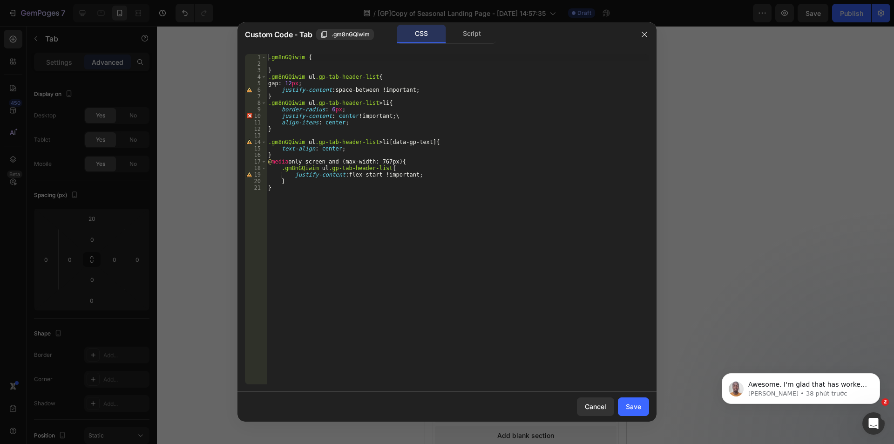
click at [337, 120] on div ".gm8nGQiwim { } .gm8nGQiwim ul .gp-tab-header-list { gap : 12 px ; justify-cont…" at bounding box center [457, 225] width 383 height 343
click at [338, 121] on div ".gm8nGQiwim { } .gm8nGQiwim ul .gp-tab-header-list { gap : 12 px ; justify-cont…" at bounding box center [457, 225] width 383 height 343
click at [412, 116] on div ".gm8nGQiwim { } .gm8nGQiwim ul .gp-tab-header-list { gap : 12 px ; justify-cont…" at bounding box center [457, 225] width 383 height 343
click at [339, 122] on div ".gm8nGQiwim { } .gm8nGQiwim ul .gp-tab-header-list { gap : 12 px ; justify-cont…" at bounding box center [457, 225] width 383 height 343
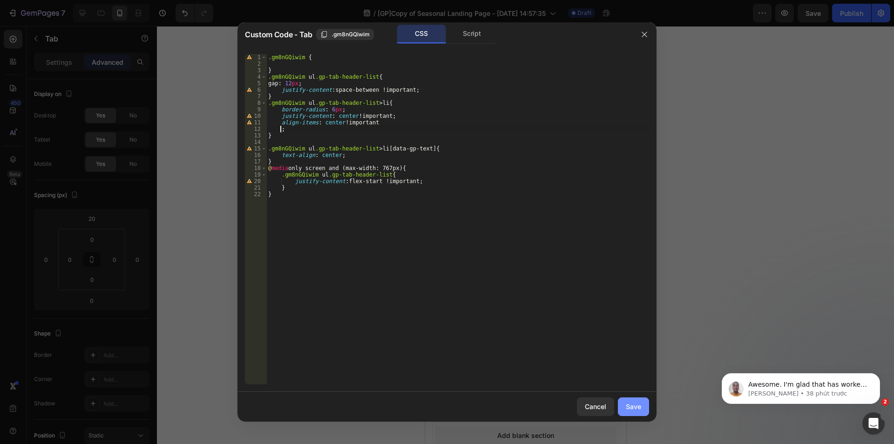
type textarea ";"
drag, startPoint x: 623, startPoint y: 399, endPoint x: 194, endPoint y: 374, distance: 430.4
click at [623, 399] on button "Save" at bounding box center [633, 406] width 31 height 19
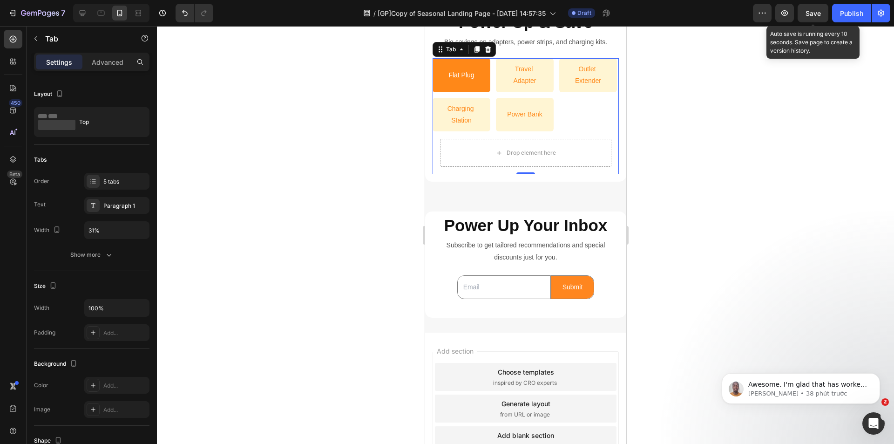
click at [806, 15] on span "Save" at bounding box center [812, 13] width 15 height 8
click at [86, 11] on icon at bounding box center [82, 12] width 9 height 9
type input "19%"
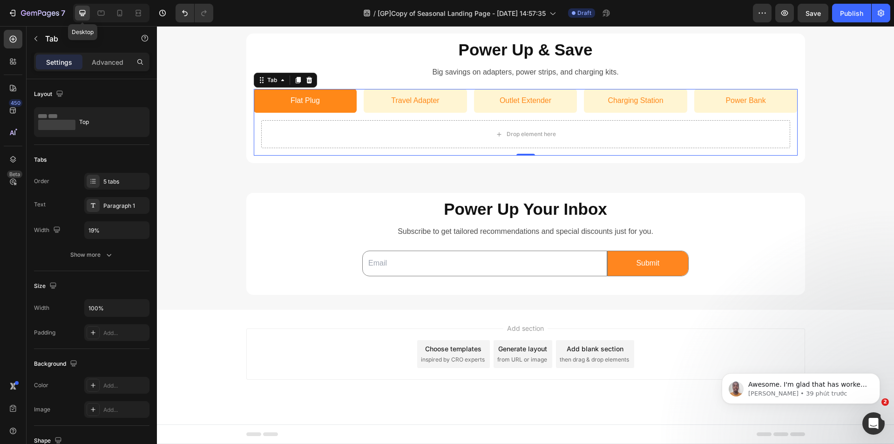
scroll to position [393, 0]
click at [113, 207] on div "Paragraph 1" at bounding box center [125, 206] width 44 height 8
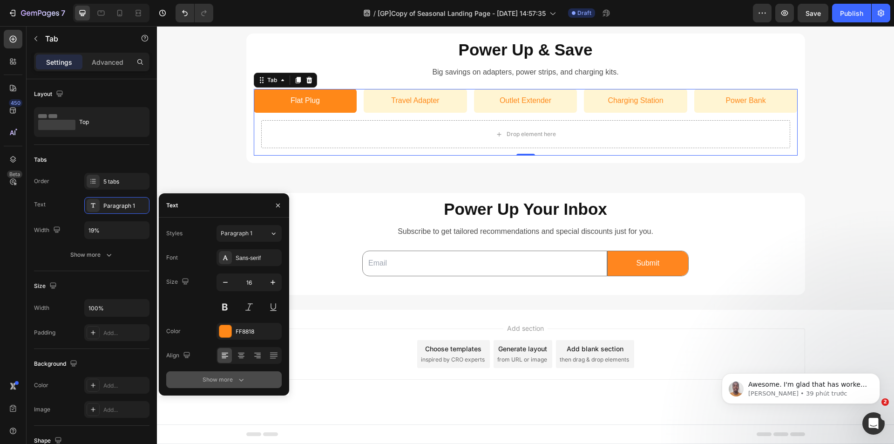
click at [250, 378] on button "Show more" at bounding box center [223, 379] width 115 height 17
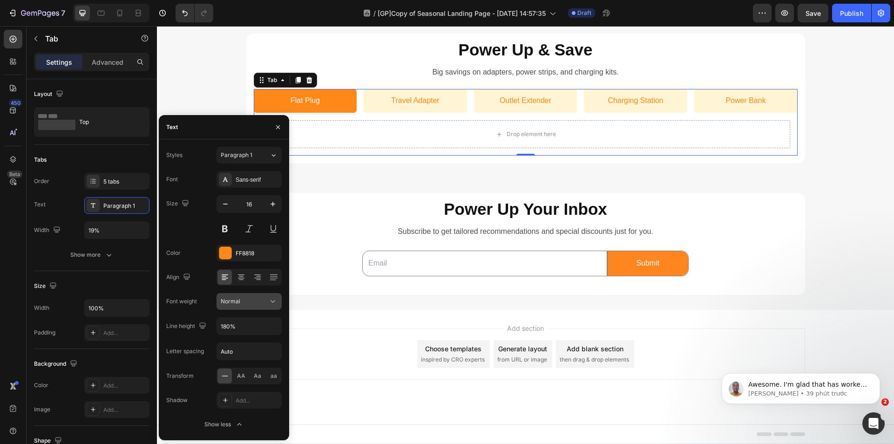
drag, startPoint x: 266, startPoint y: 289, endPoint x: 266, endPoint y: 299, distance: 10.2
click at [266, 290] on div "Font Sans-serif Size 16 Color FF8818 Align Font weight Normal Line height 180% …" at bounding box center [223, 302] width 115 height 262
click at [266, 299] on div "Normal" at bounding box center [244, 301] width 47 height 8
click at [237, 404] on div "Semi Bold" at bounding box center [238, 413] width 73 height 18
click at [268, 324] on button "button" at bounding box center [272, 325] width 17 height 17
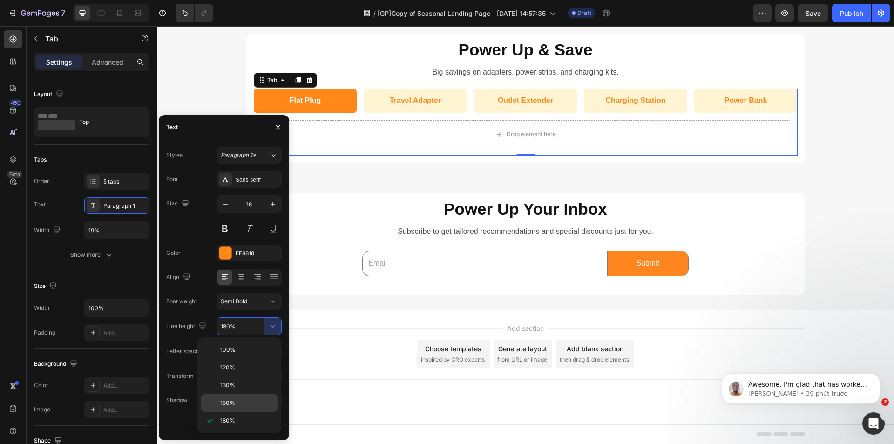
click at [232, 403] on span "150%" at bounding box center [227, 402] width 15 height 8
type input "150%"
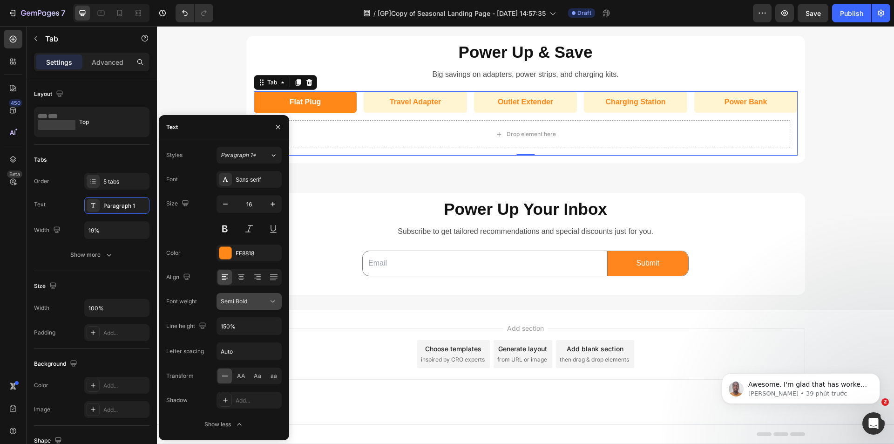
scroll to position [391, 0]
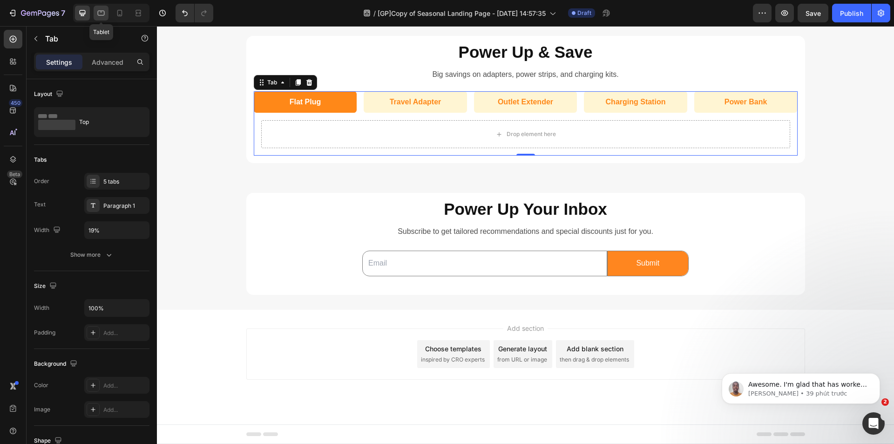
click at [101, 16] on icon at bounding box center [100, 12] width 9 height 9
type input "18%"
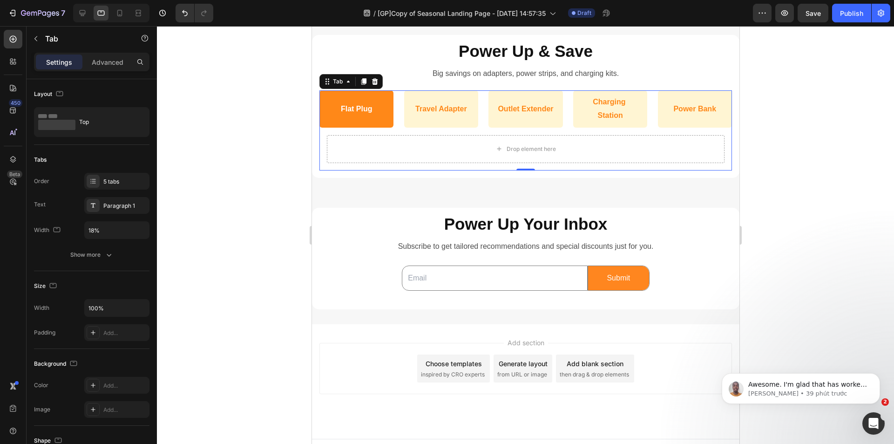
scroll to position [406, 0]
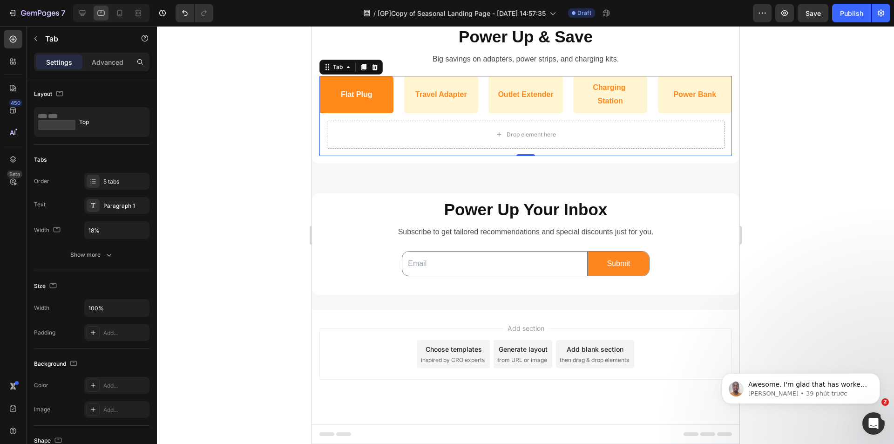
click at [398, 99] on ul "Flat Plug Travel Adapter Outlet Extender Charging Station Power Bank" at bounding box center [525, 94] width 412 height 37
click at [398, 103] on ul "Flat Plug Travel Adapter Outlet Extender Charging Station Power Bank" at bounding box center [525, 94] width 412 height 37
click at [106, 253] on icon "button" at bounding box center [108, 254] width 9 height 9
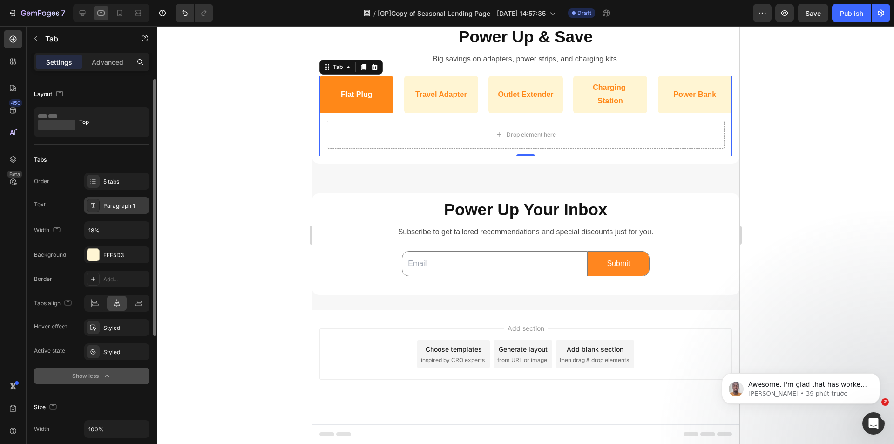
click at [119, 202] on div "Paragraph 1" at bounding box center [125, 206] width 44 height 8
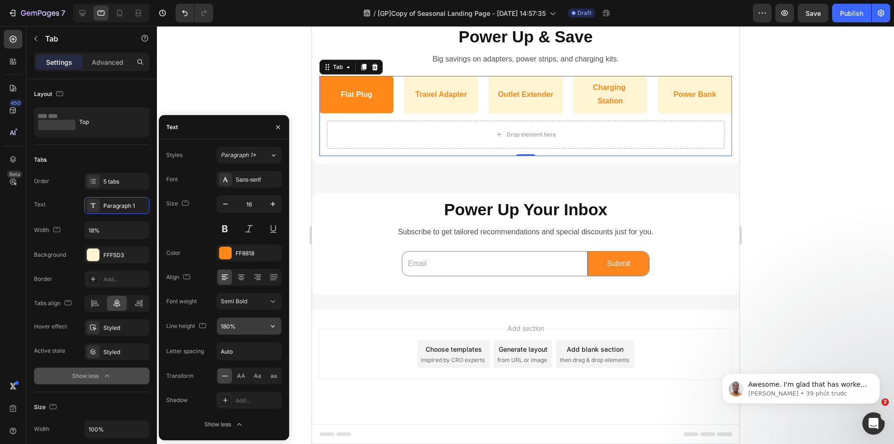
click at [268, 329] on icon "button" at bounding box center [272, 325] width 9 height 9
click at [243, 400] on p "150%" at bounding box center [246, 402] width 53 height 8
type input "150%"
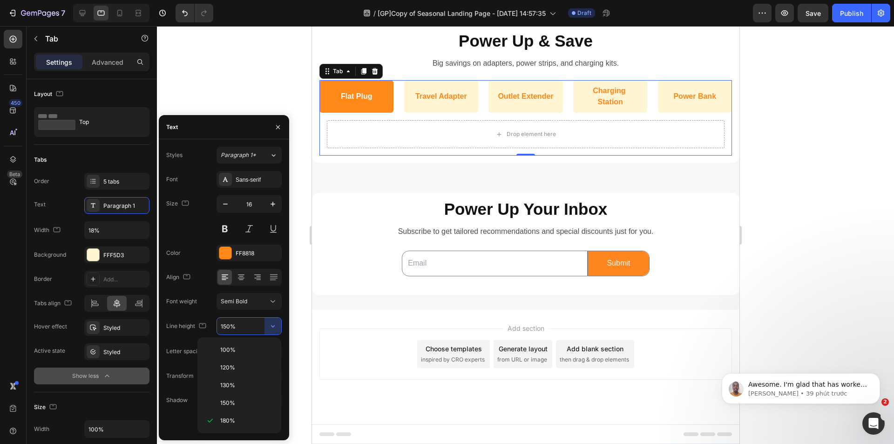
scroll to position [402, 0]
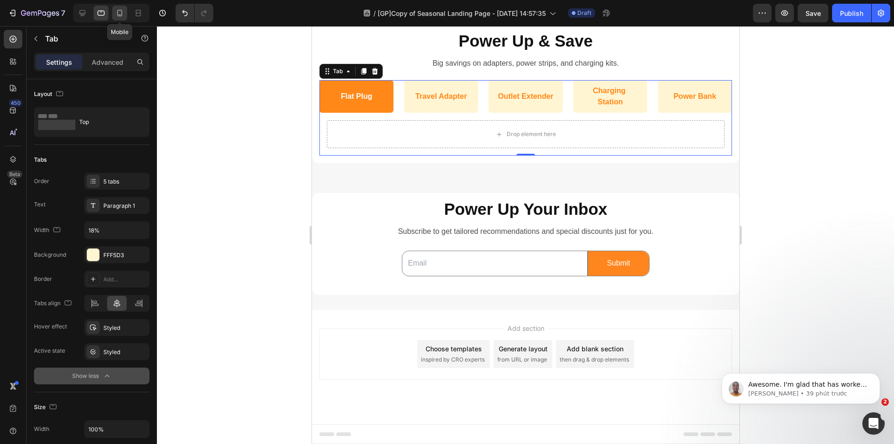
click at [115, 12] on div at bounding box center [119, 13] width 15 height 15
type input "31%"
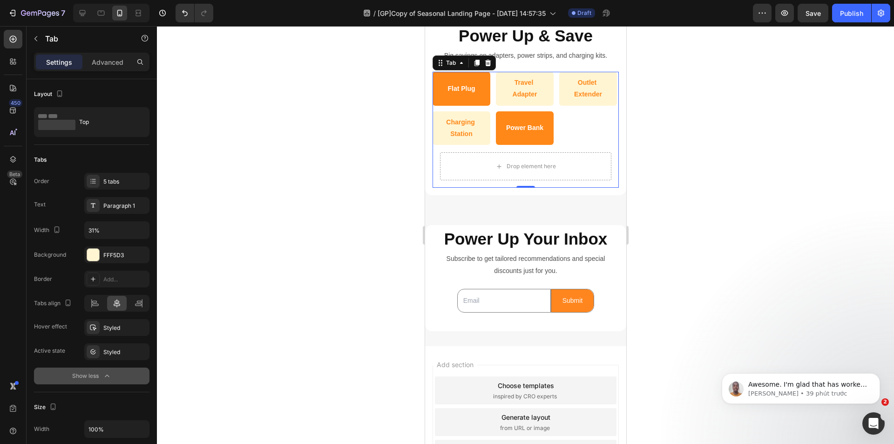
scroll to position [417, 0]
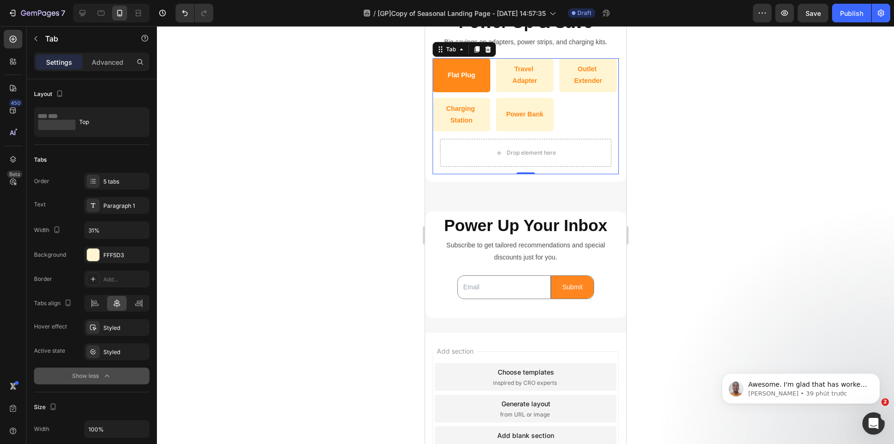
click at [573, 106] on ul "Flat Plug Travel Adapter Outlet Extender Charging Station Power Bank" at bounding box center [525, 94] width 186 height 73
click at [102, 207] on div "Paragraph 1" at bounding box center [116, 205] width 65 height 17
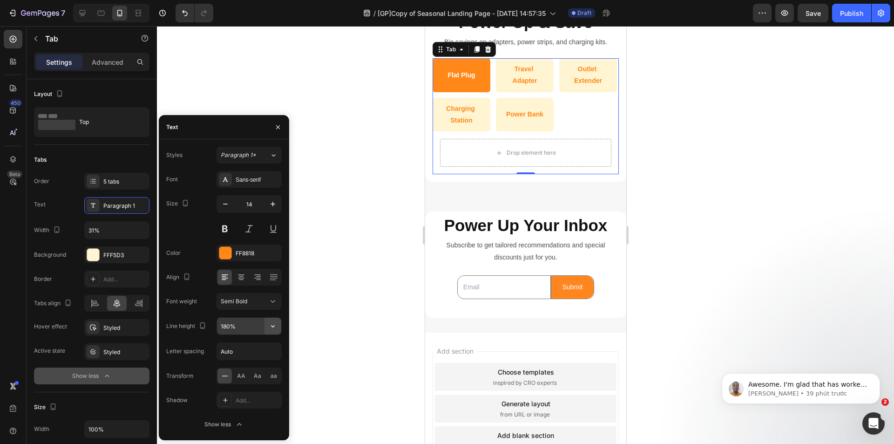
click at [273, 324] on icon "button" at bounding box center [272, 325] width 9 height 9
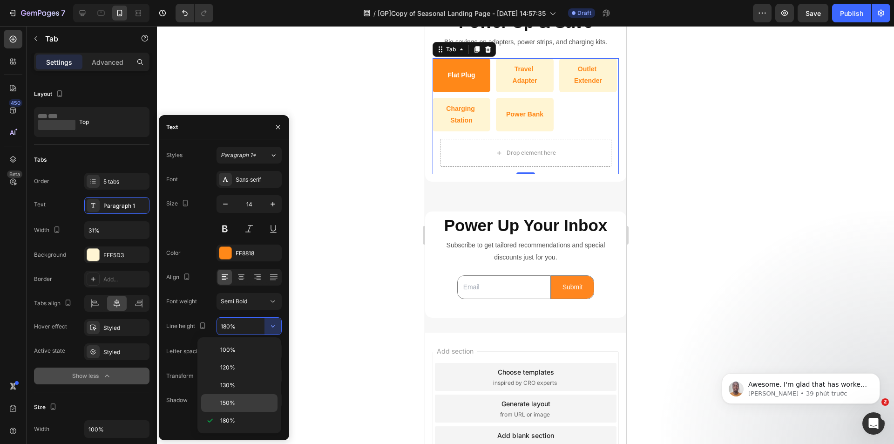
click at [260, 398] on p "150%" at bounding box center [246, 402] width 53 height 8
type input "150%"
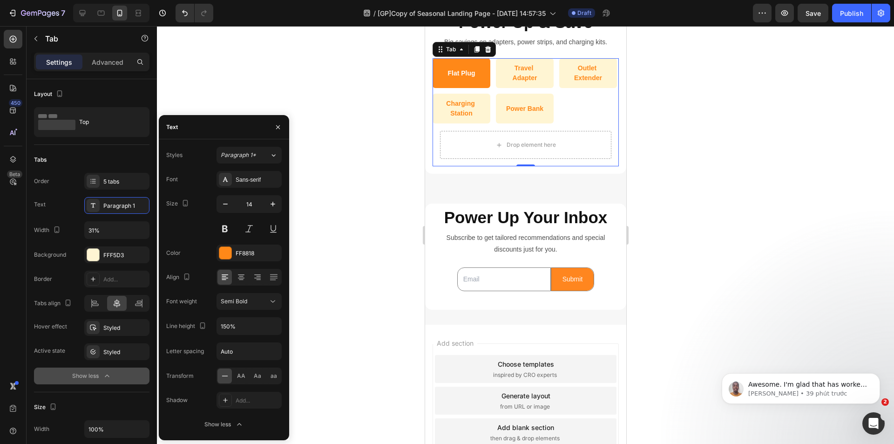
click at [358, 97] on div at bounding box center [525, 235] width 737 height 418
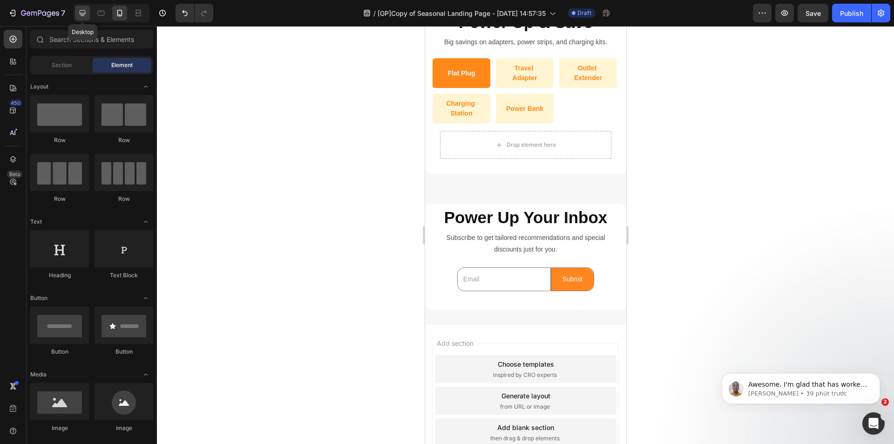
click at [82, 7] on div at bounding box center [82, 13] width 15 height 15
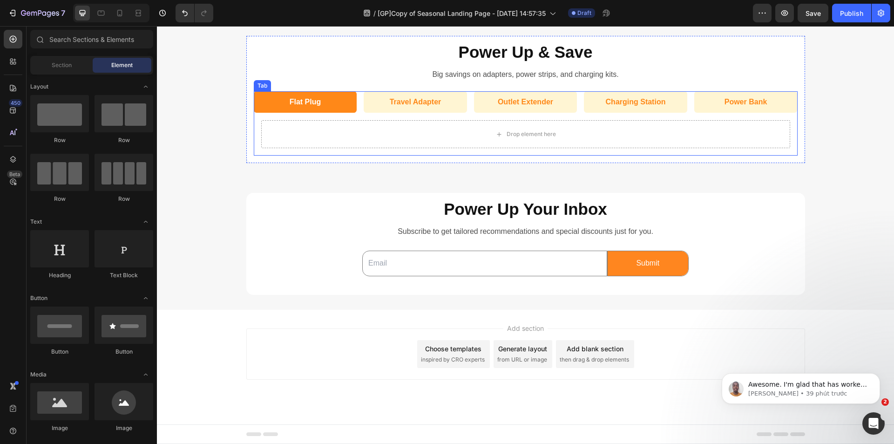
click at [359, 102] on ul "Flat Plug Travel Adapter Outlet Extender Charging Station Power Bank" at bounding box center [526, 101] width 544 height 21
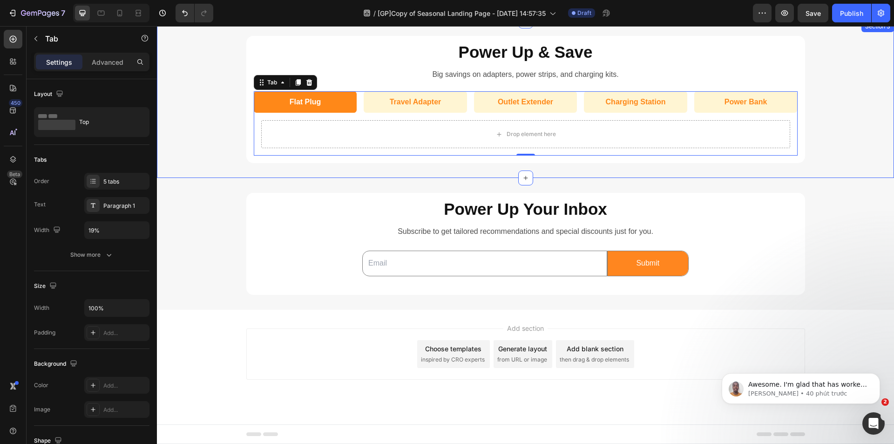
drag, startPoint x: 1003, startPoint y: 39, endPoint x: 828, endPoint y: 43, distance: 175.1
click at [816, 12] on span "Save" at bounding box center [812, 13] width 15 height 8
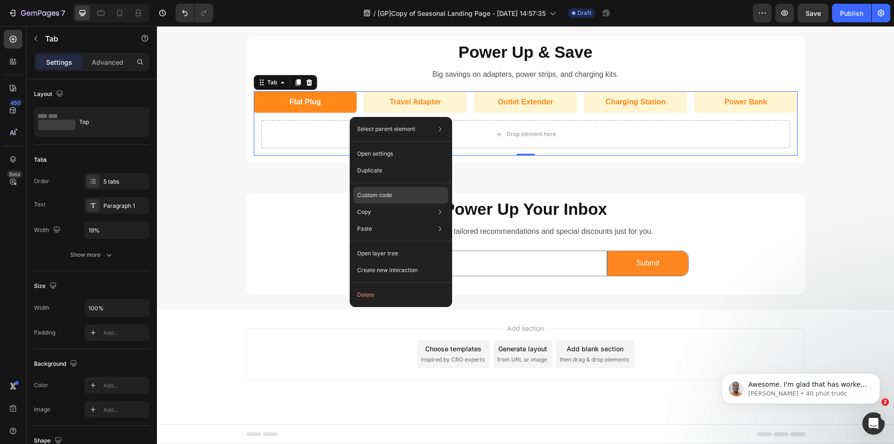
click at [378, 193] on p "Custom code" at bounding box center [374, 195] width 35 height 8
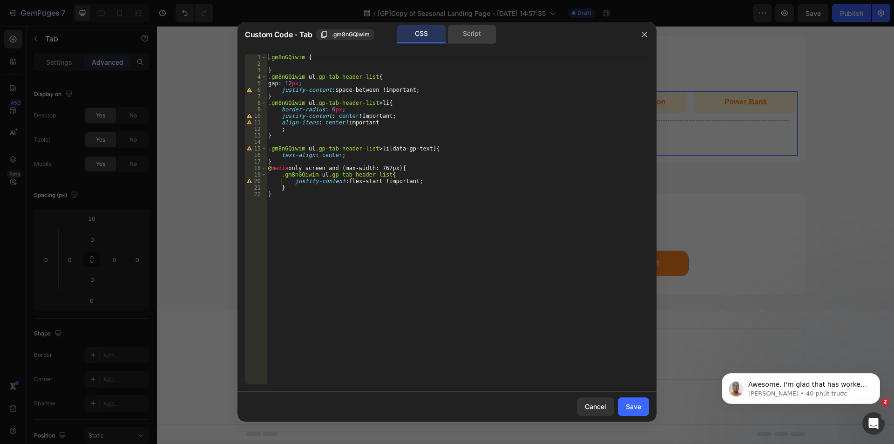
click at [468, 31] on div "Script" at bounding box center [471, 34] width 49 height 19
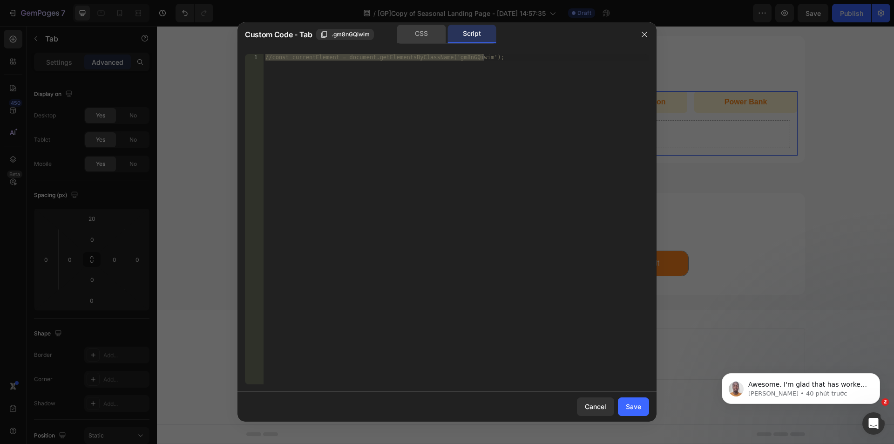
click at [417, 35] on div "CSS" at bounding box center [421, 34] width 49 height 19
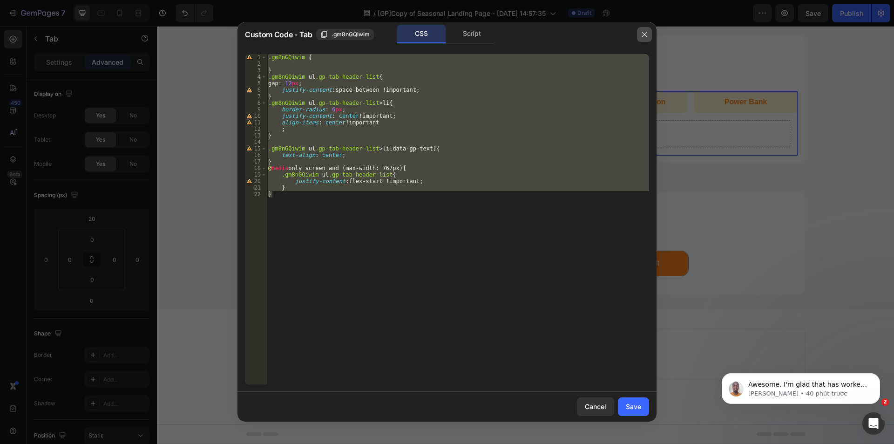
drag, startPoint x: 647, startPoint y: 35, endPoint x: 472, endPoint y: 11, distance: 176.8
click at [647, 35] on icon "button" at bounding box center [644, 34] width 7 height 7
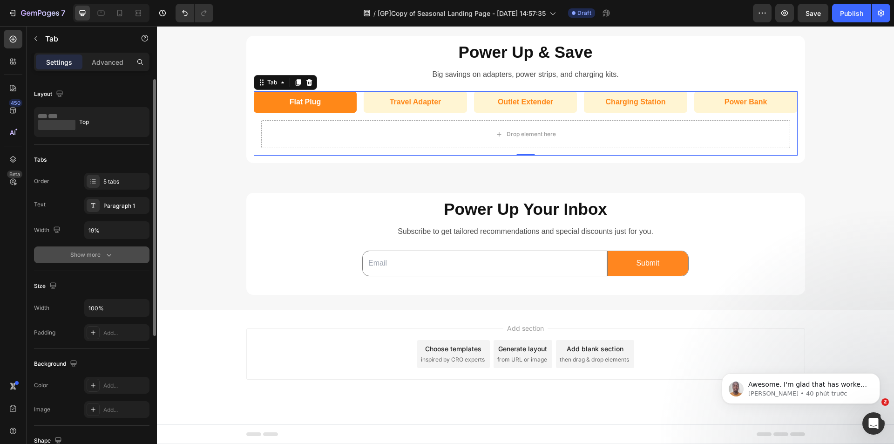
click at [119, 257] on button "Show more" at bounding box center [91, 254] width 115 height 17
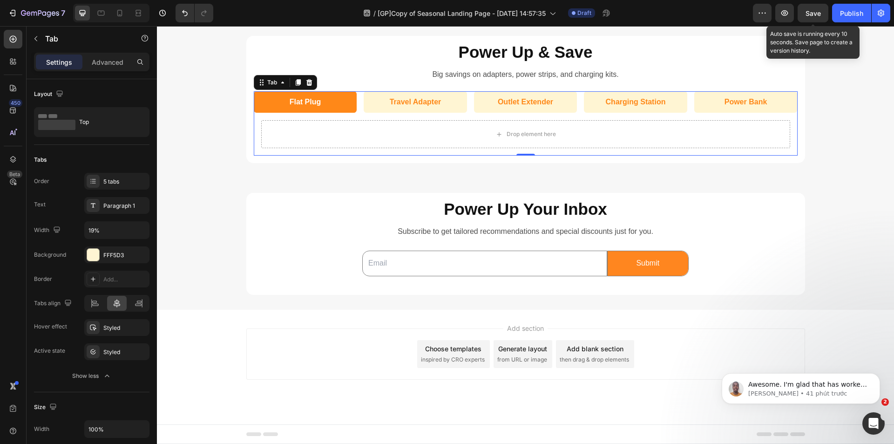
click at [815, 15] on span "Save" at bounding box center [812, 13] width 15 height 8
